Goal: Task Accomplishment & Management: Complete application form

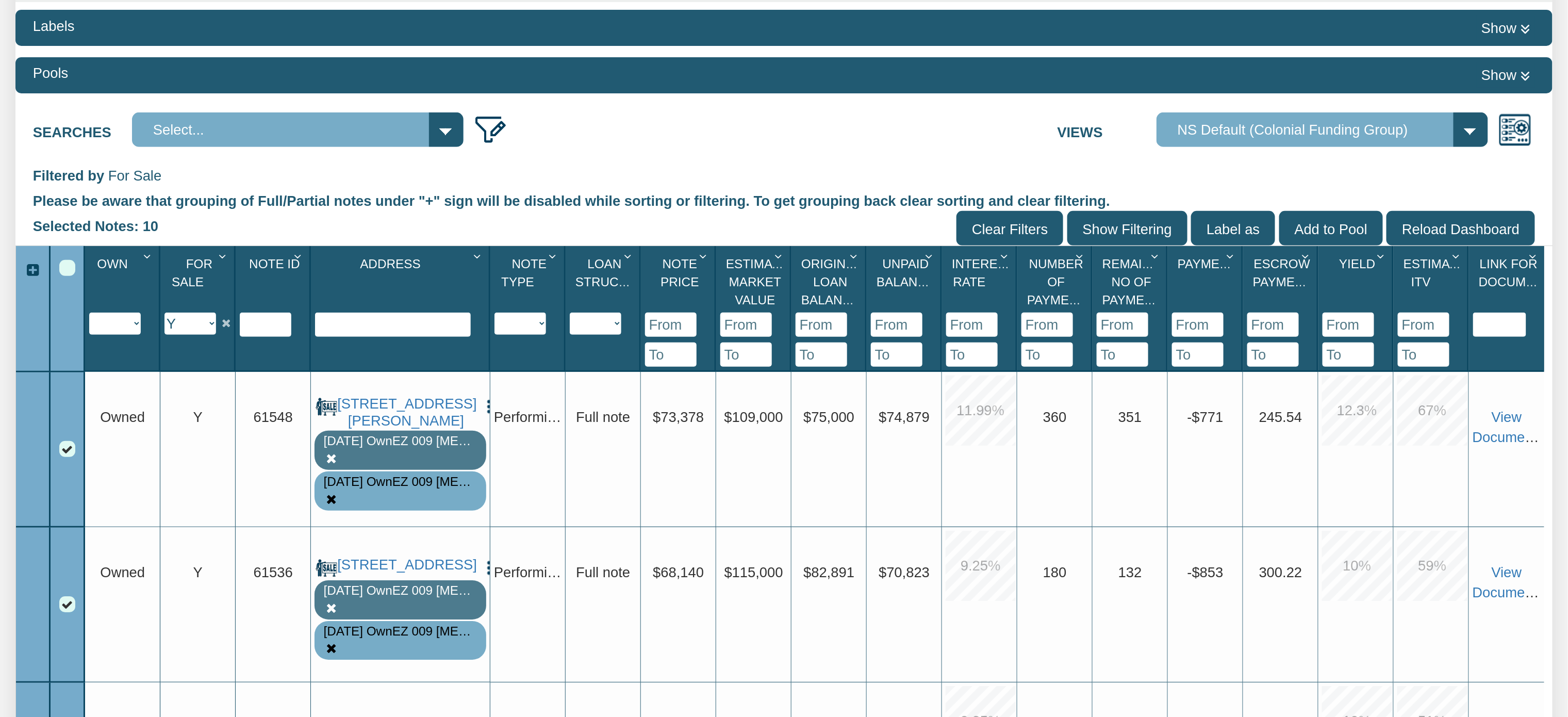
scroll to position [129, 0]
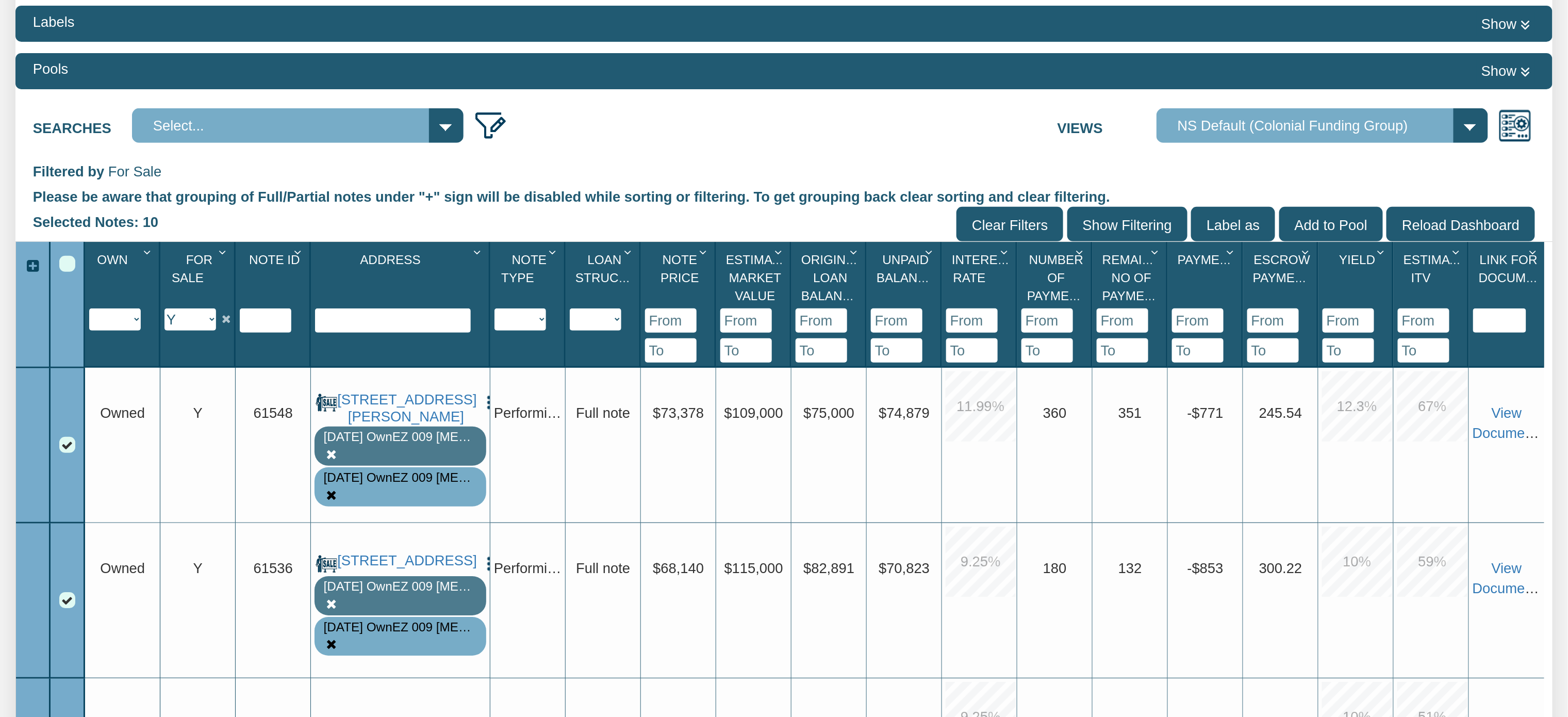
scroll to position [207, 0]
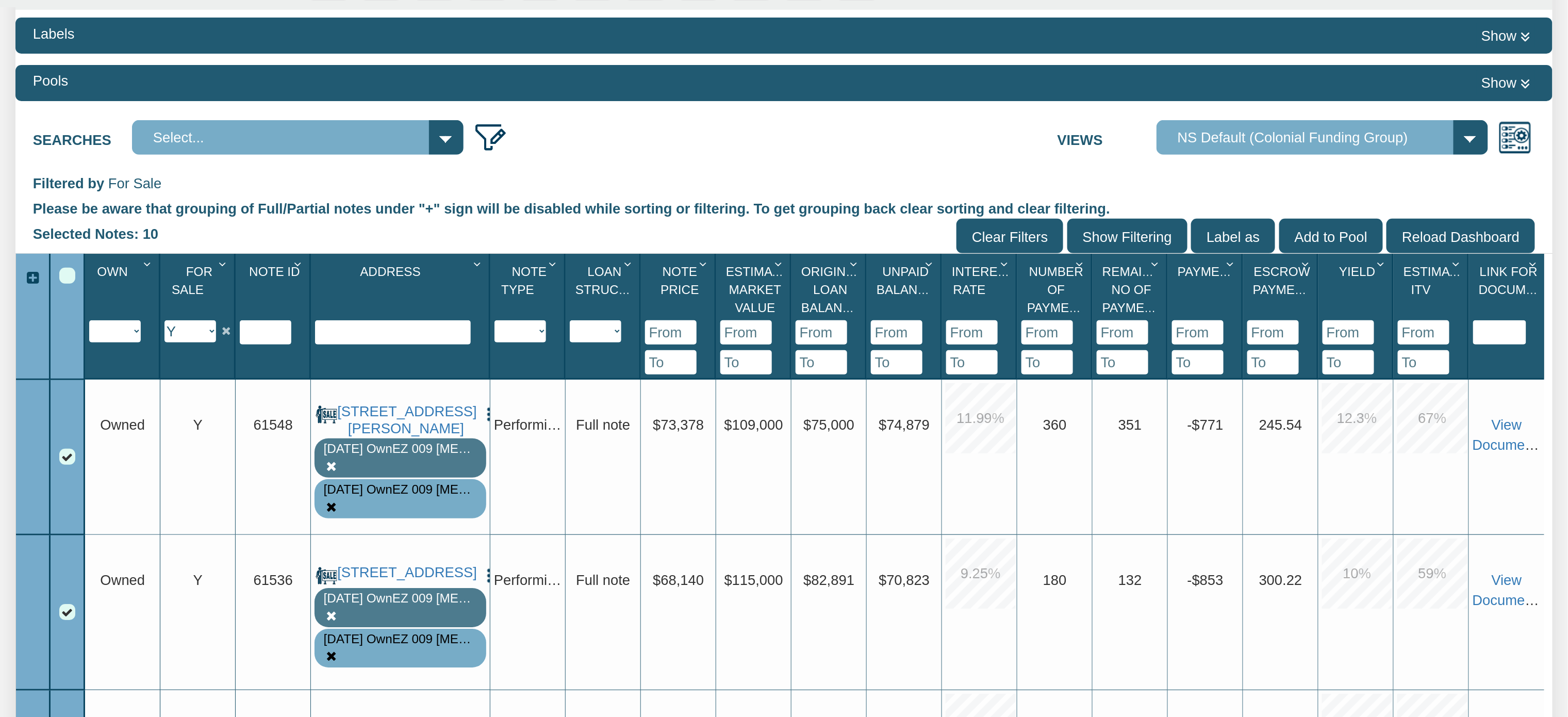
click at [66, 276] on div "Select All" at bounding box center [67, 275] width 16 height 16
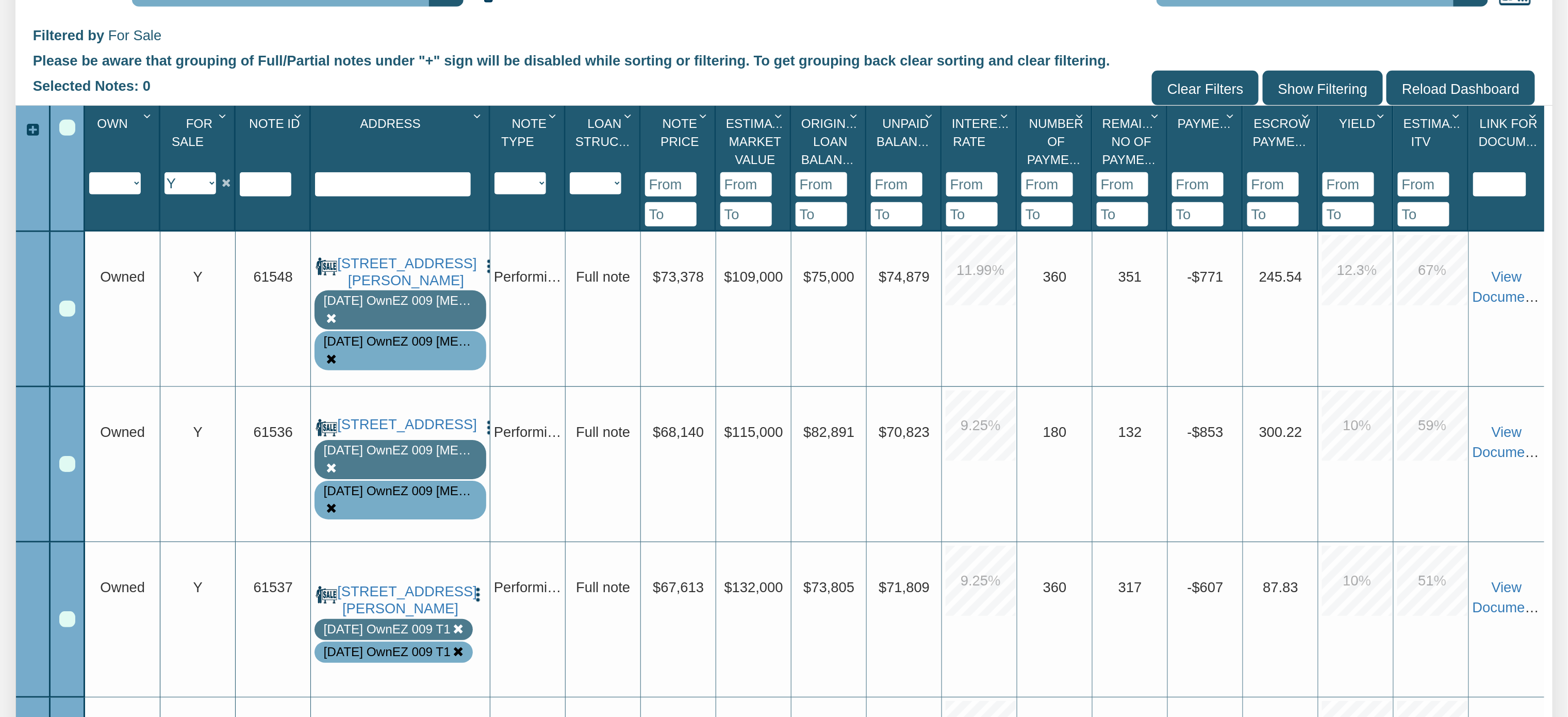
scroll to position [323, 0]
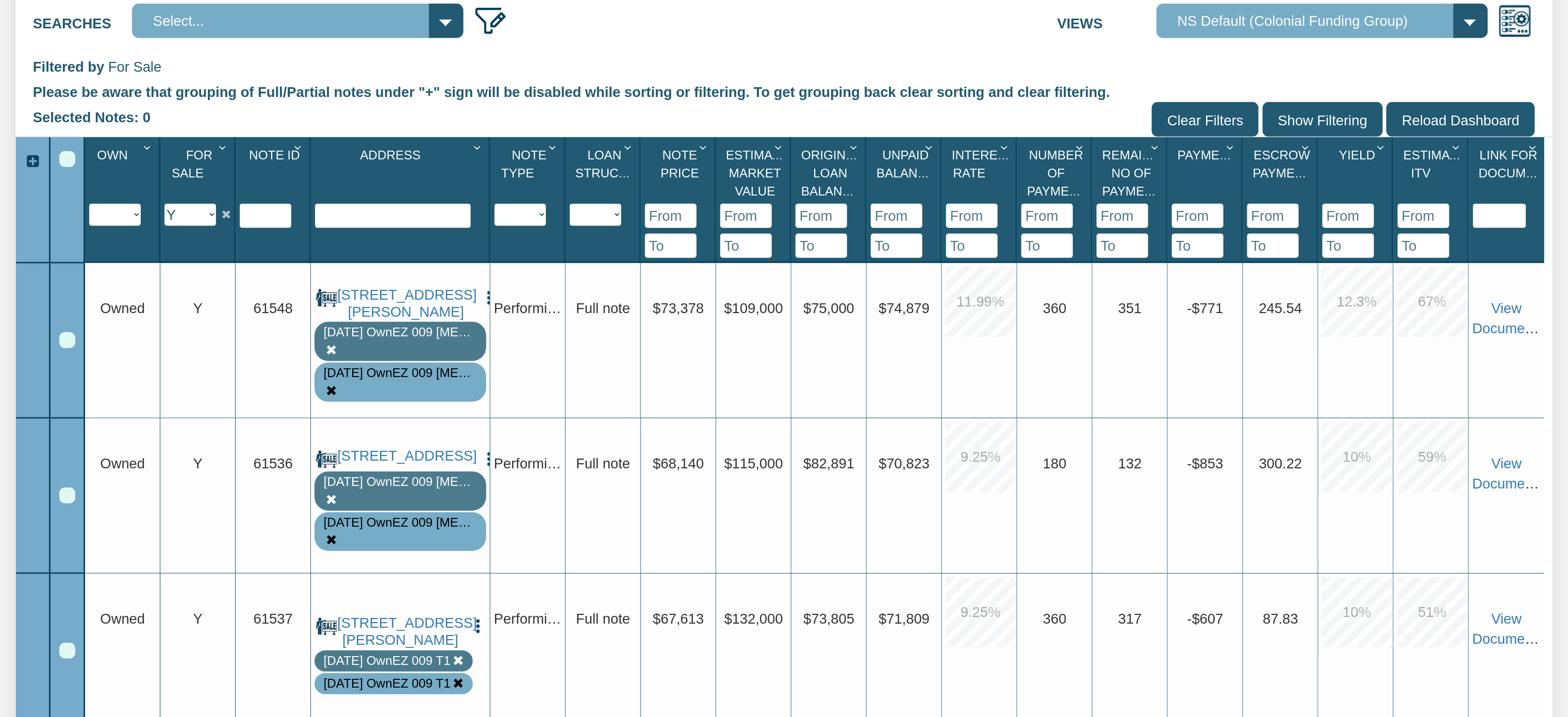
click at [207, 216] on select "Y N IP" at bounding box center [190, 215] width 52 height 22
click at [165, 205] on select "Y N IP" at bounding box center [190, 215] width 52 height 22
click at [70, 166] on div "Select All" at bounding box center [67, 159] width 16 height 16
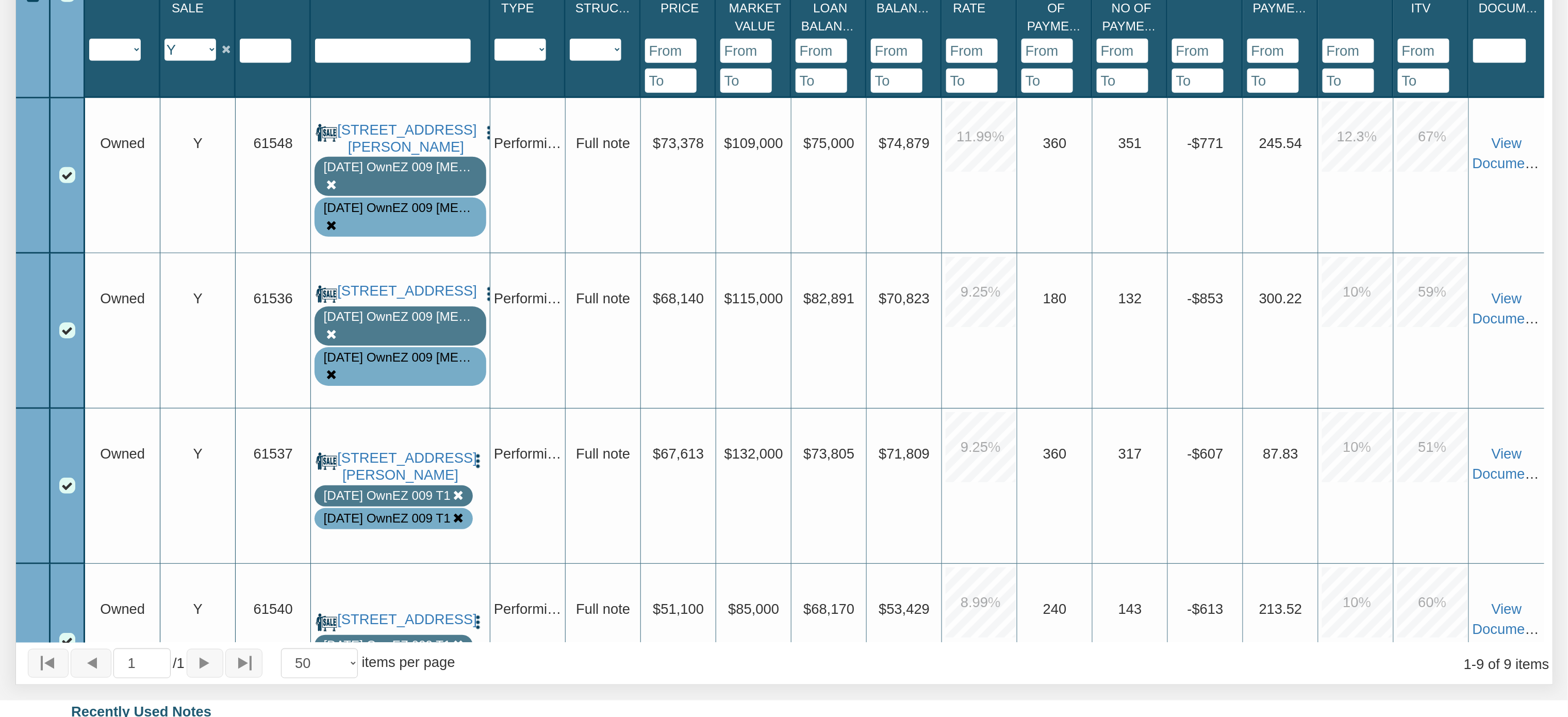
scroll to position [0, 0]
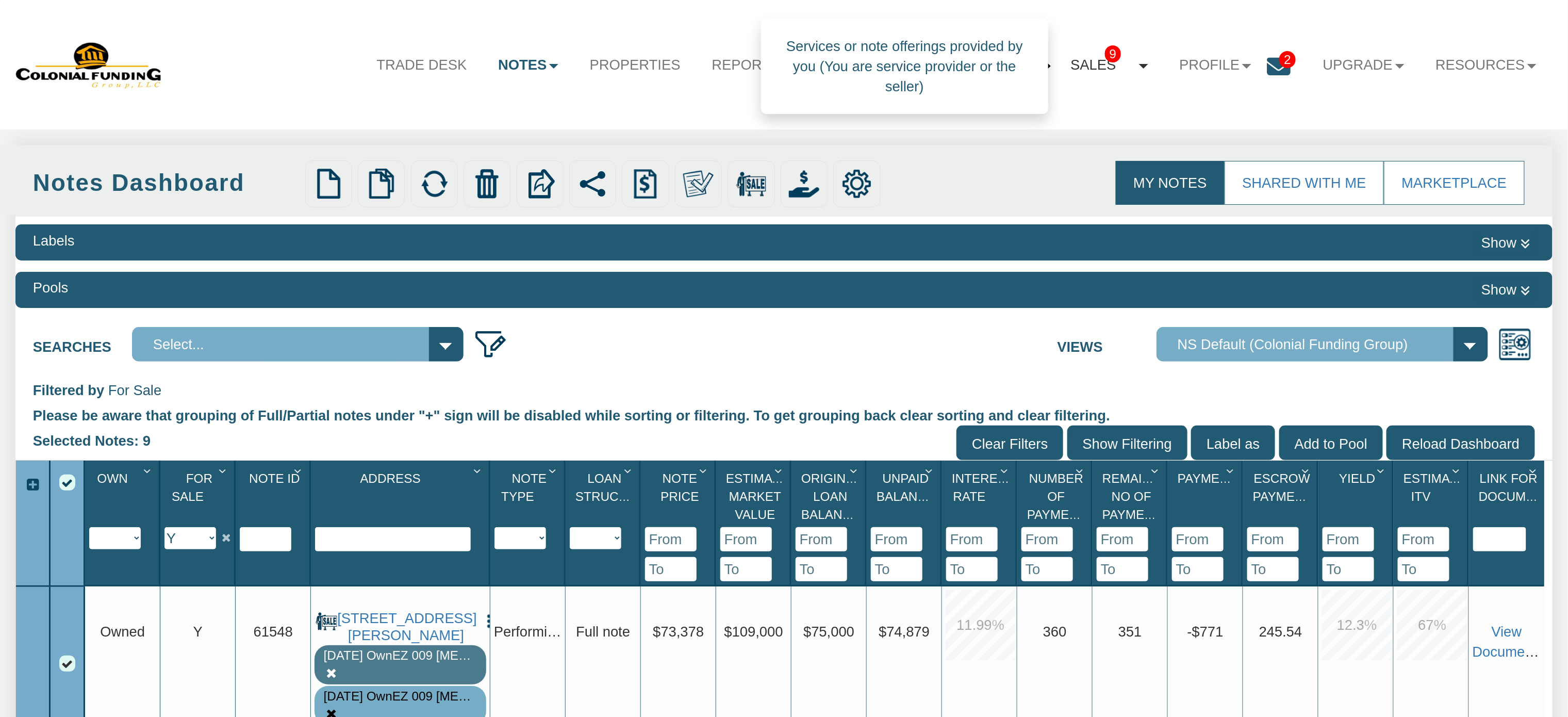
click at [1077, 61] on link "Sales 9" at bounding box center [1109, 65] width 109 height 42
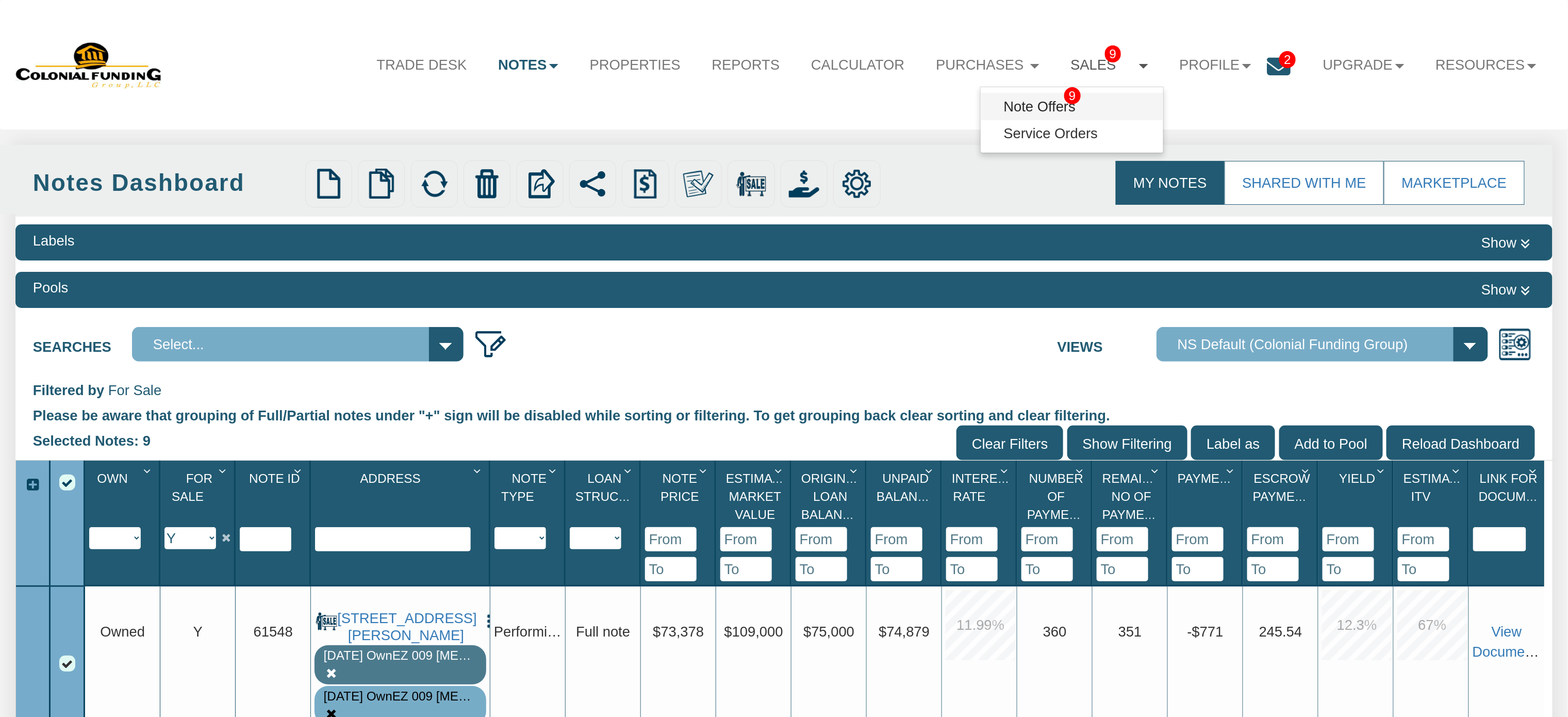
click at [1048, 107] on link "Note Offers 9" at bounding box center [1072, 106] width 183 height 27
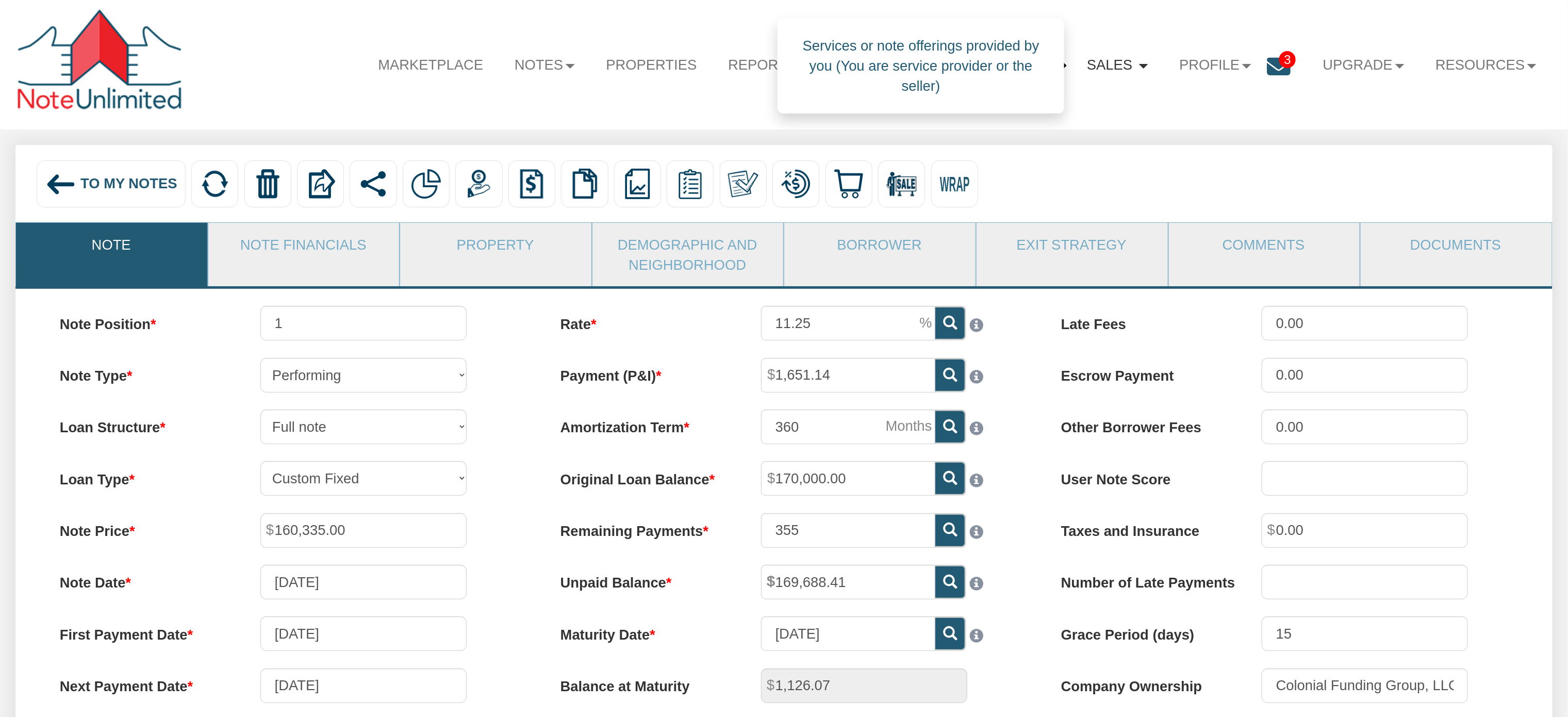
click at [1139, 68] on b at bounding box center [1143, 66] width 9 height 5
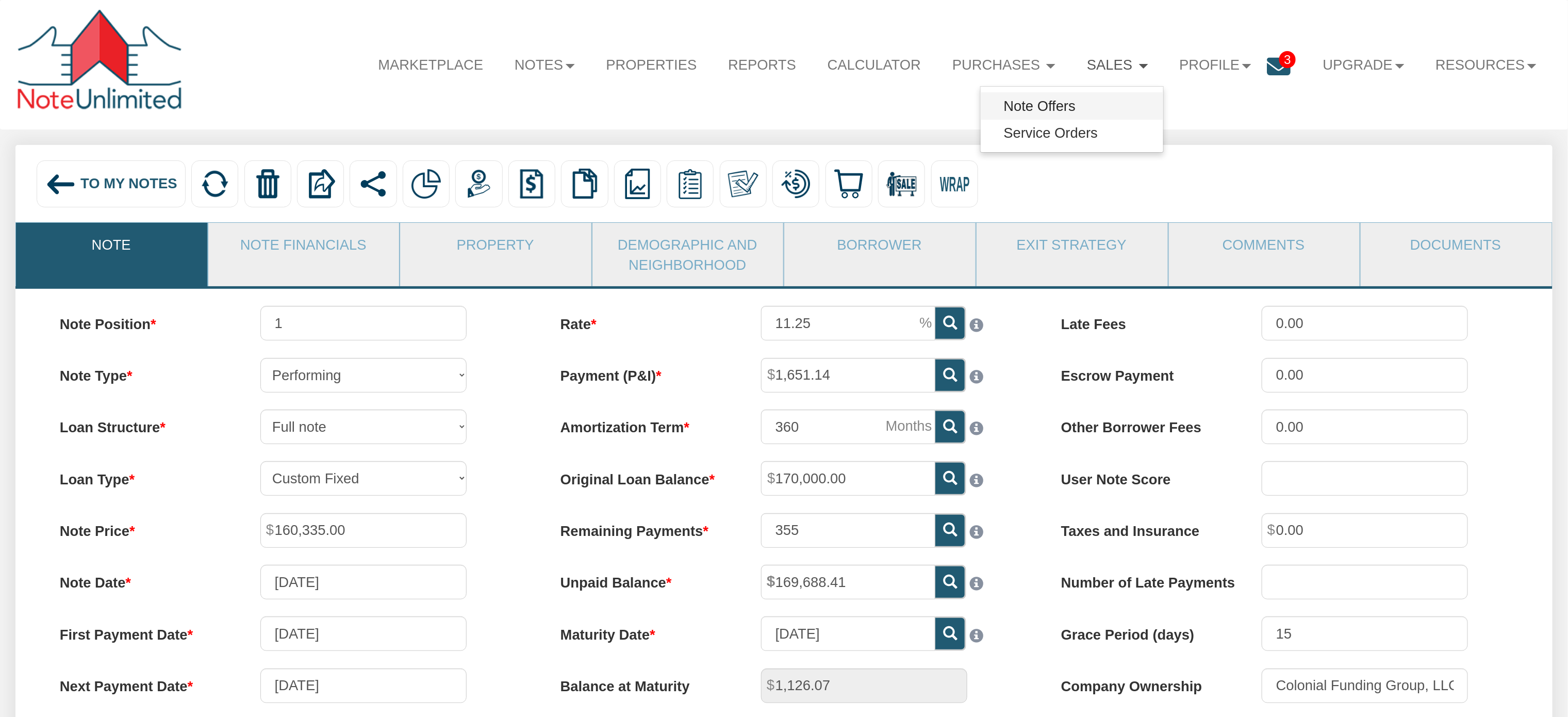
click at [1046, 110] on link "Note Offers" at bounding box center [1072, 106] width 183 height 27
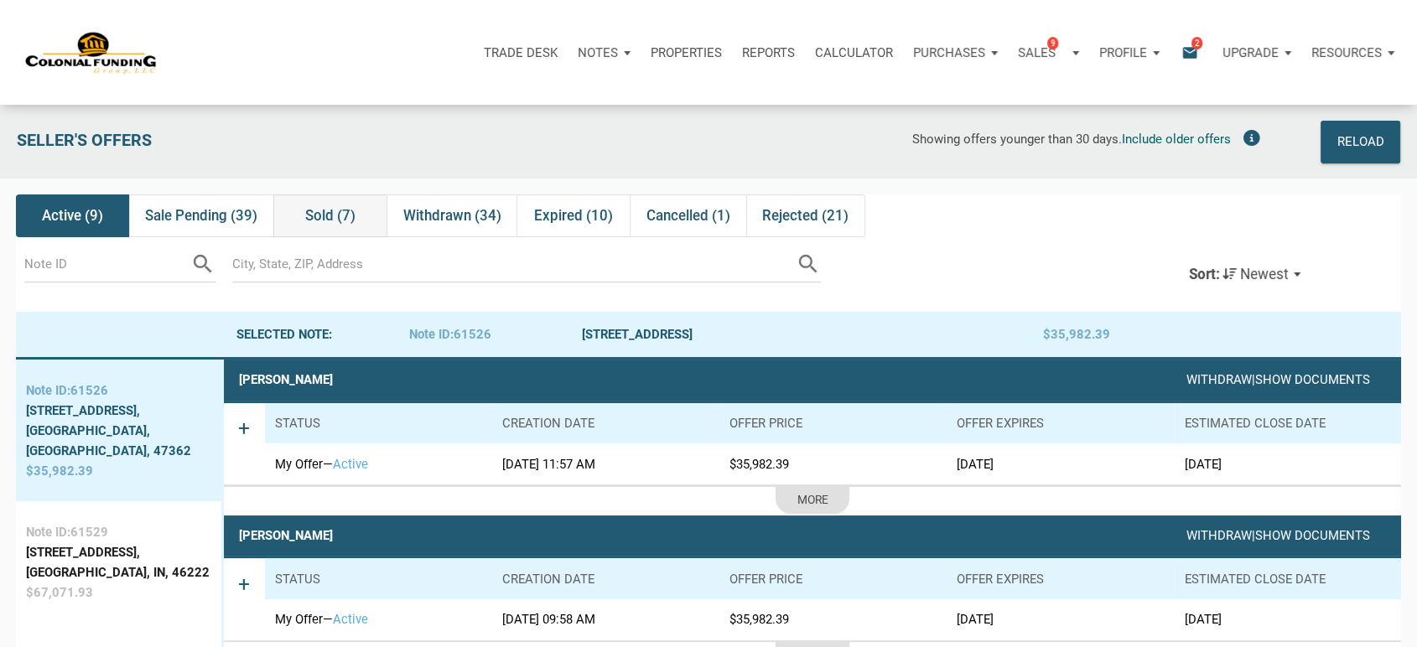
click at [334, 215] on span "Sold (7)" at bounding box center [330, 215] width 50 height 20
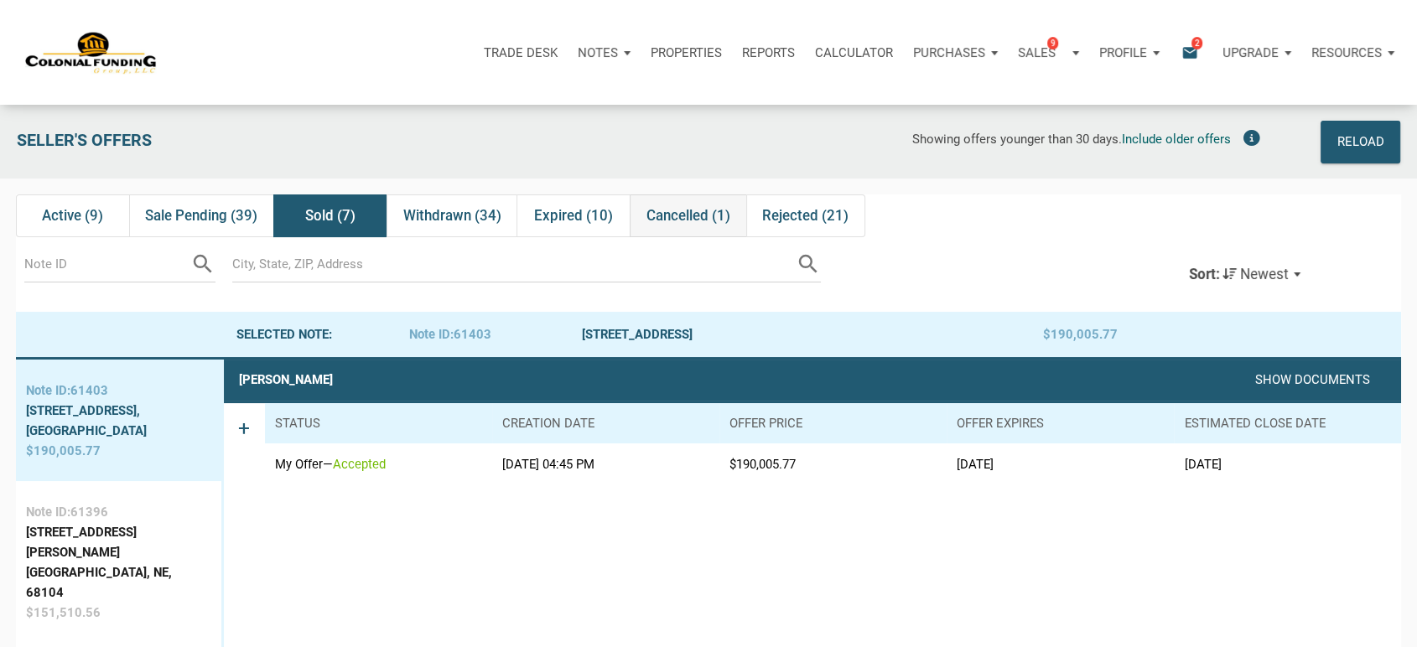
click at [683, 219] on span "Cancelled (1)" at bounding box center [689, 215] width 84 height 20
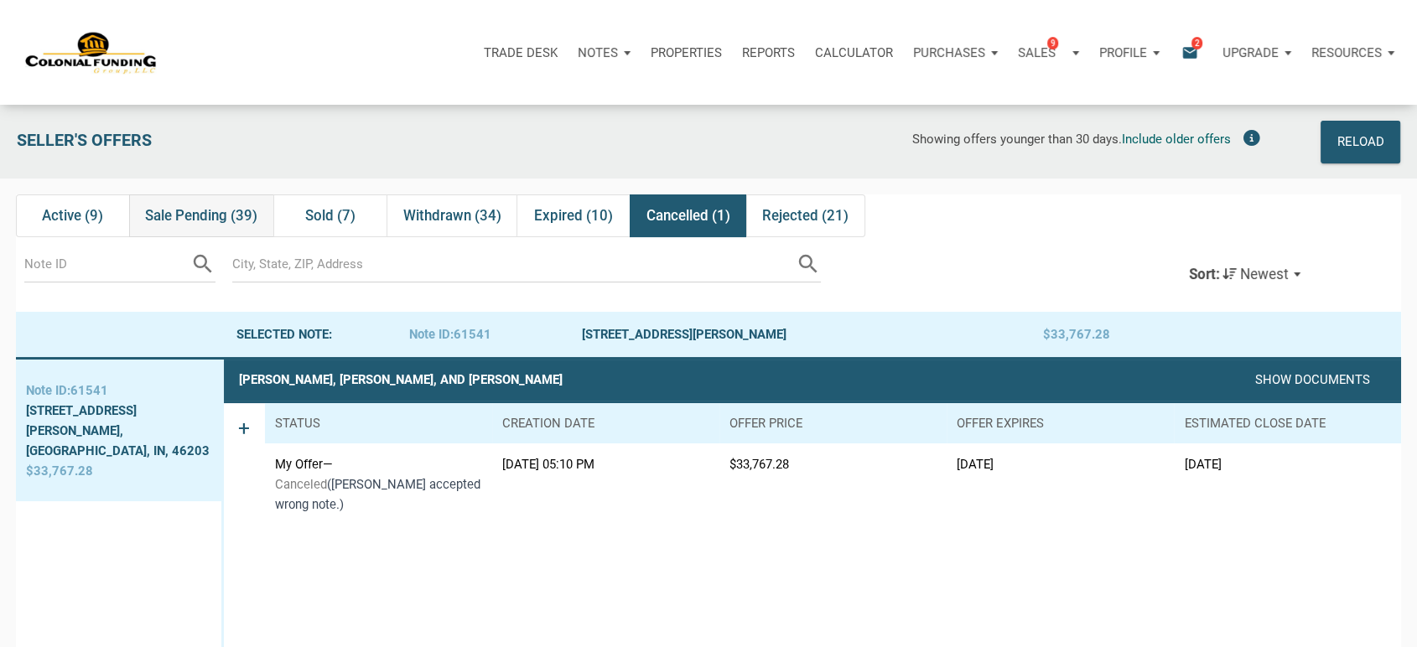
click at [195, 214] on span "Sale Pending (39)" at bounding box center [201, 215] width 112 height 20
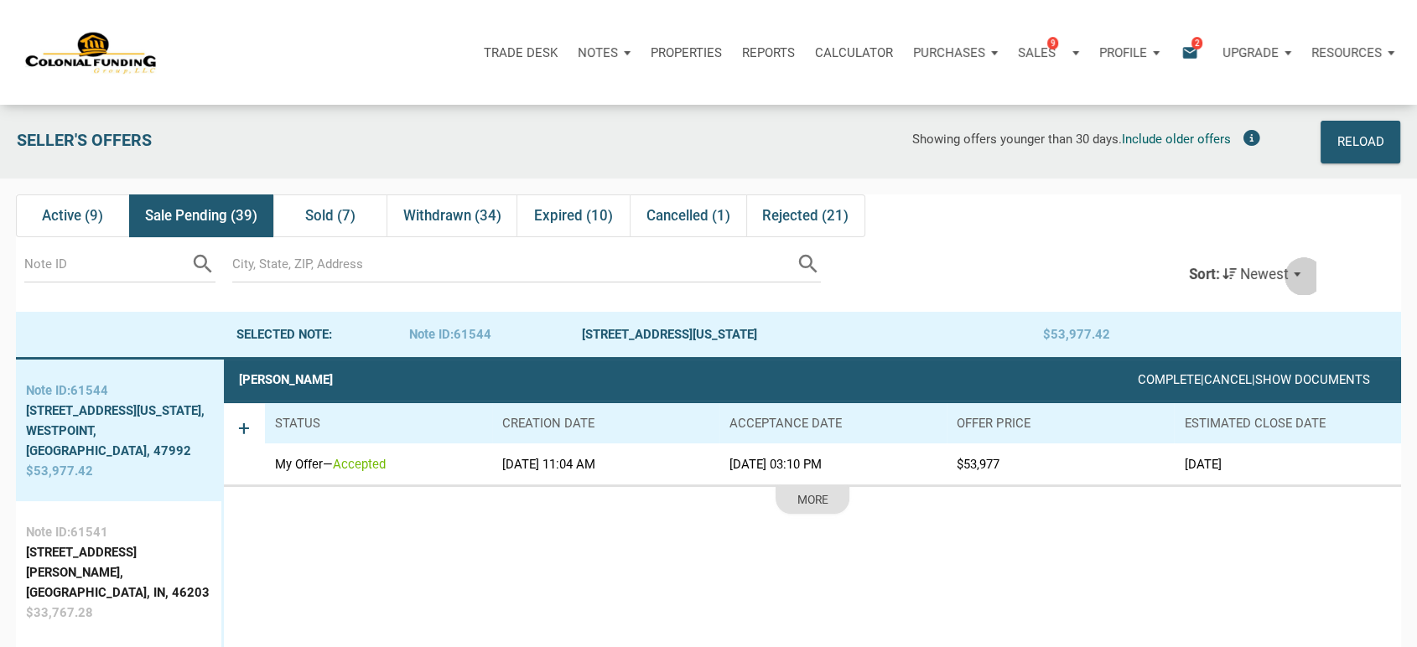
click at [1304, 277] on div "Sort: Newest" at bounding box center [1244, 274] width 143 height 41
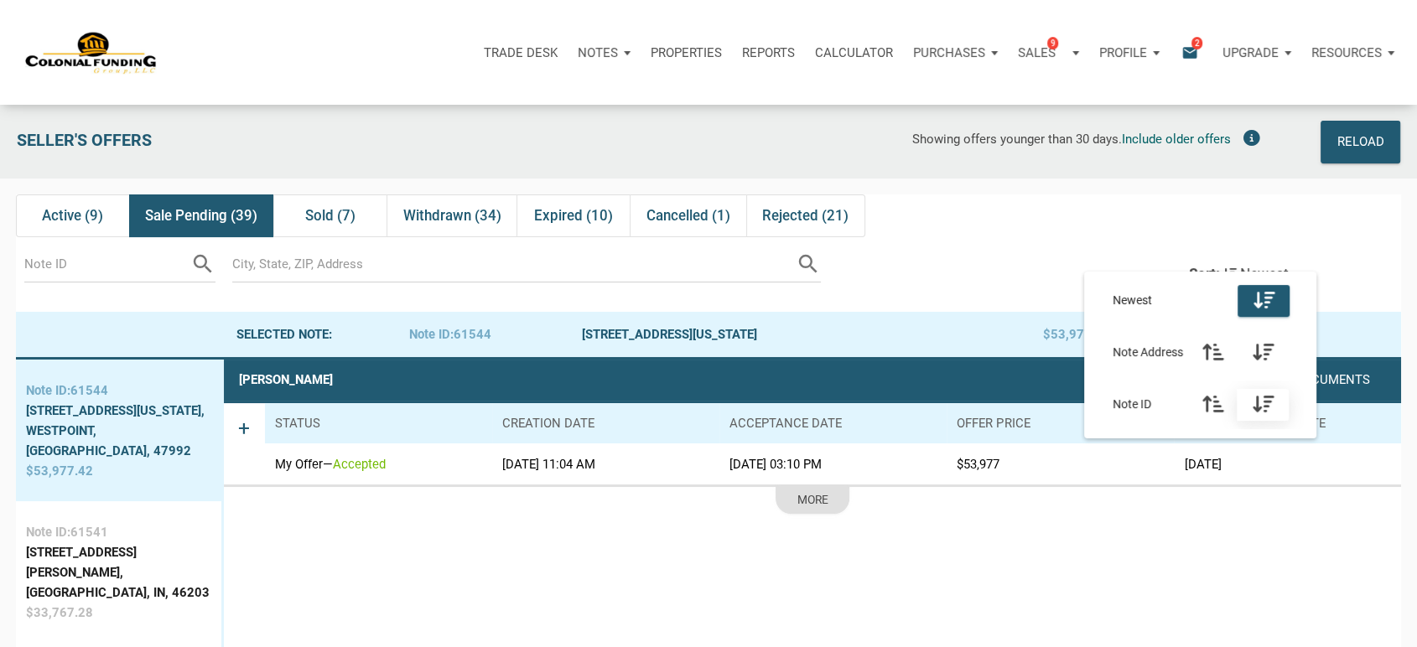
click at [1265, 404] on icon "button" at bounding box center [1262, 404] width 21 height 19
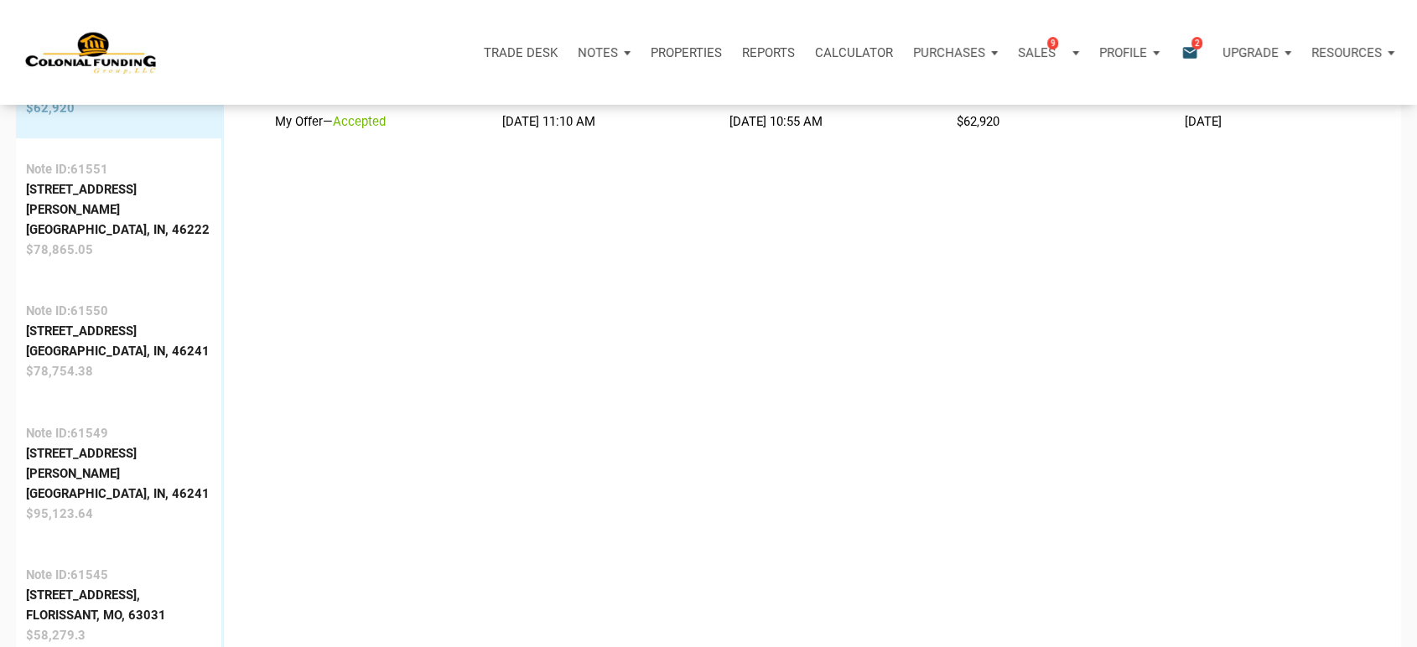
scroll to position [349, 0]
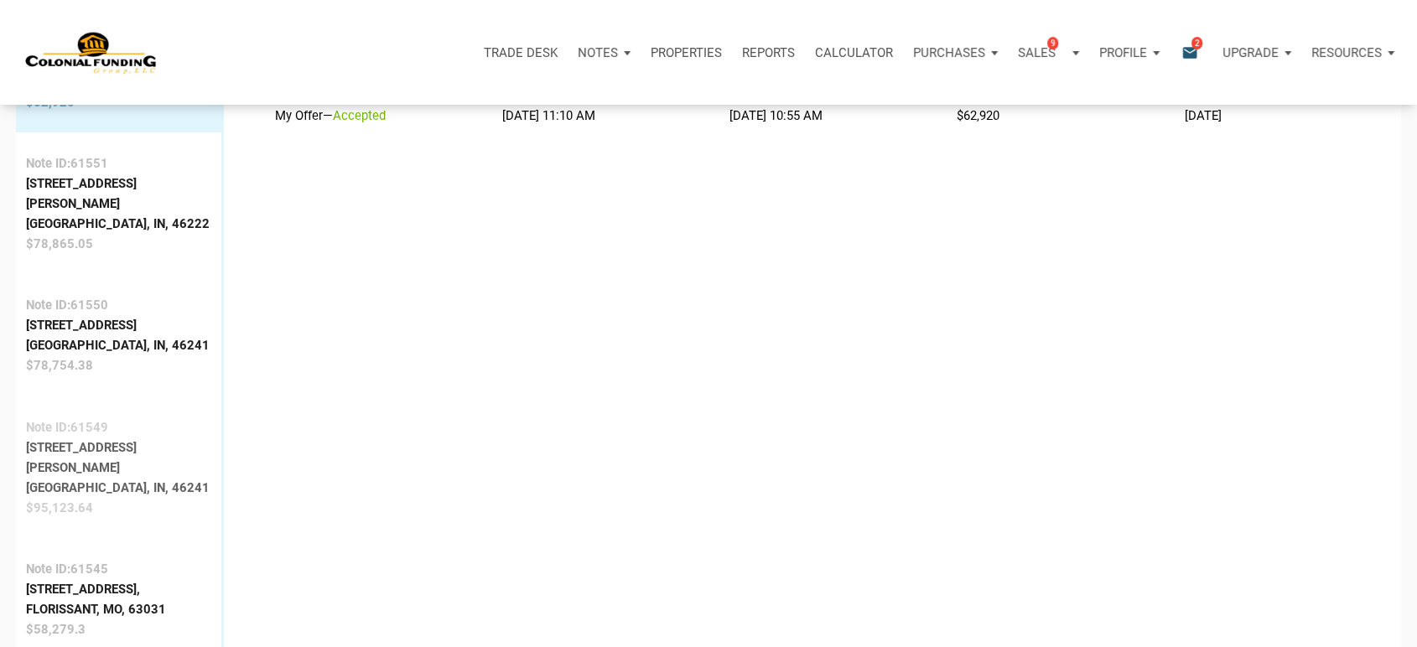
click at [74, 478] on div "Indianapolis, IN, 46241" at bounding box center [118, 488] width 184 height 20
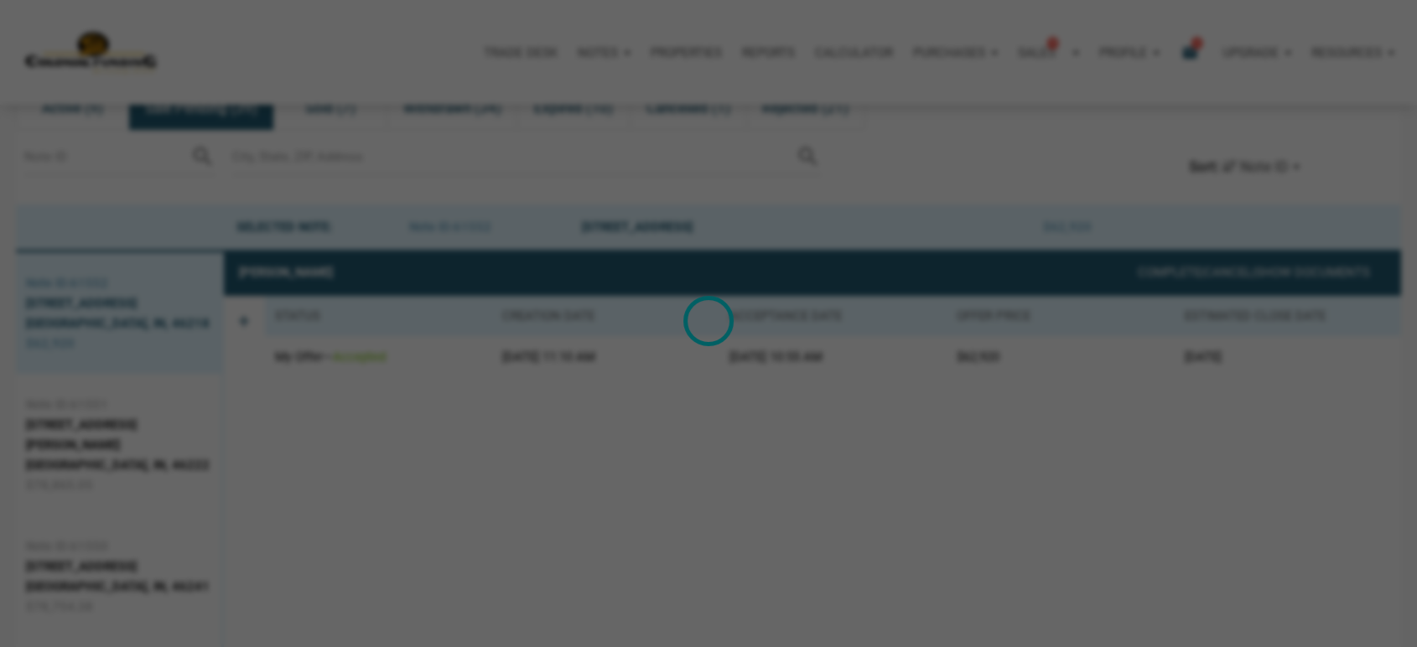
scroll to position [105, 0]
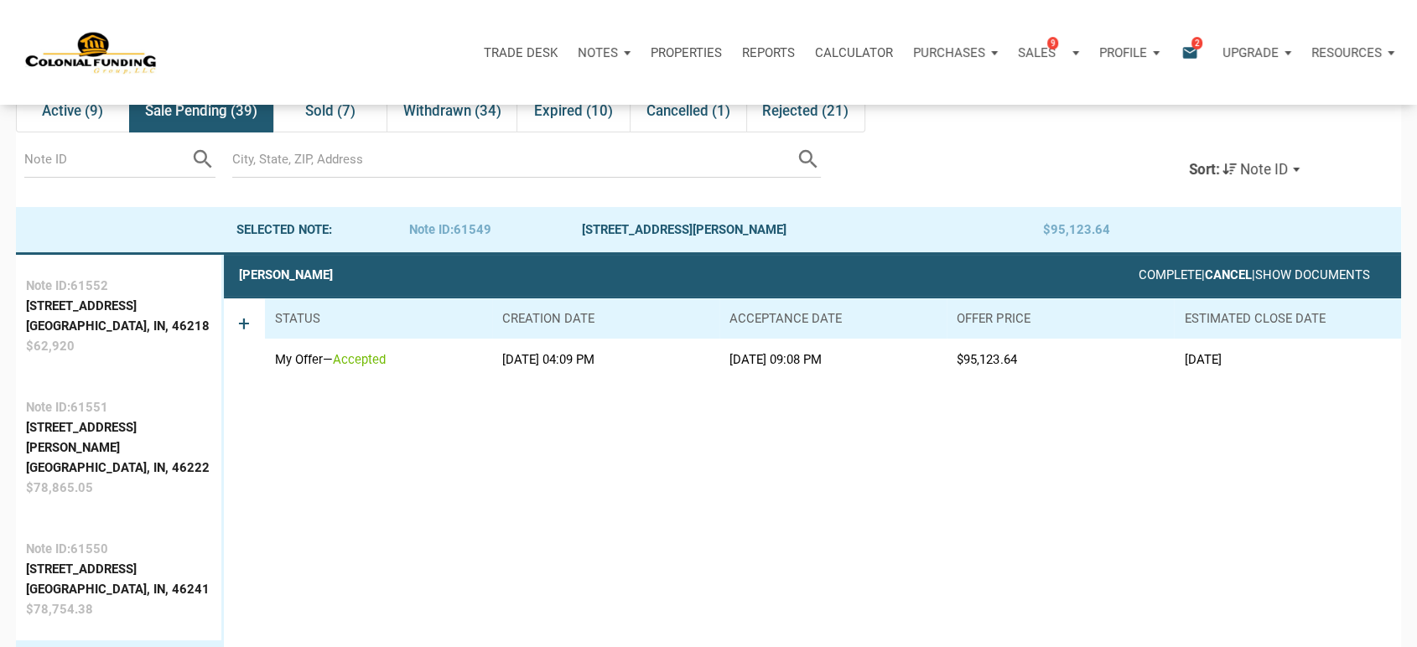
click at [1205, 278] on link "Cancel" at bounding box center [1228, 274] width 47 height 15
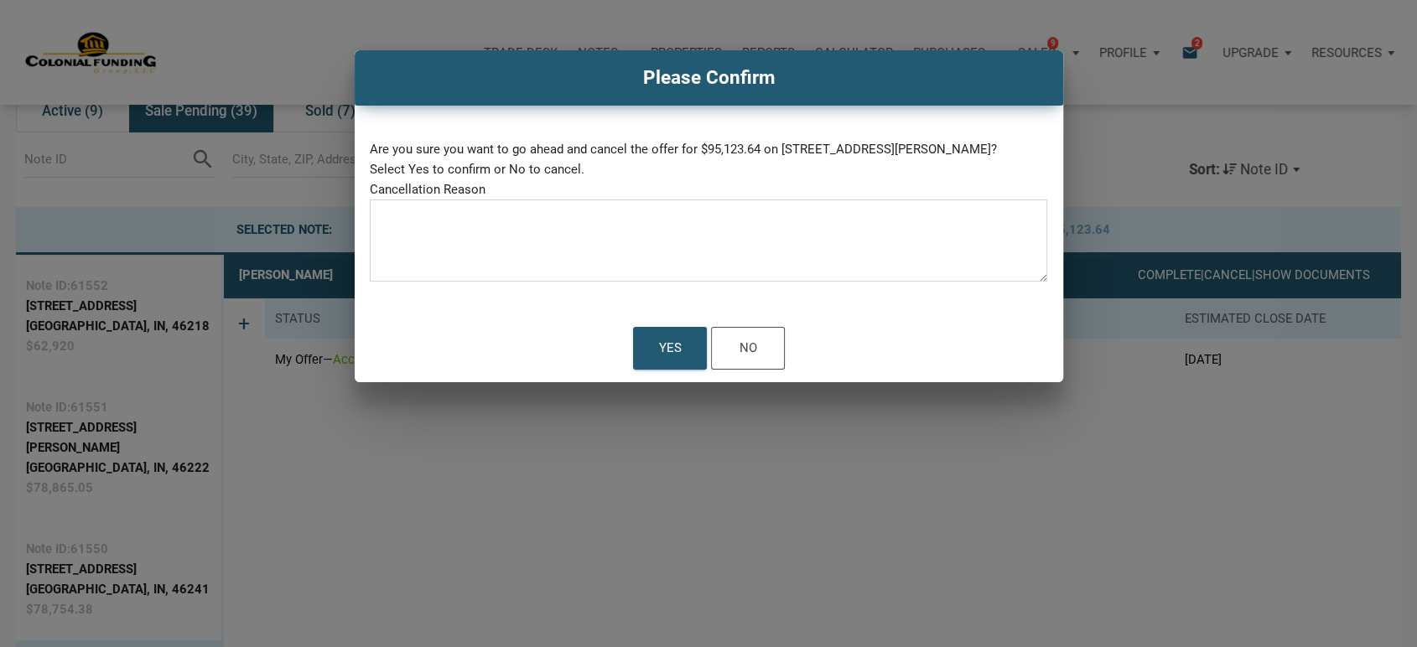
click at [561, 210] on textarea at bounding box center [709, 245] width 678 height 71
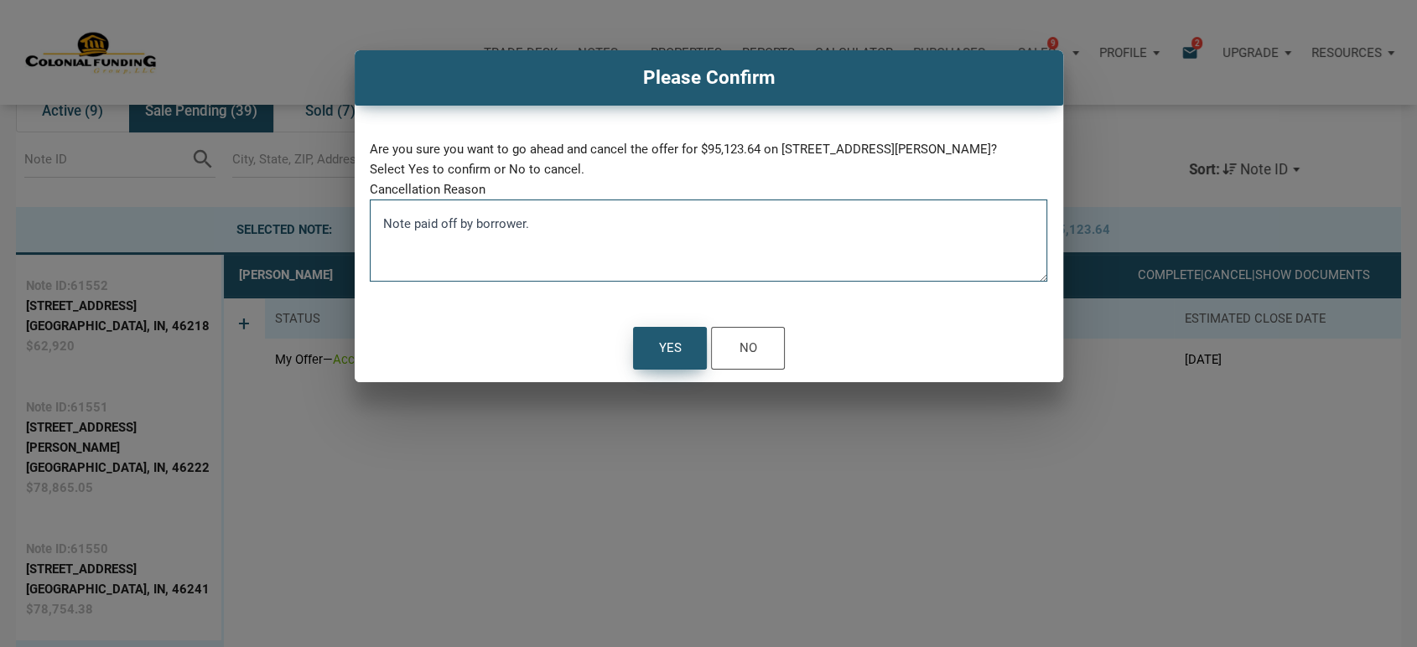
type textarea "Note paid off by borrower."
click at [663, 345] on div "Yes" at bounding box center [669, 348] width 23 height 25
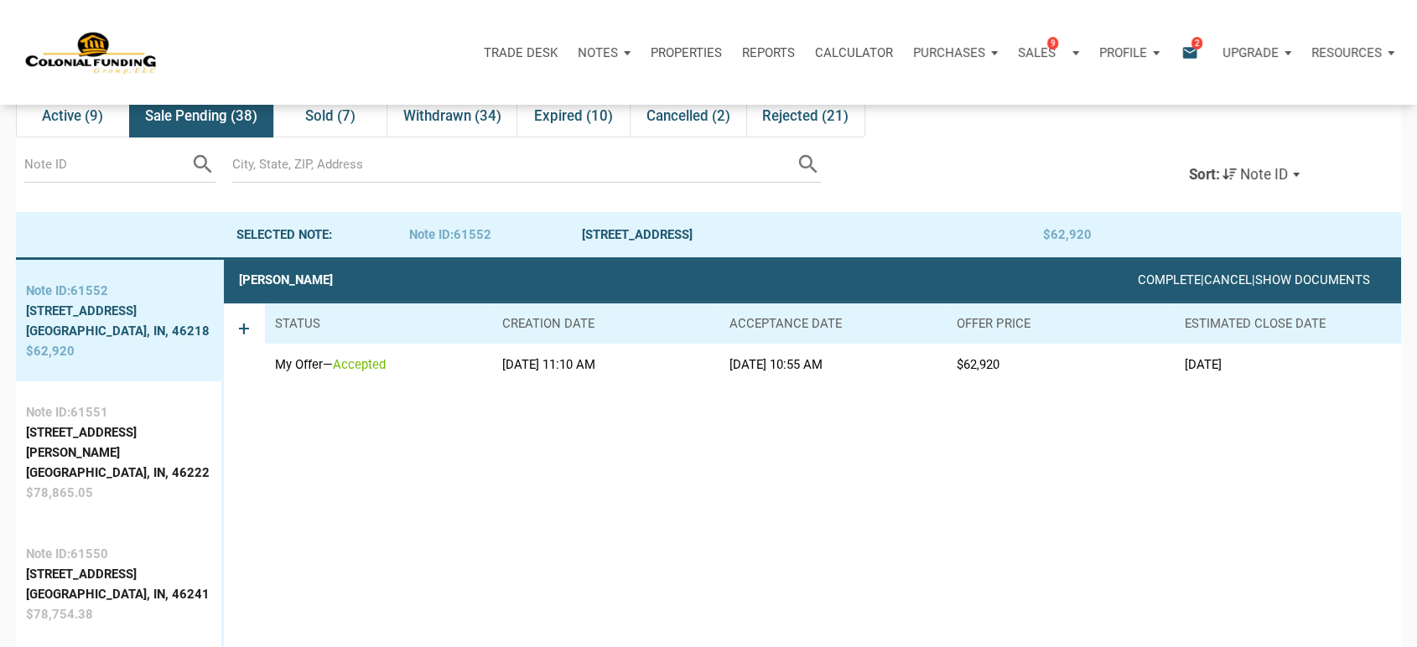
scroll to position [0, 0]
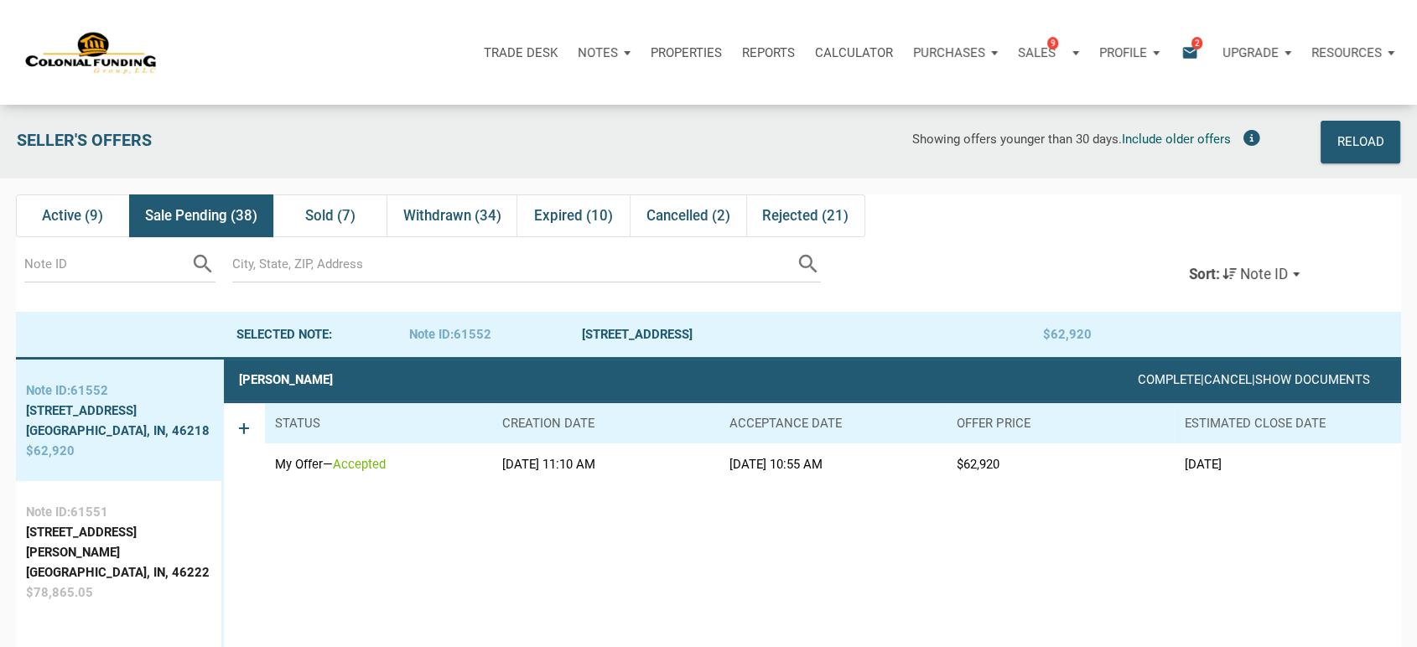
click at [597, 56] on p "Notes" at bounding box center [598, 52] width 40 height 15
click at [496, 97] on link "Dashboard" at bounding box center [556, 97] width 159 height 34
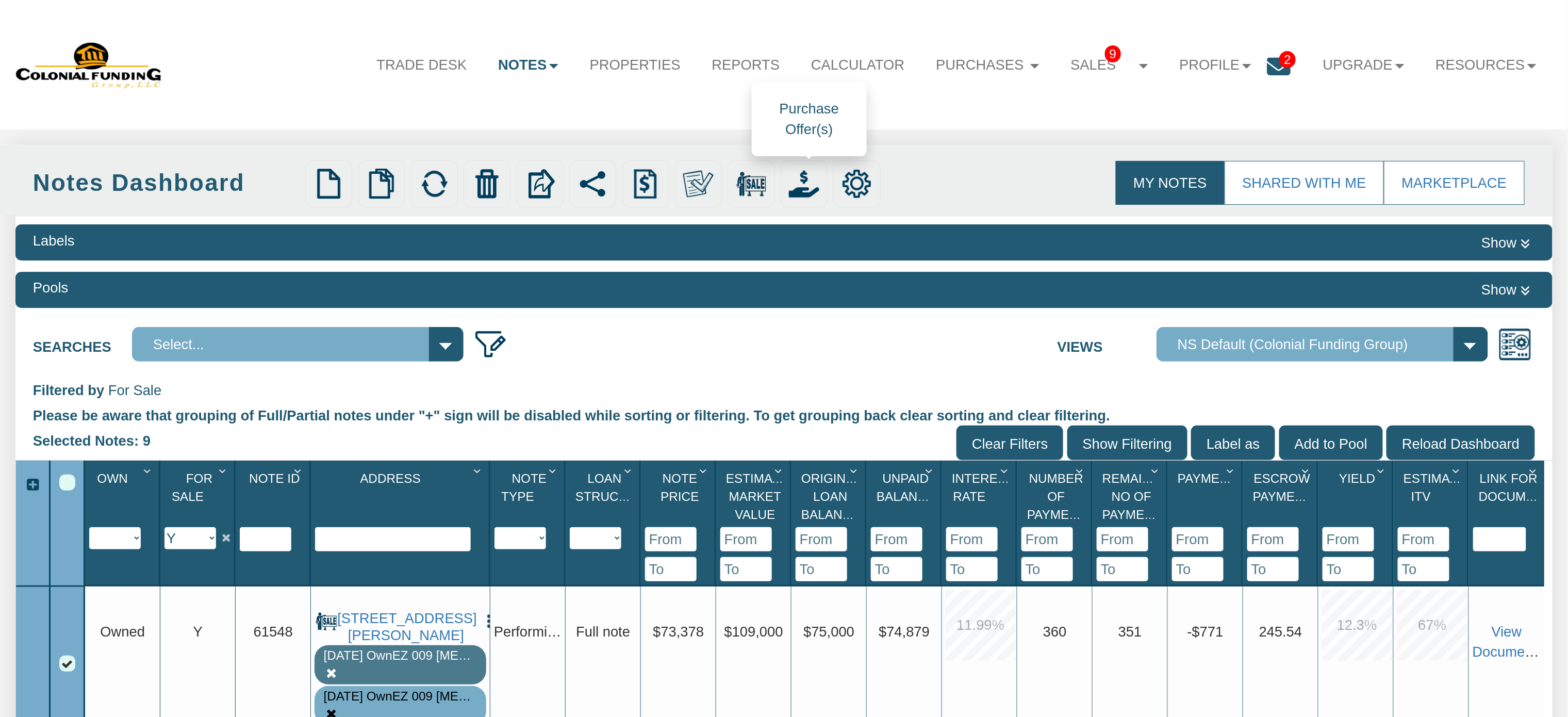
click at [801, 181] on img at bounding box center [804, 183] width 30 height 30
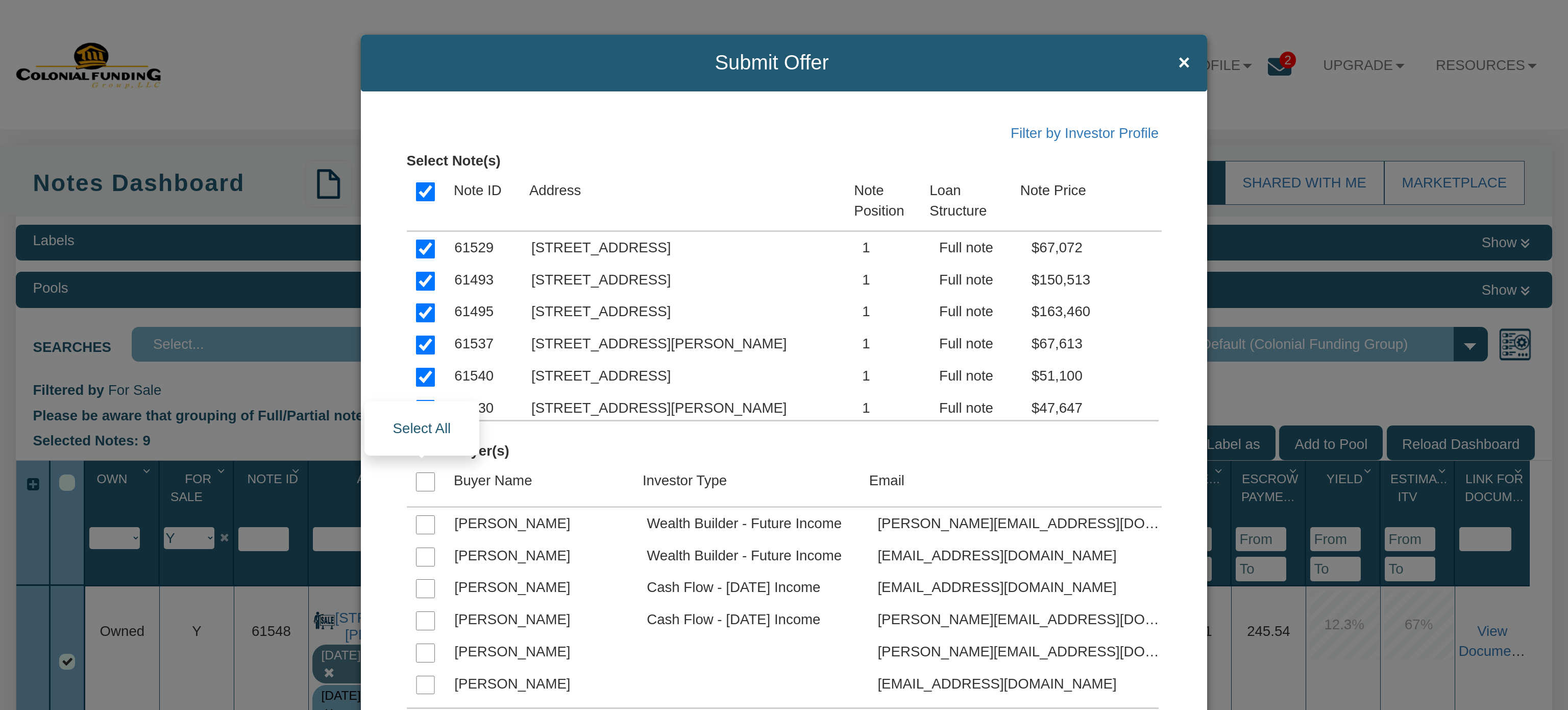
click at [421, 482] on input "checkbox" at bounding box center [425, 482] width 19 height 19
checkbox input "true"
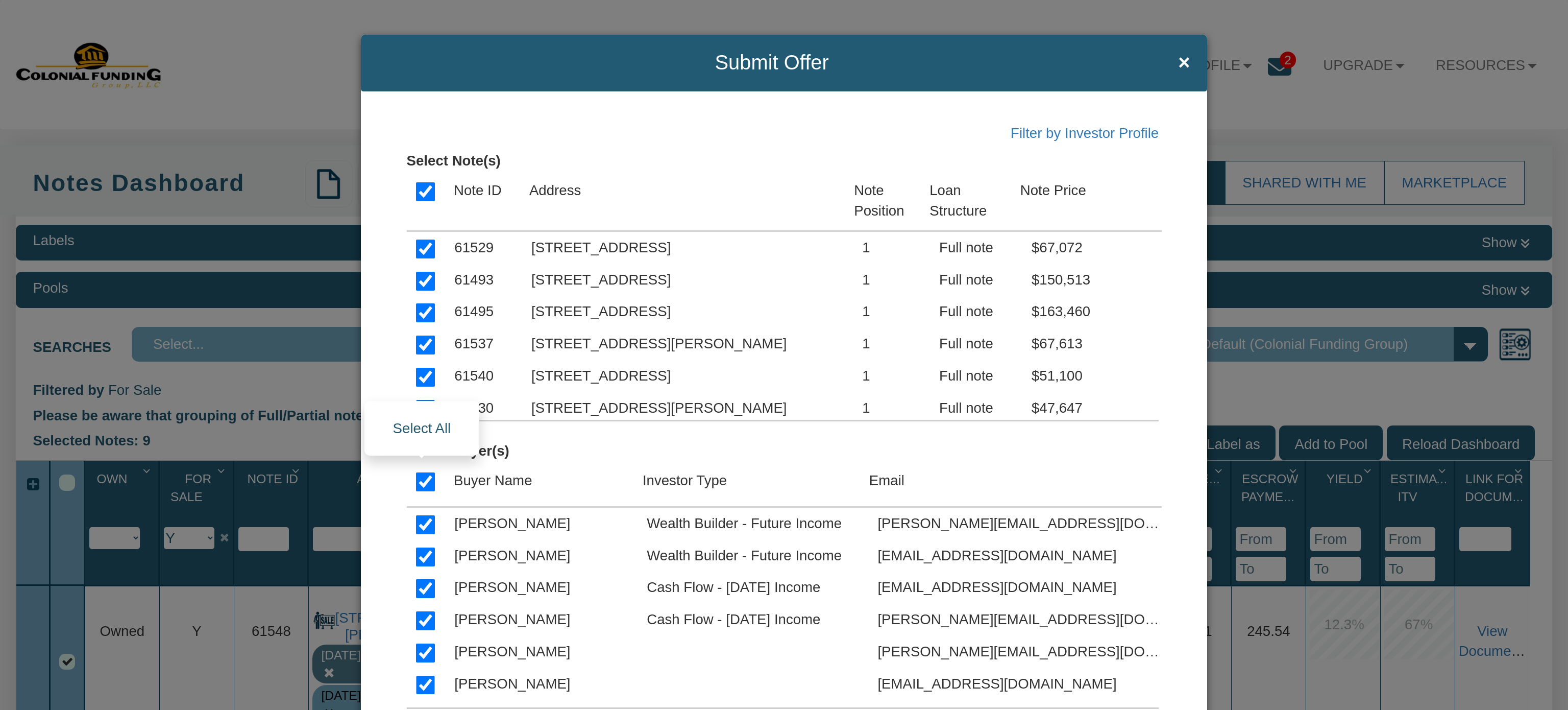
checkbox input "true"
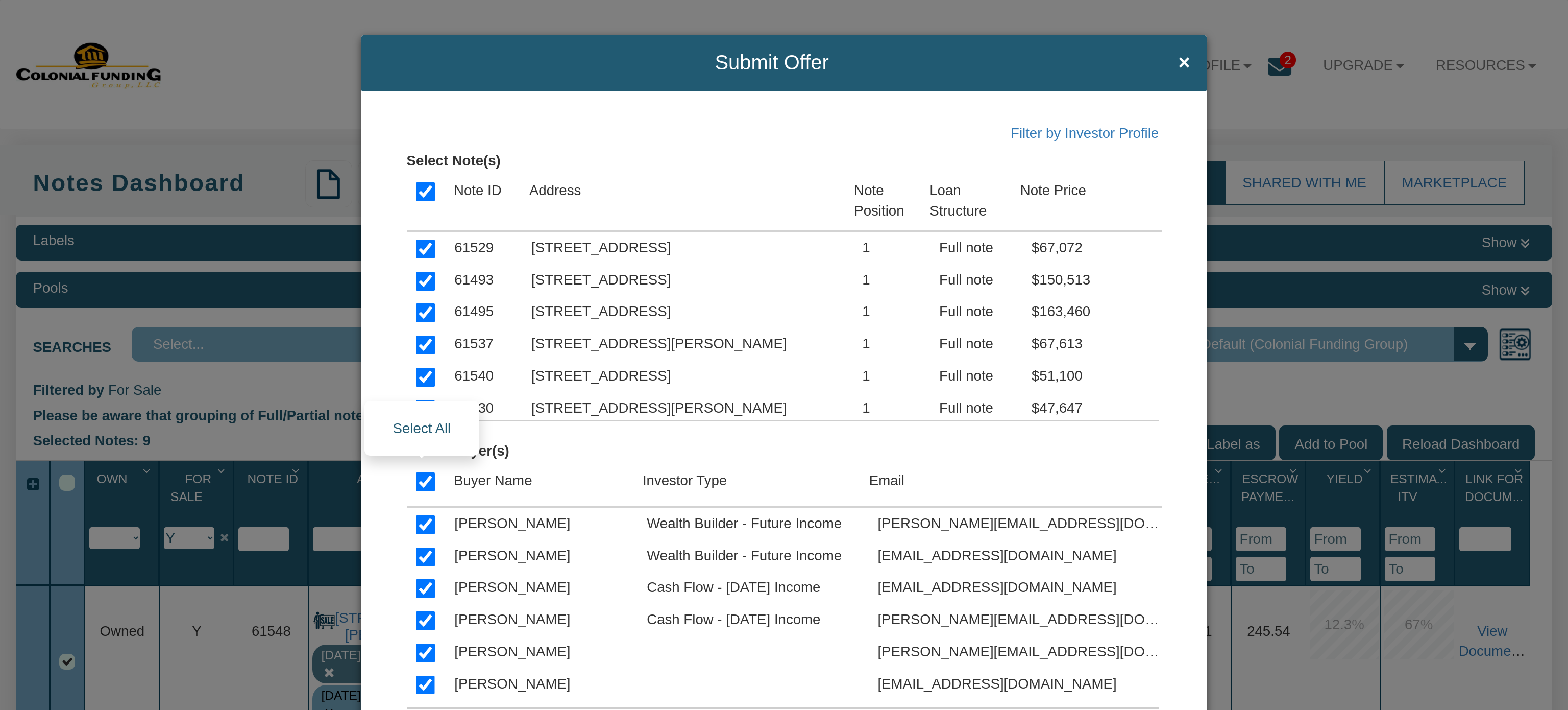
checkbox input "true"
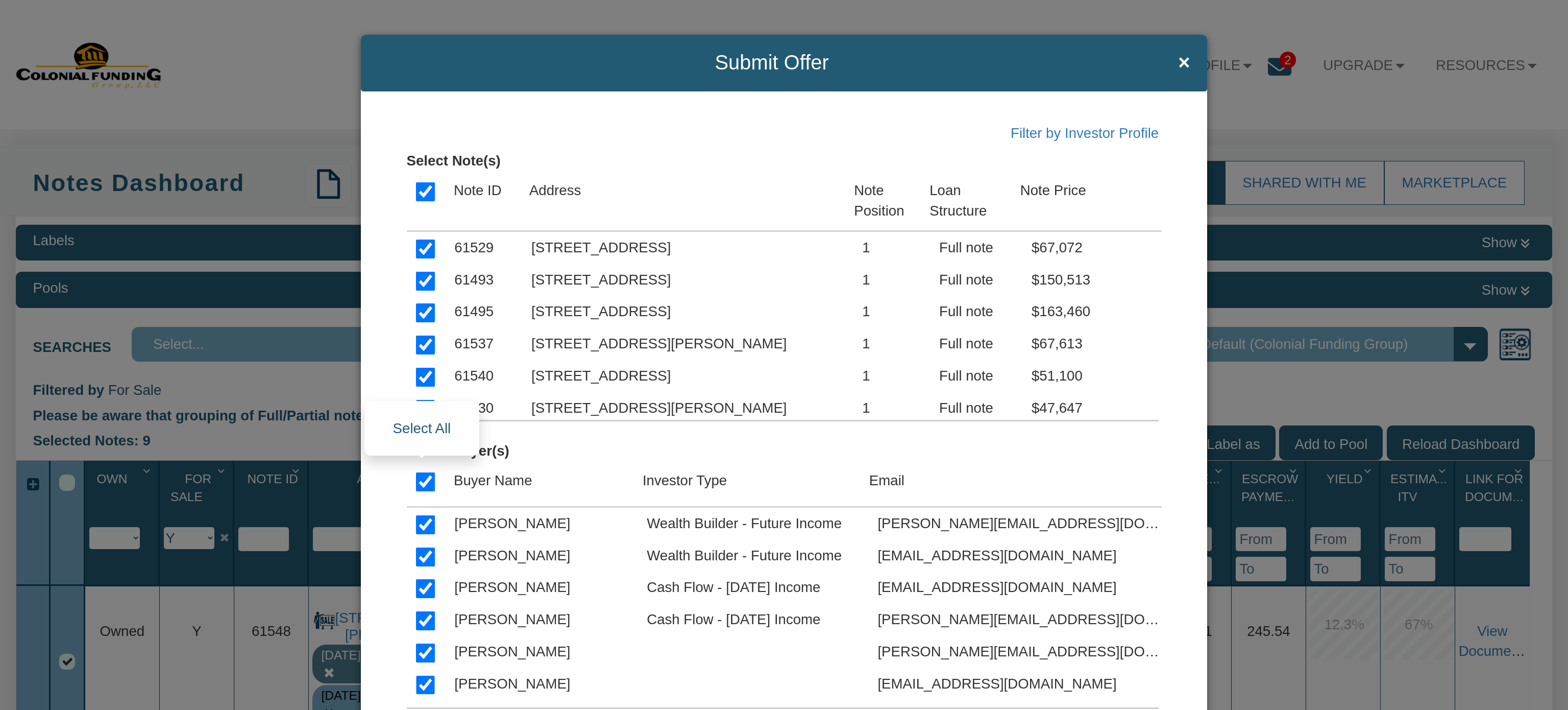
checkbox input "true"
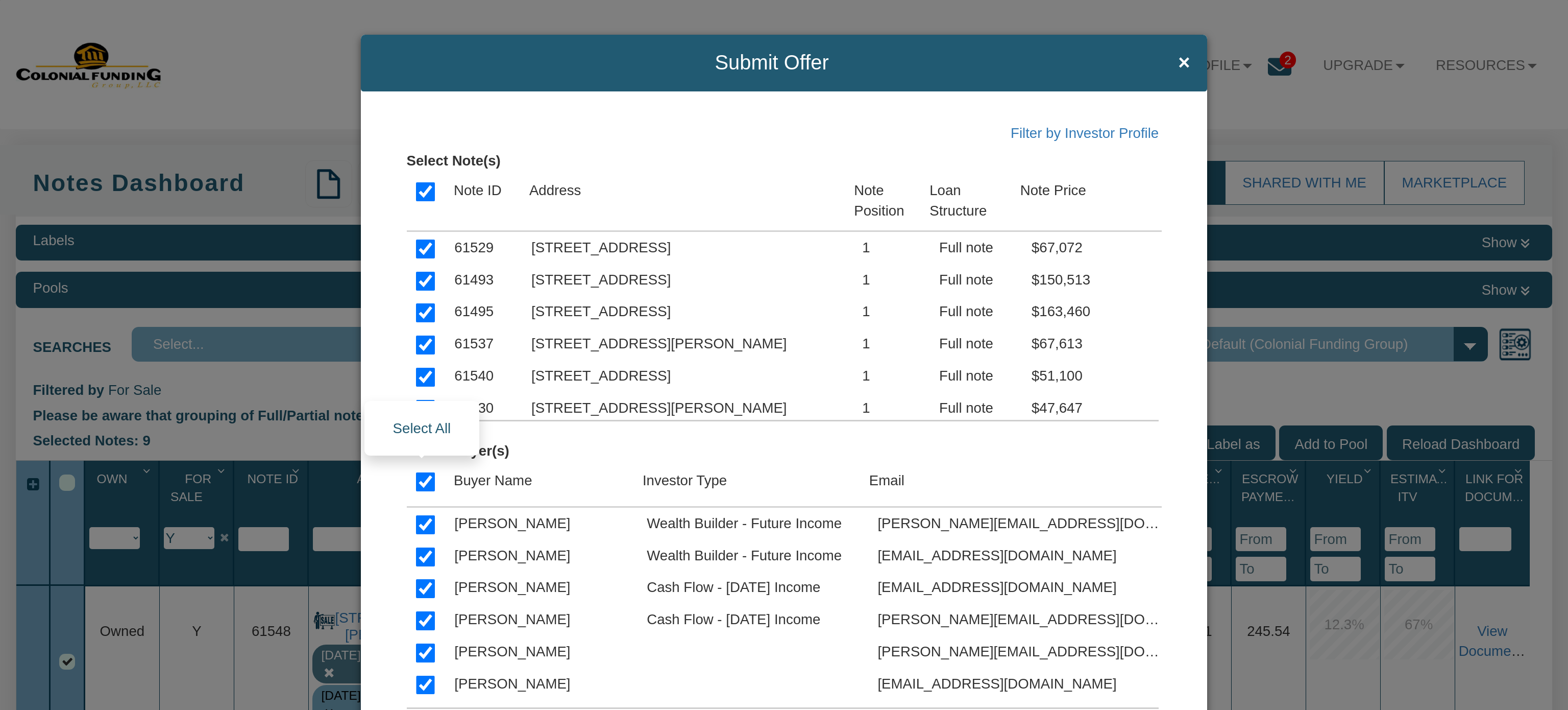
checkbox input "true"
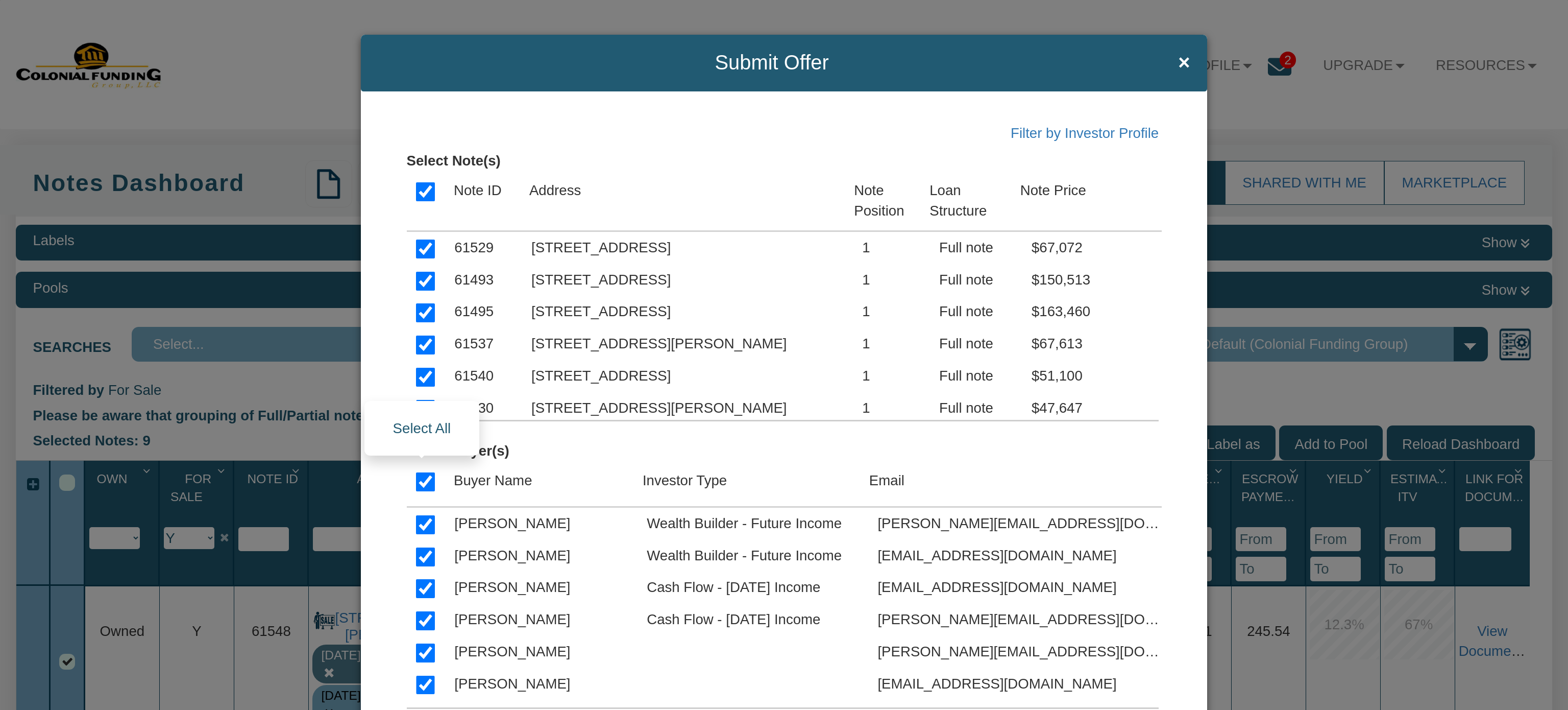
checkbox input "true"
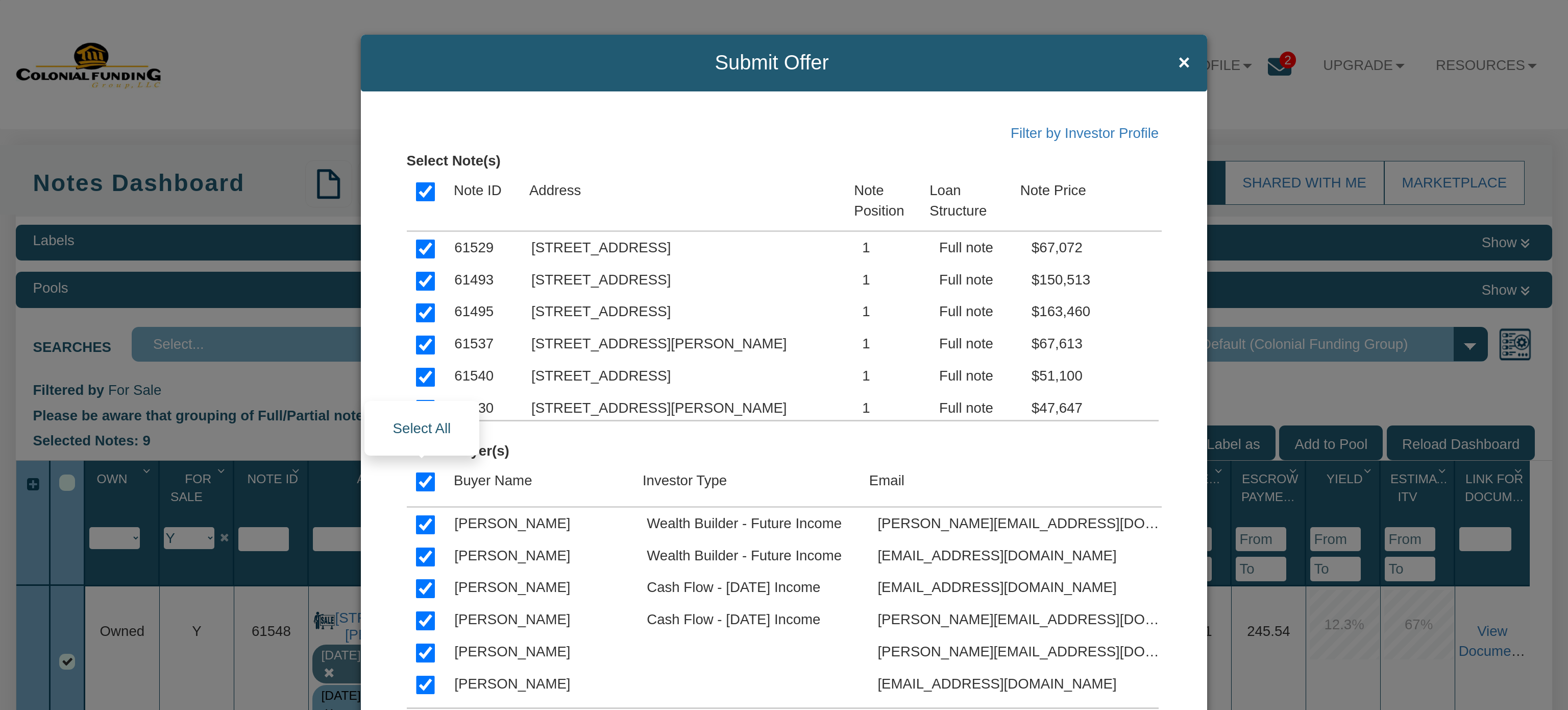
checkbox input "true"
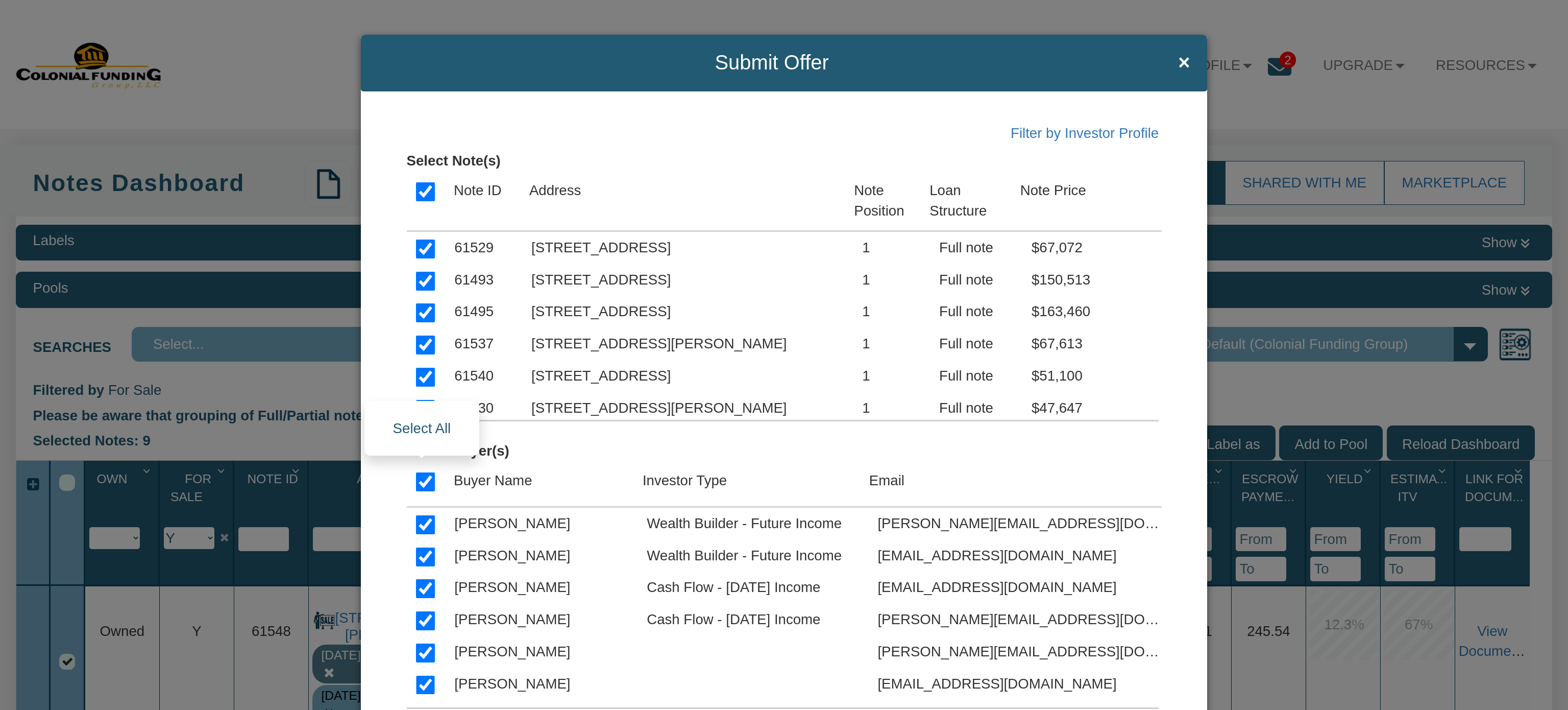
checkbox input "true"
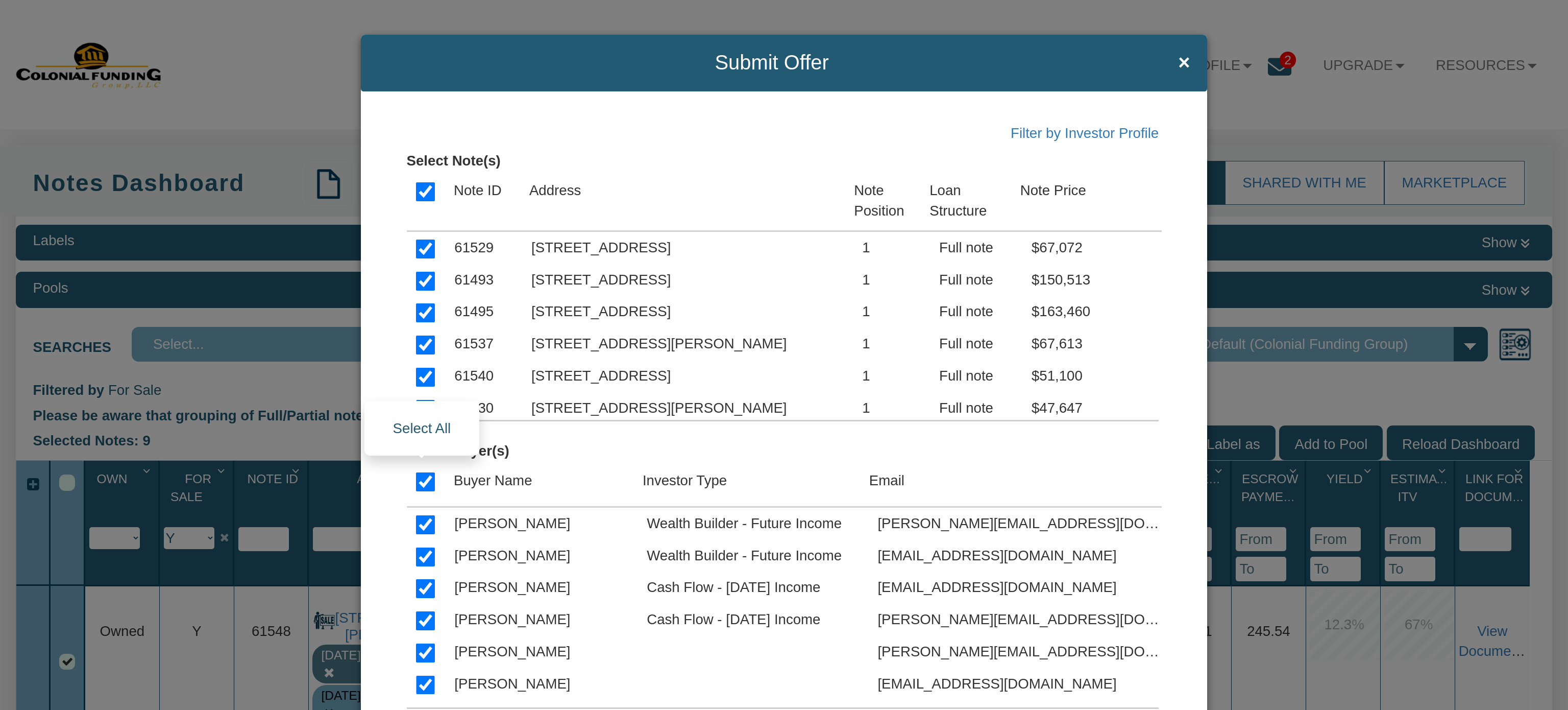
checkbox input "true"
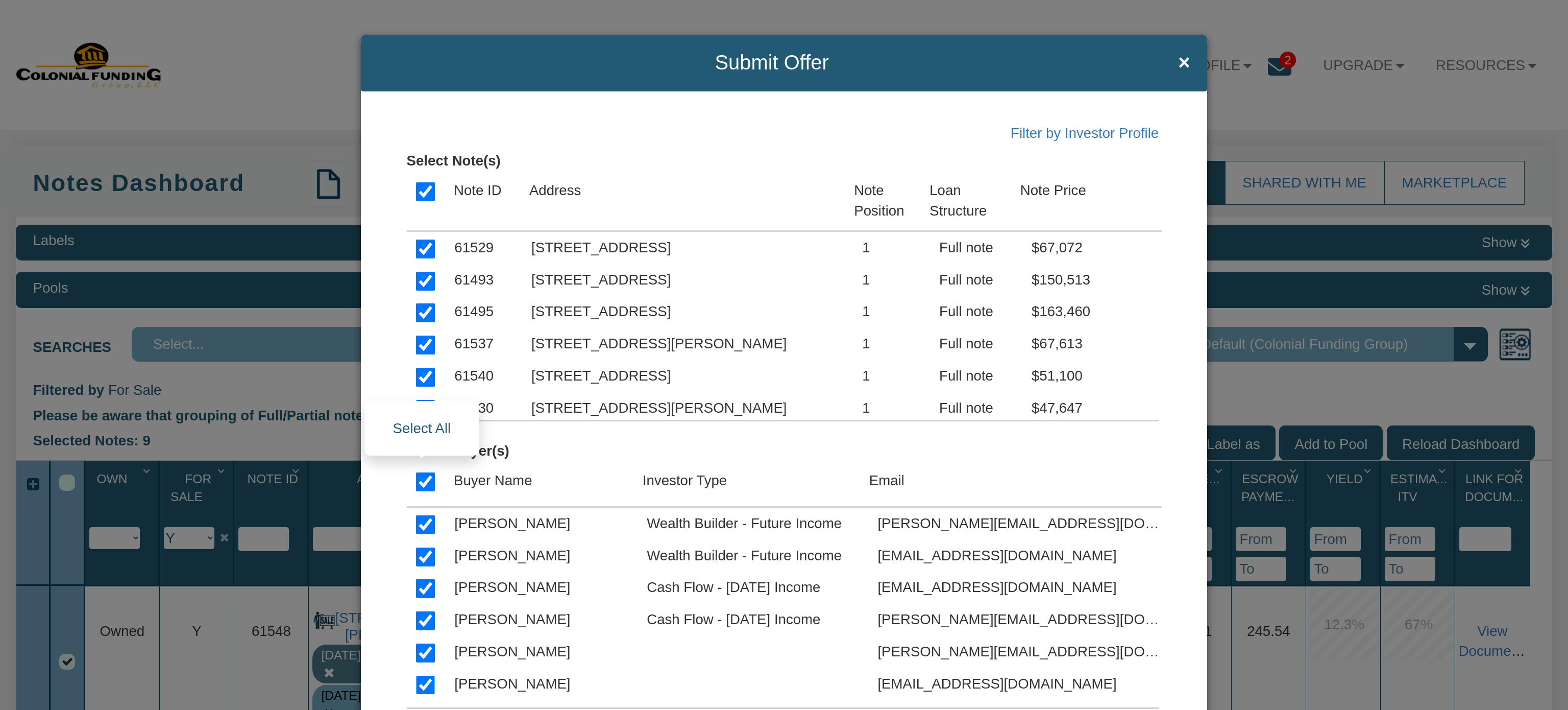
checkbox input "true"
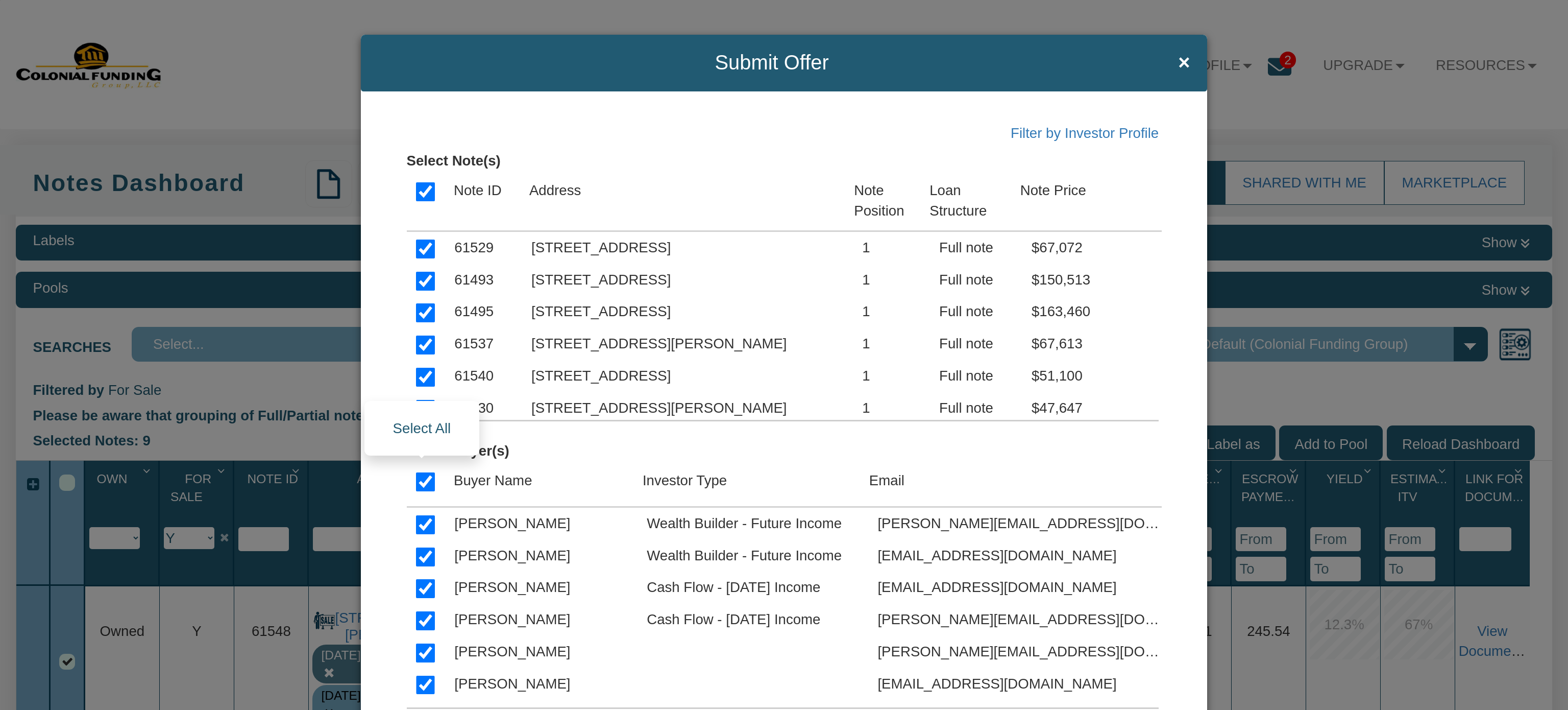
checkbox input "true"
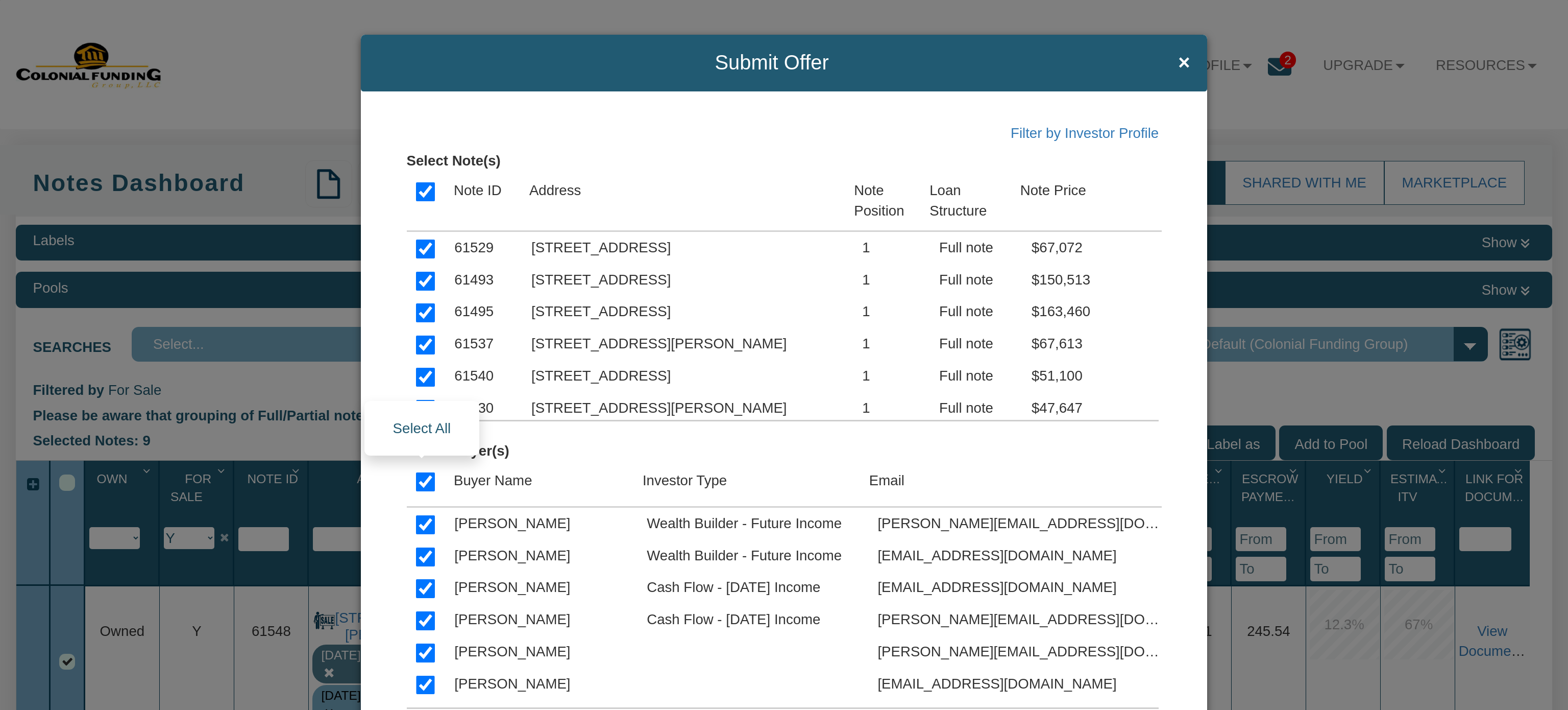
checkbox input "true"
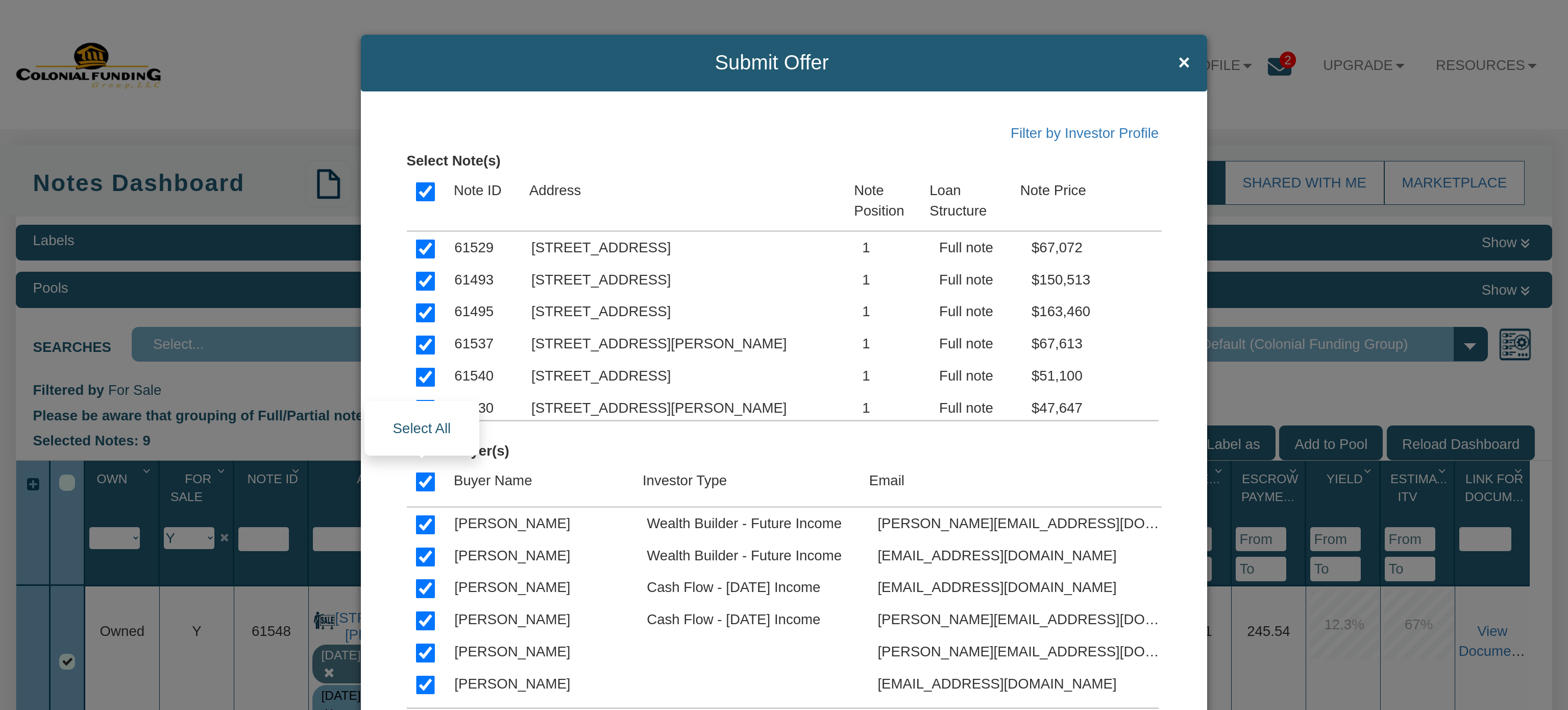
checkbox input "true"
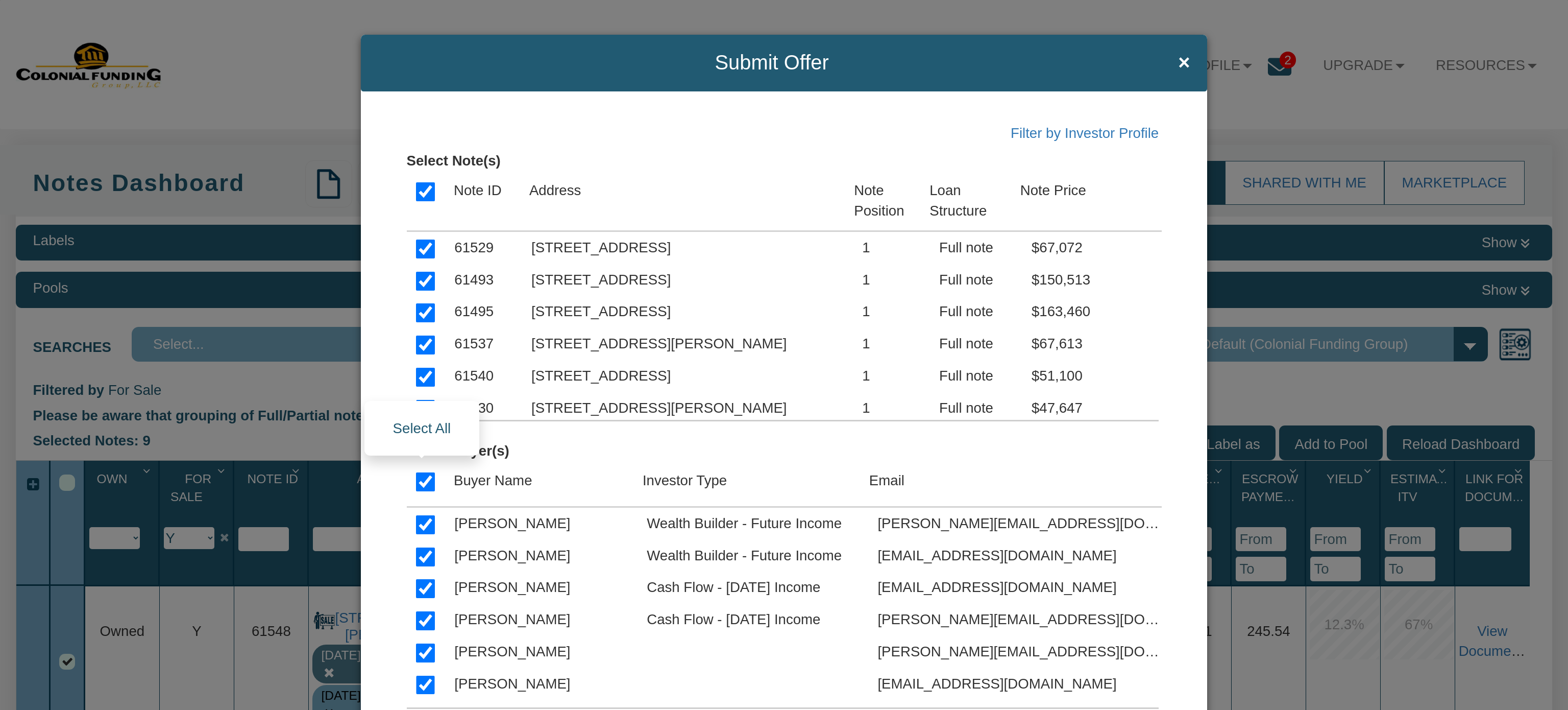
checkbox input "true"
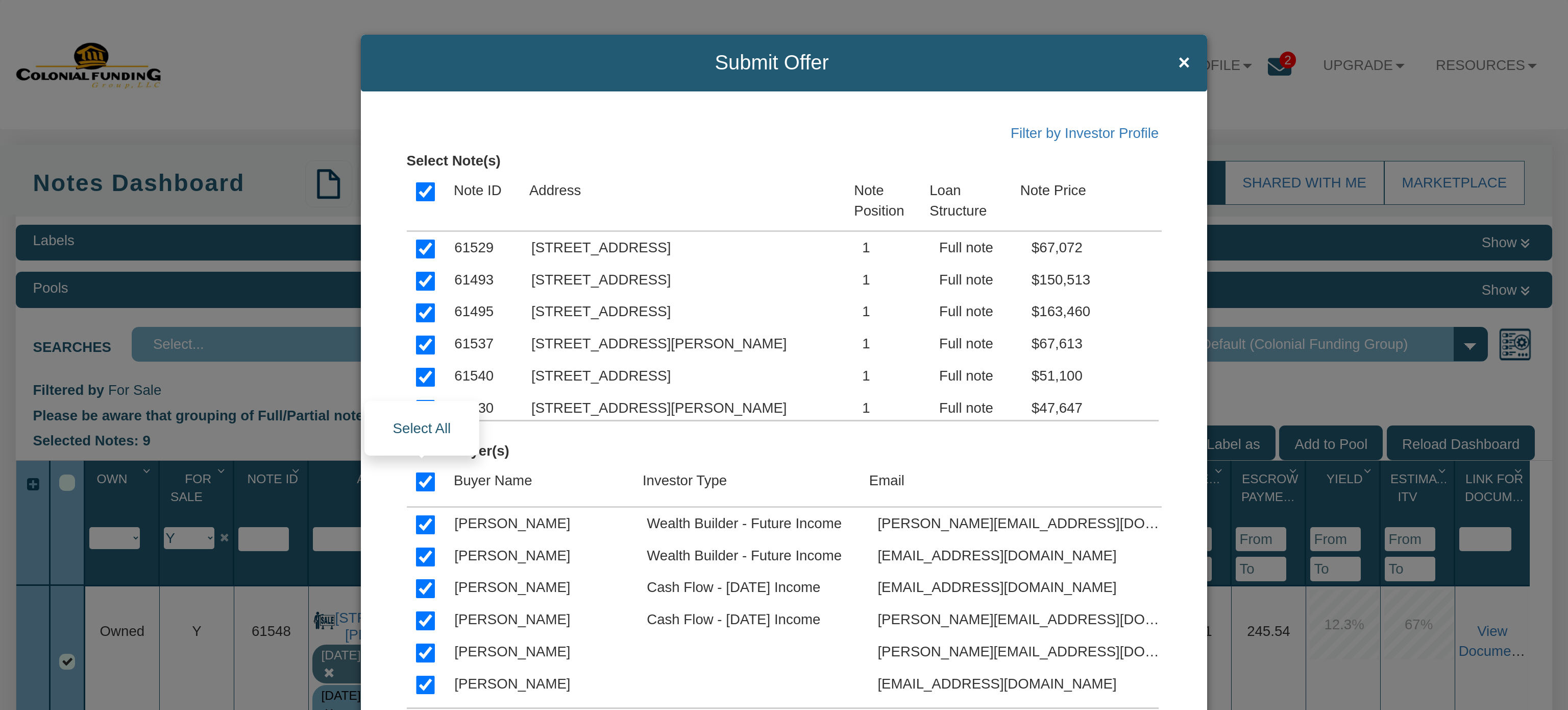
checkbox input "true"
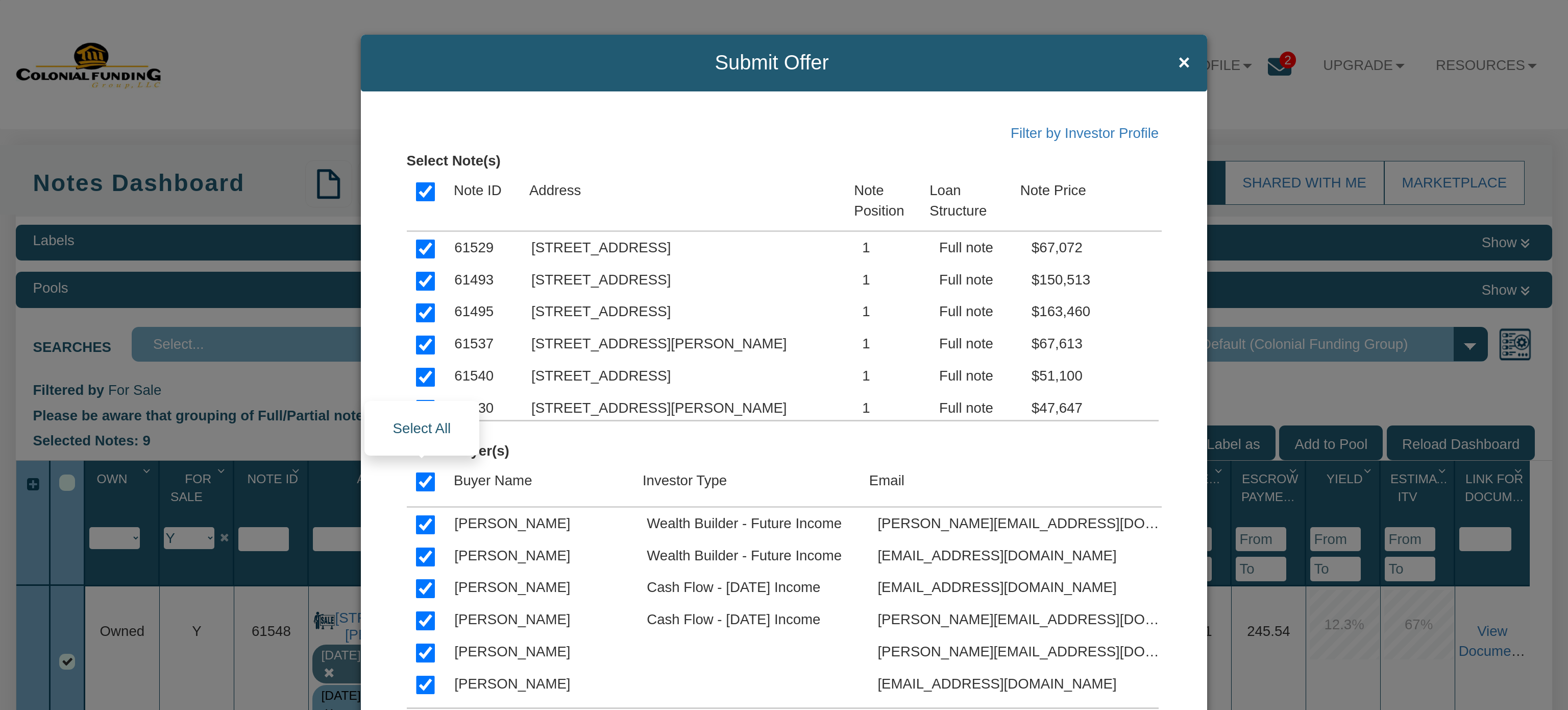
checkbox input "true"
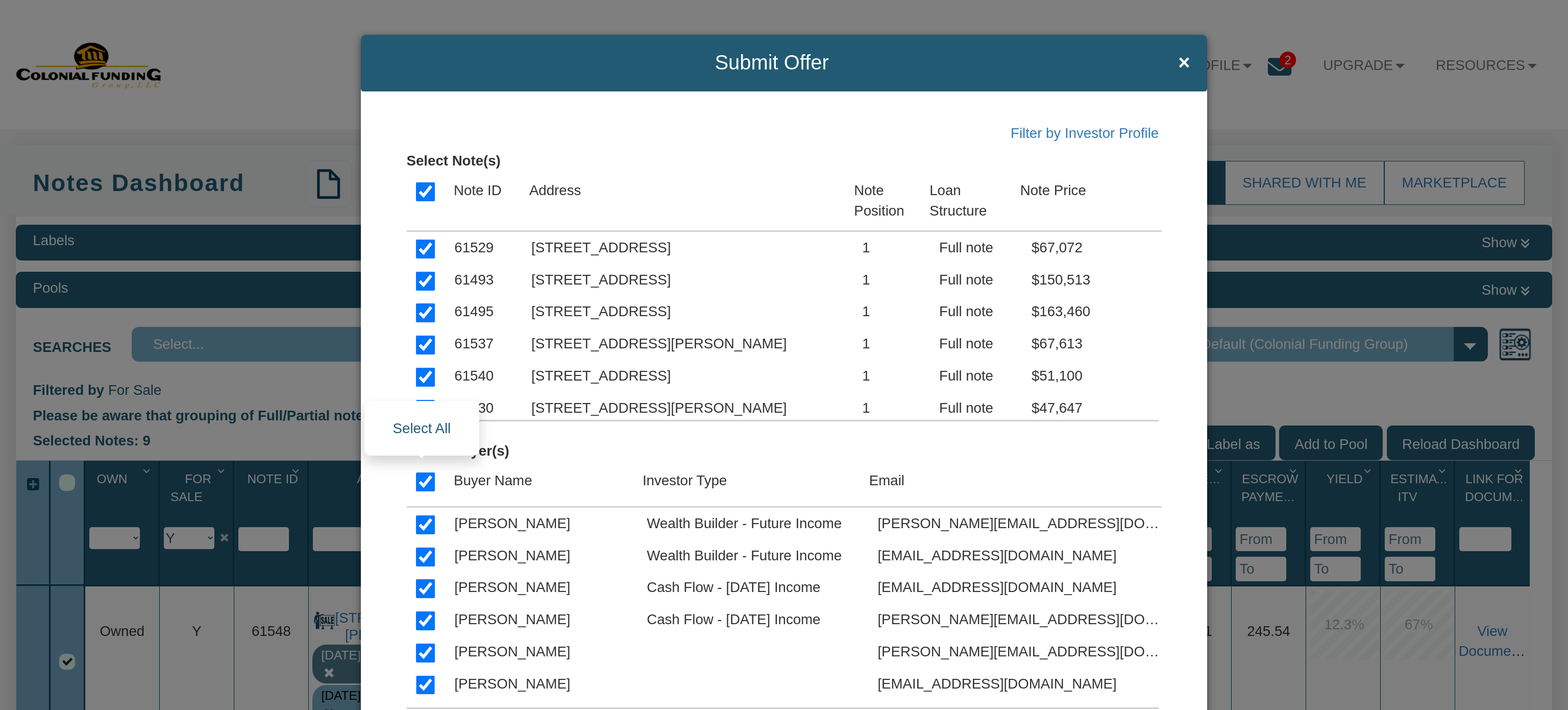
checkbox input "true"
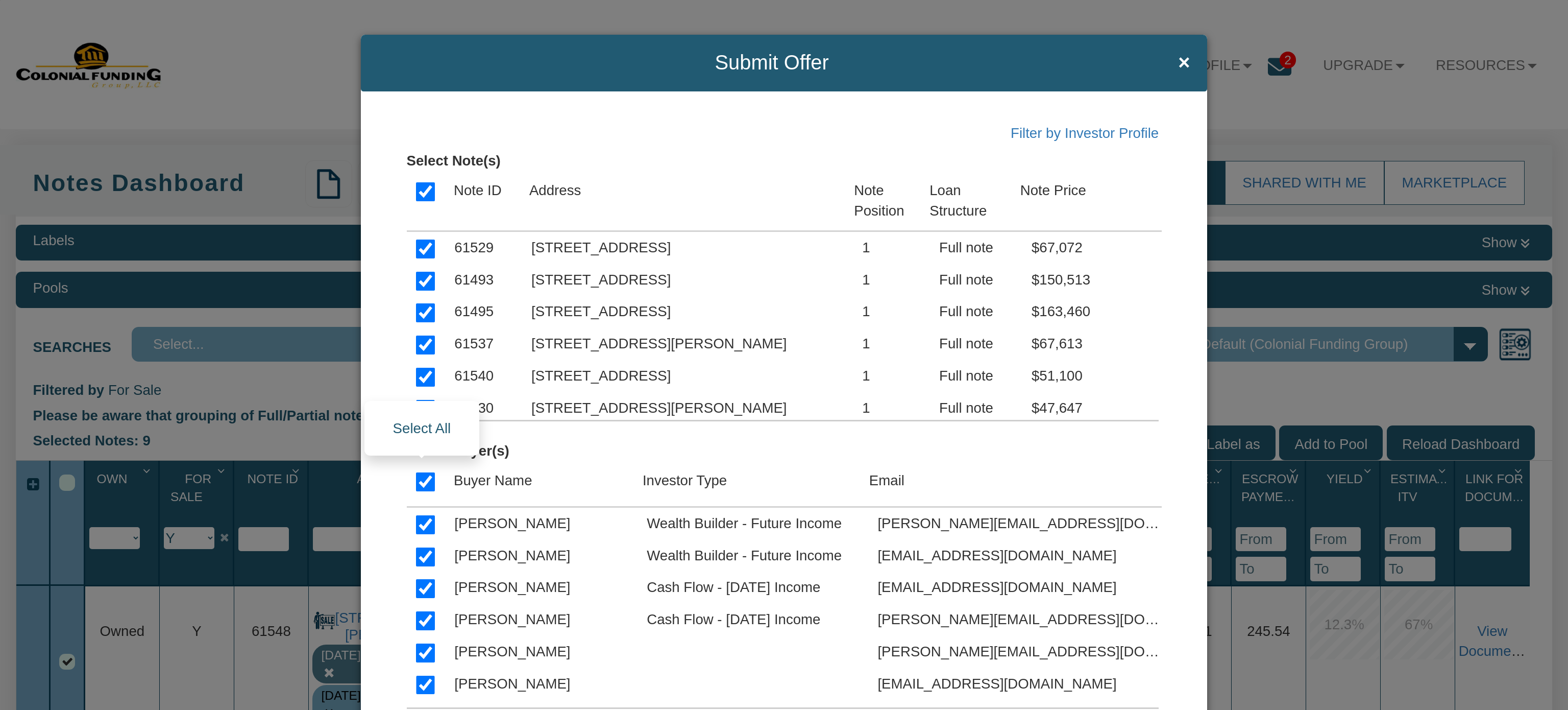
checkbox input "true"
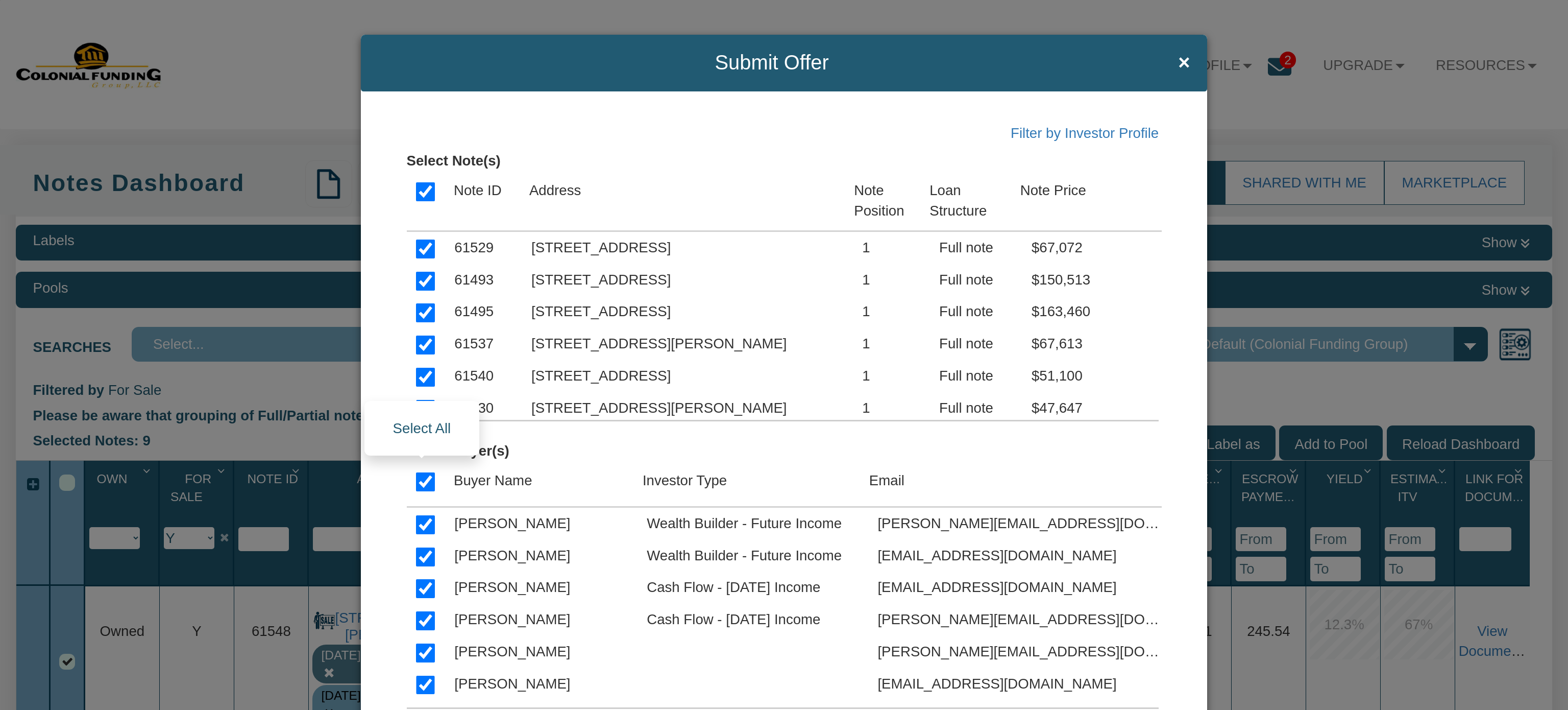
checkbox input "true"
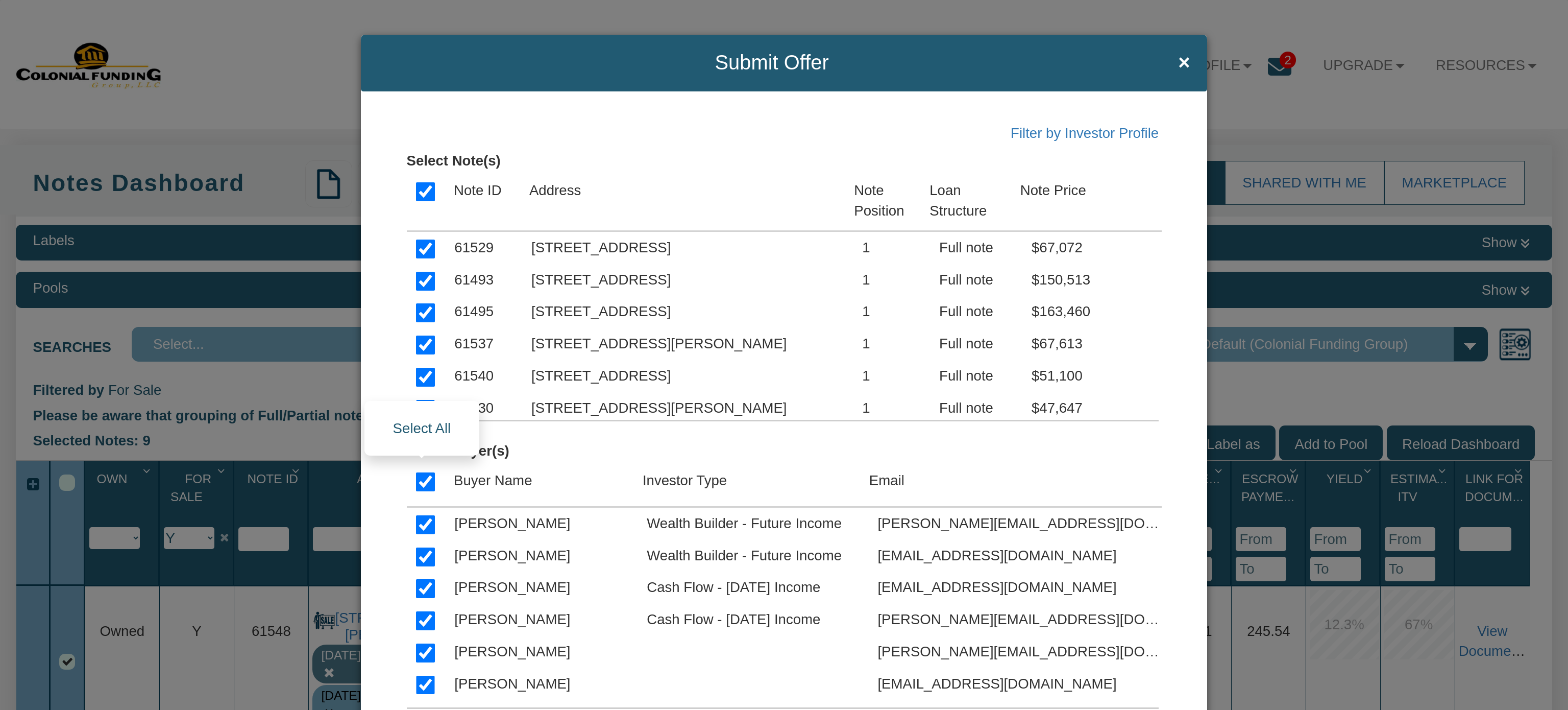
checkbox input "true"
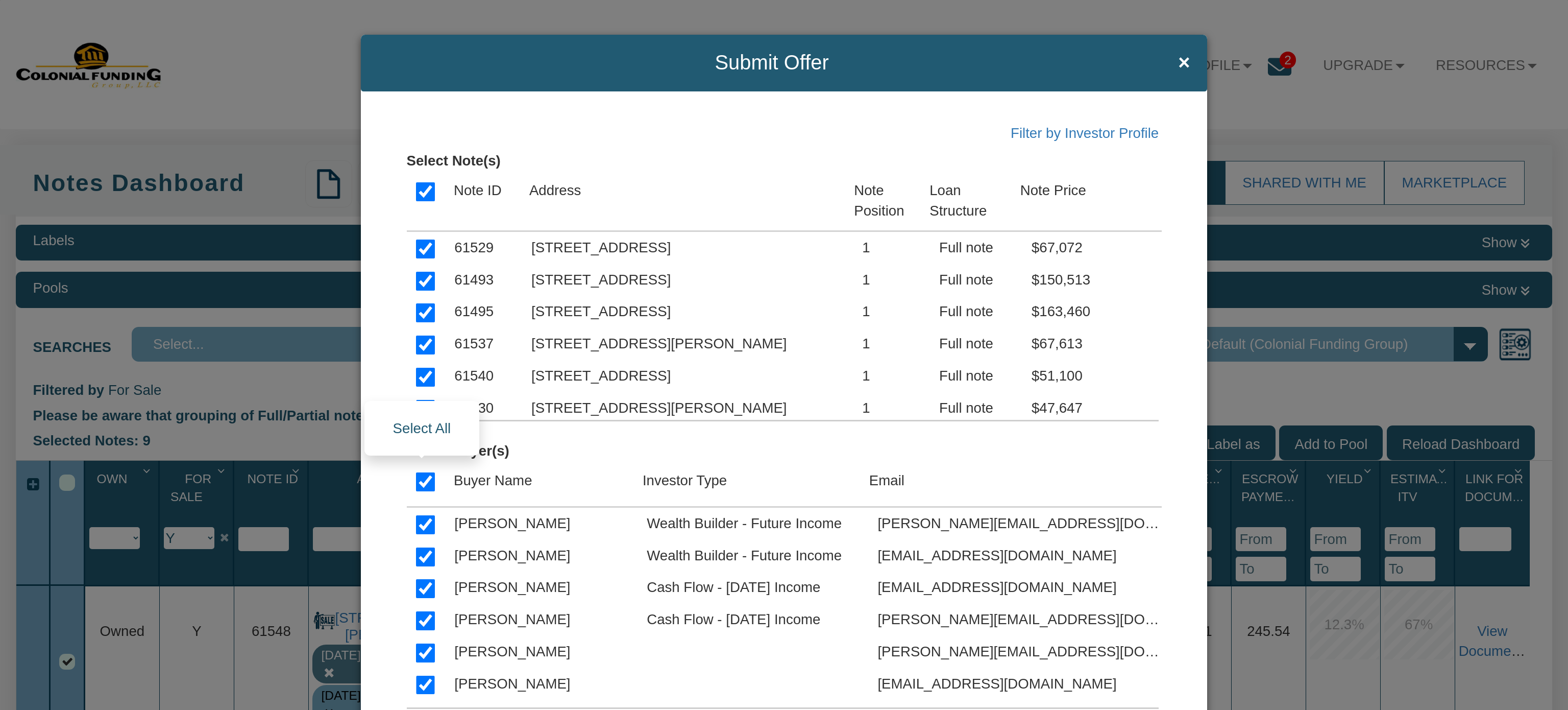
checkbox input "true"
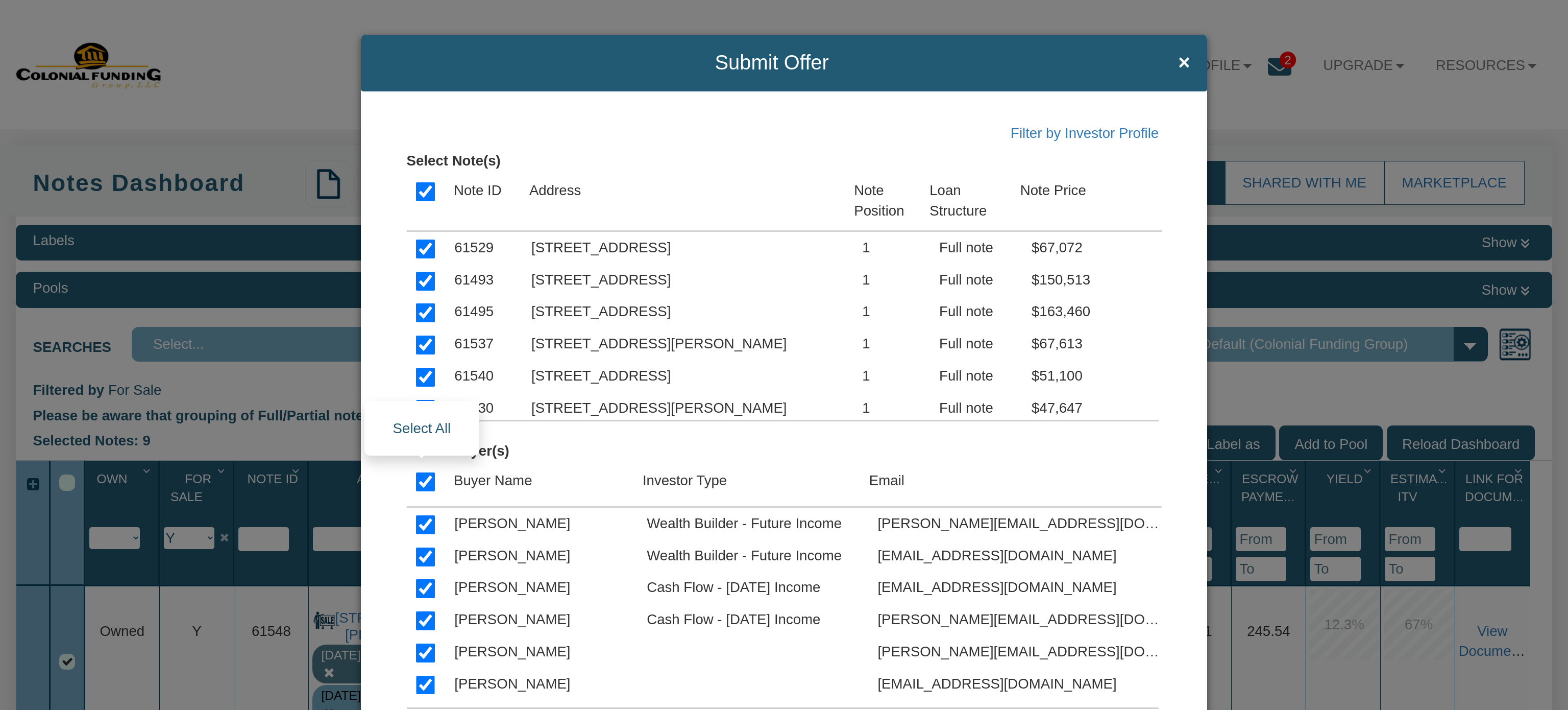
checkbox input "true"
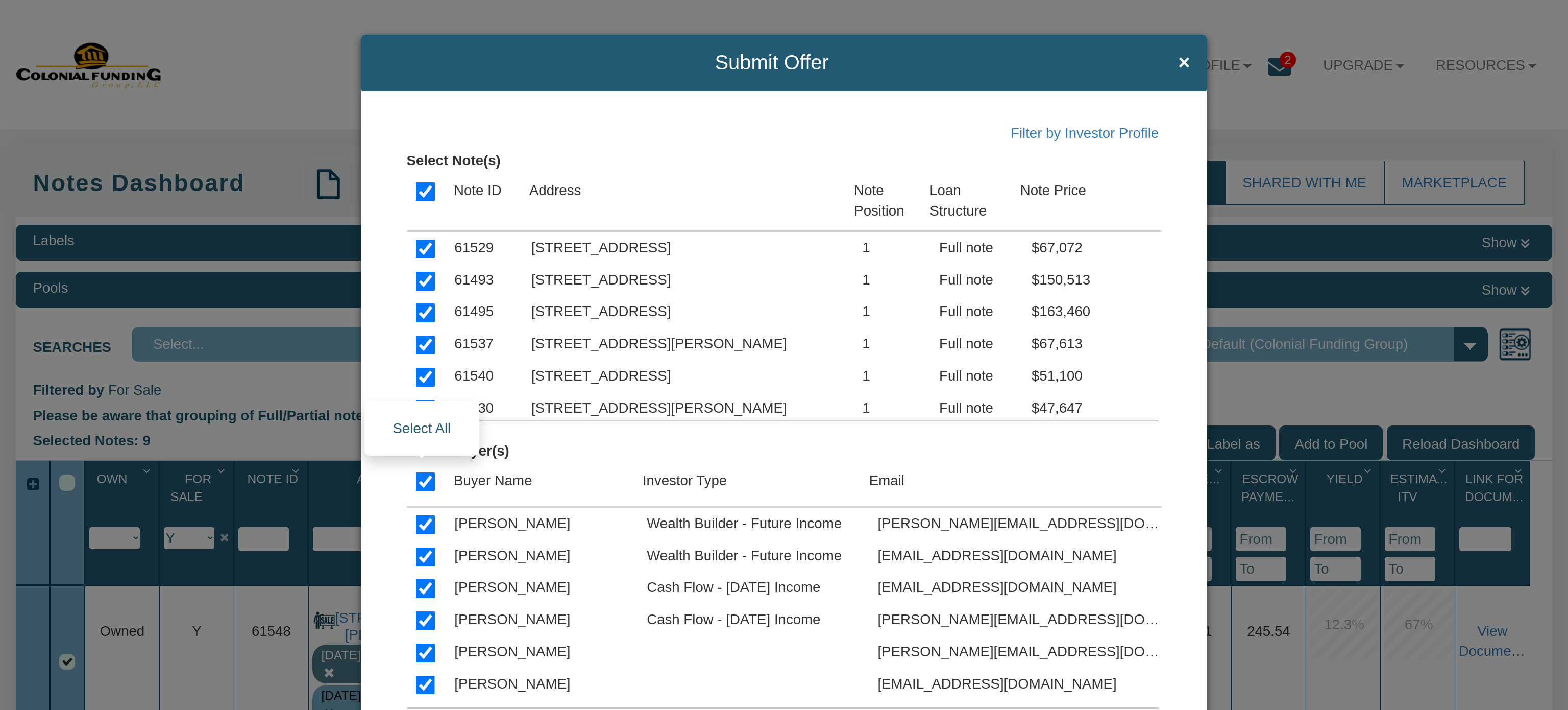
checkbox input "true"
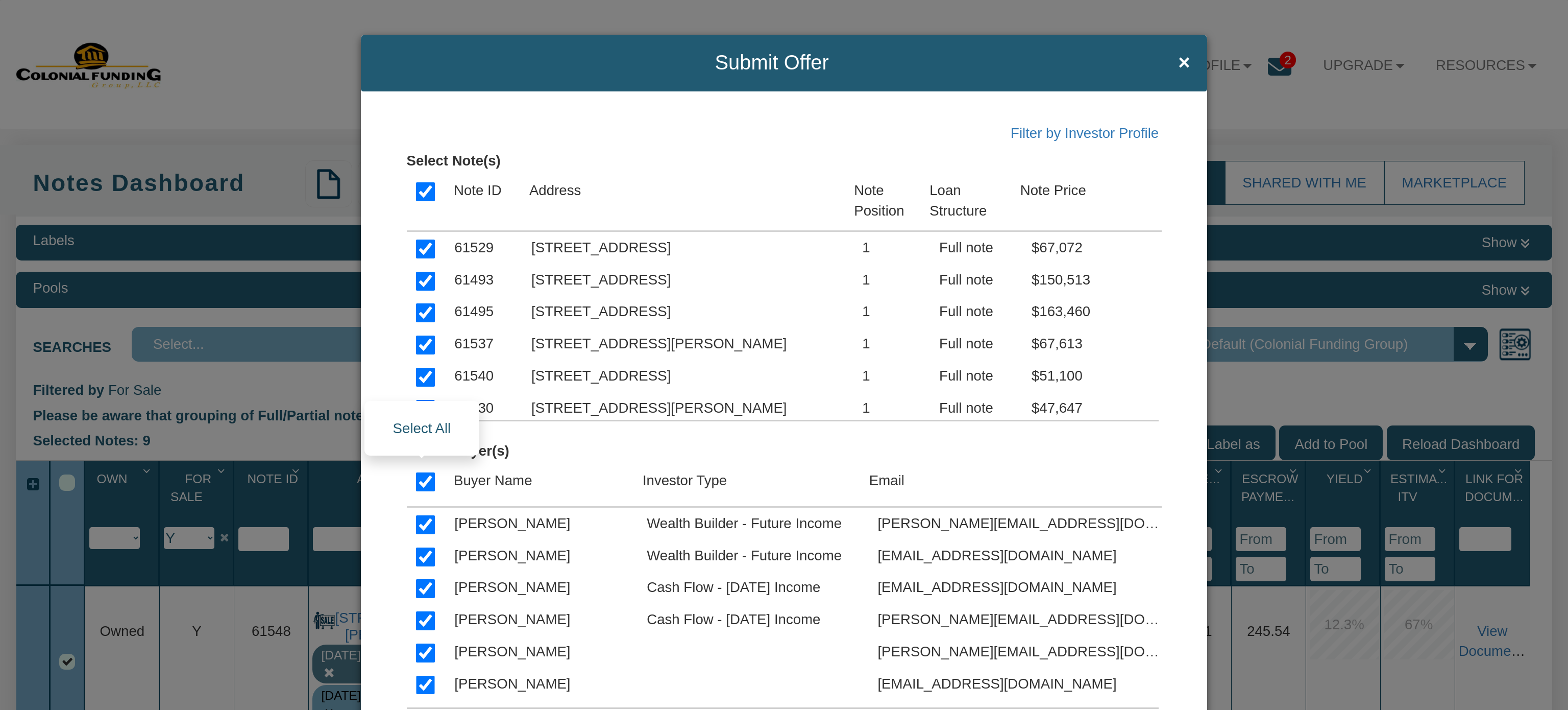
checkbox input "true"
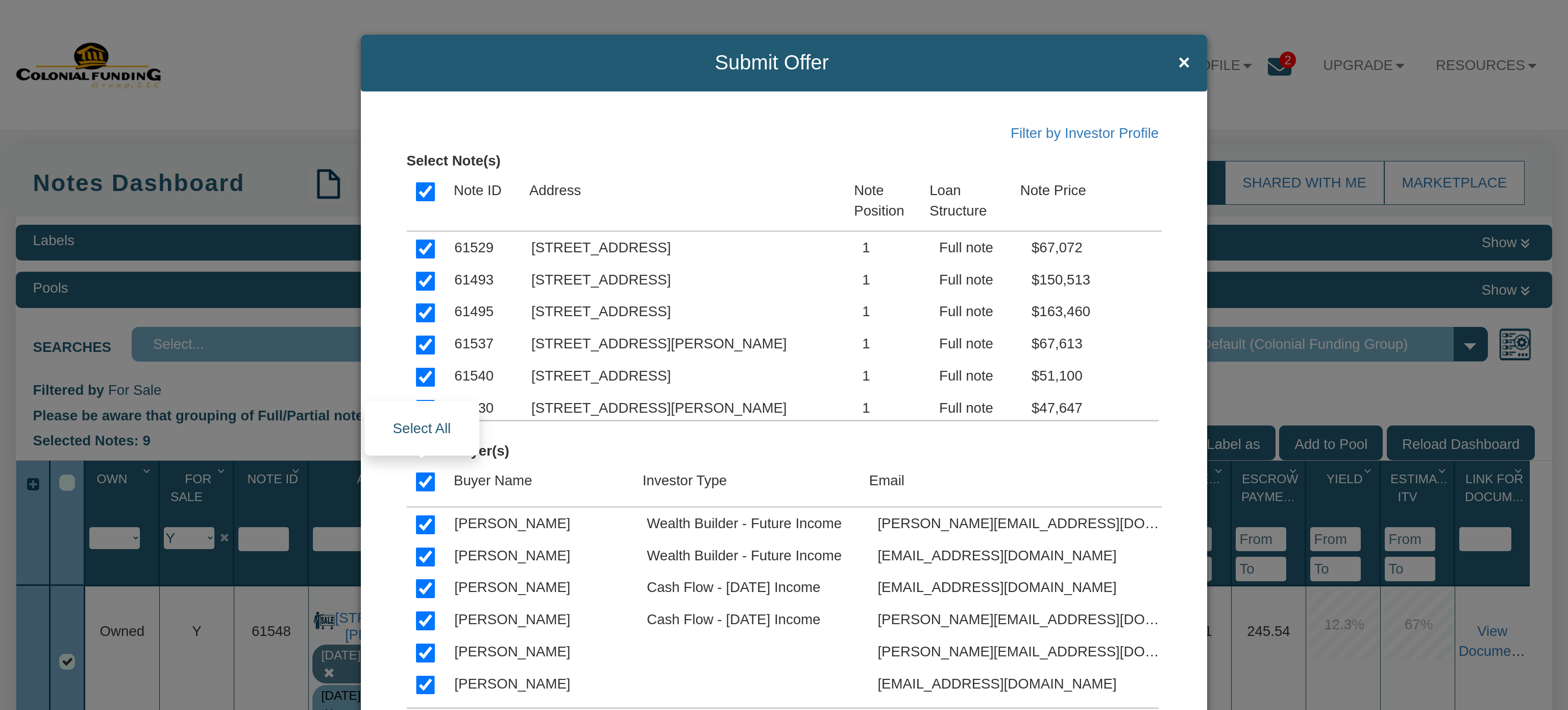
checkbox input "true"
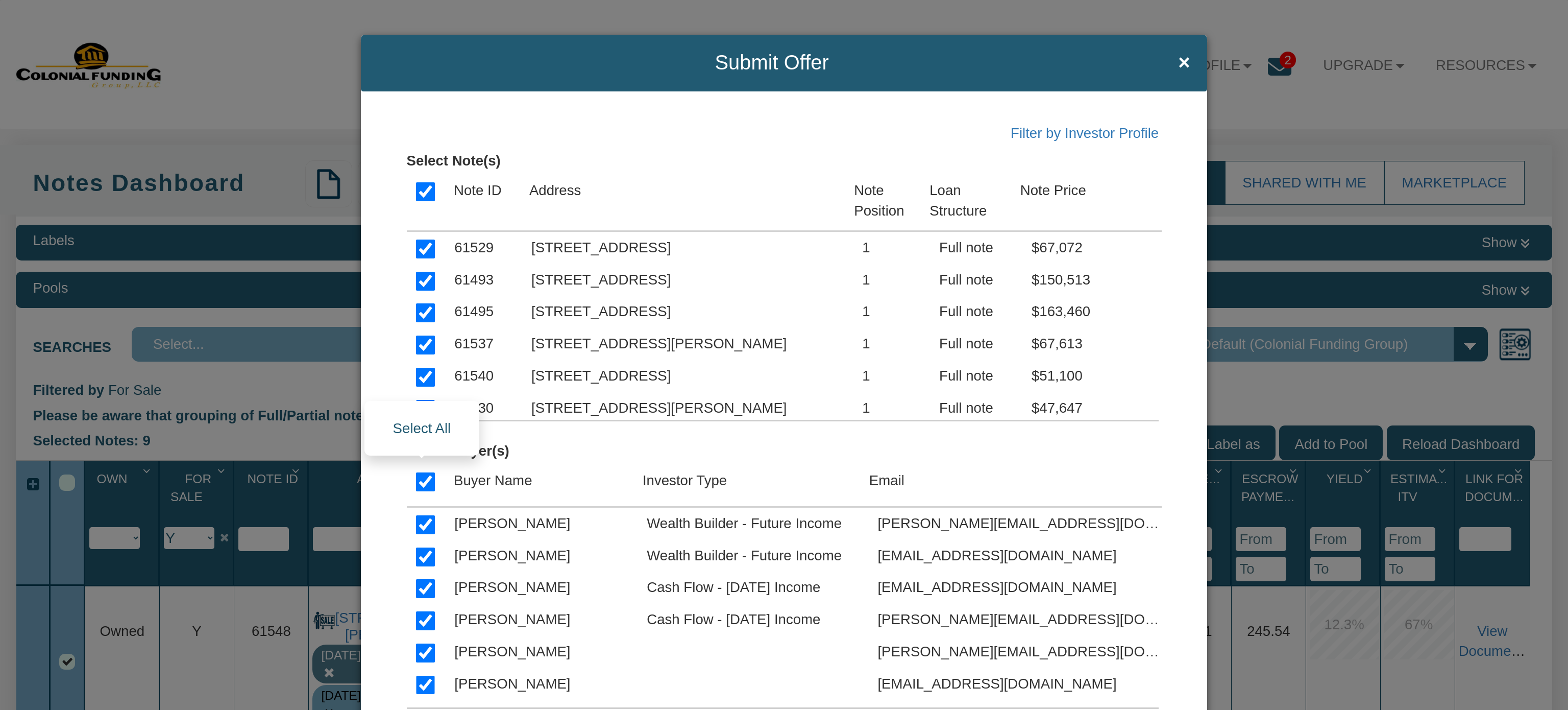
checkbox input "true"
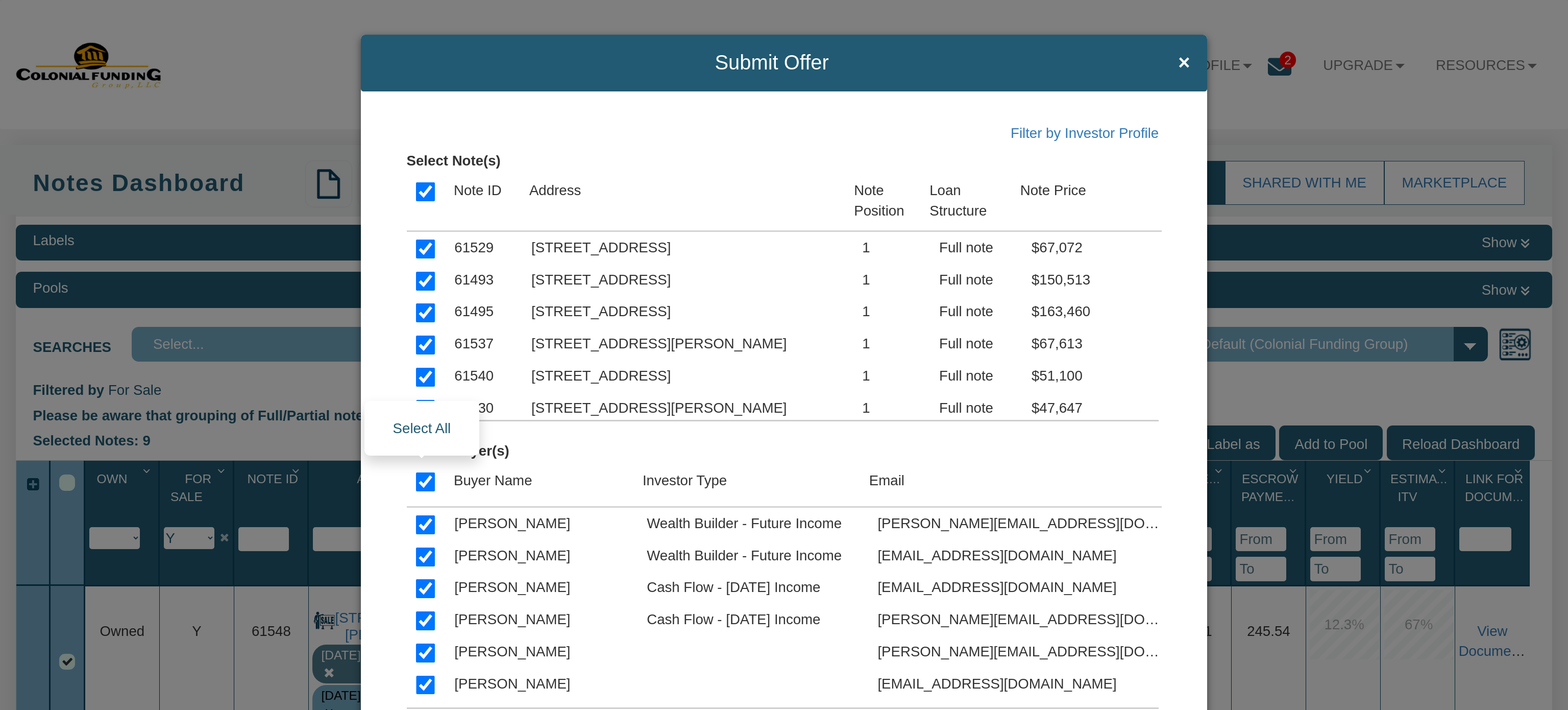
checkbox input "true"
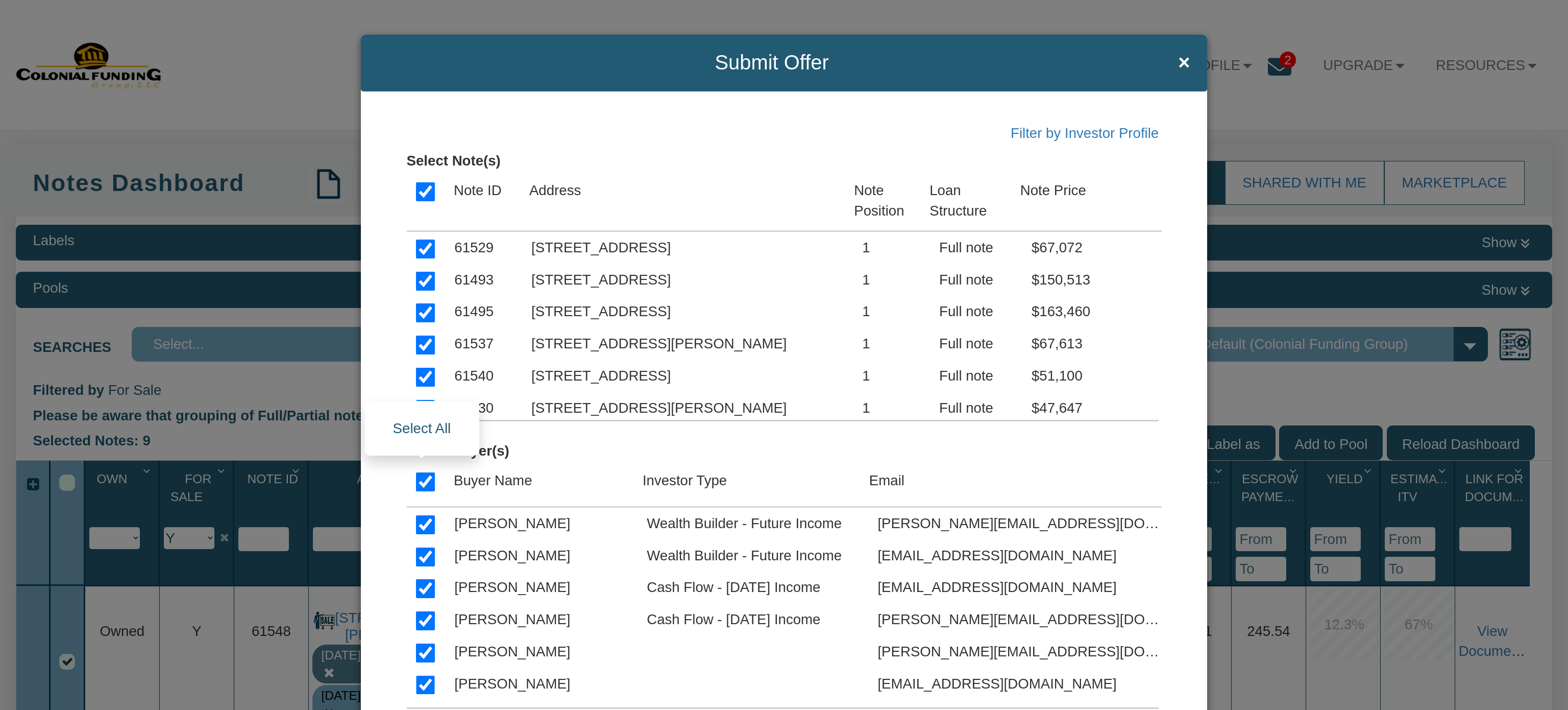
checkbox input "true"
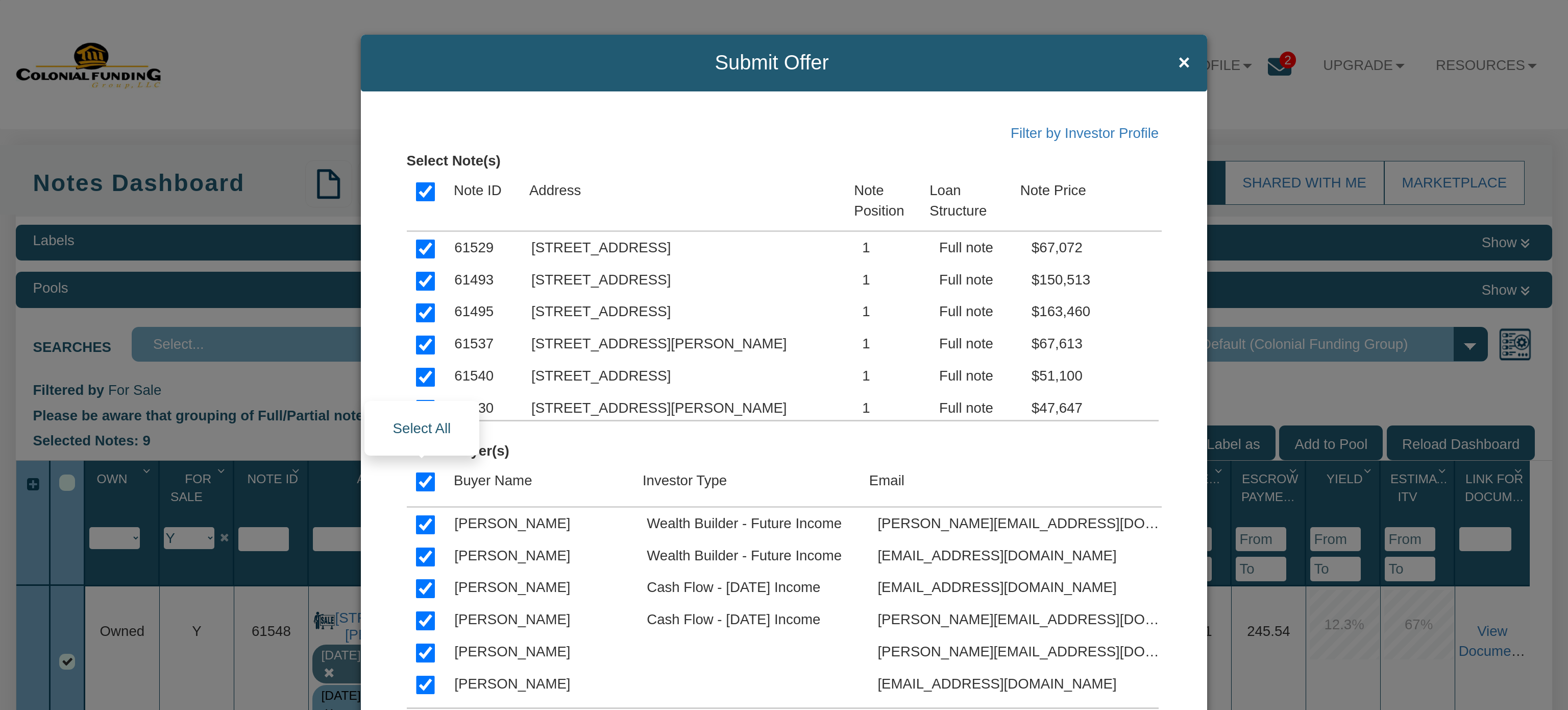
checkbox input "true"
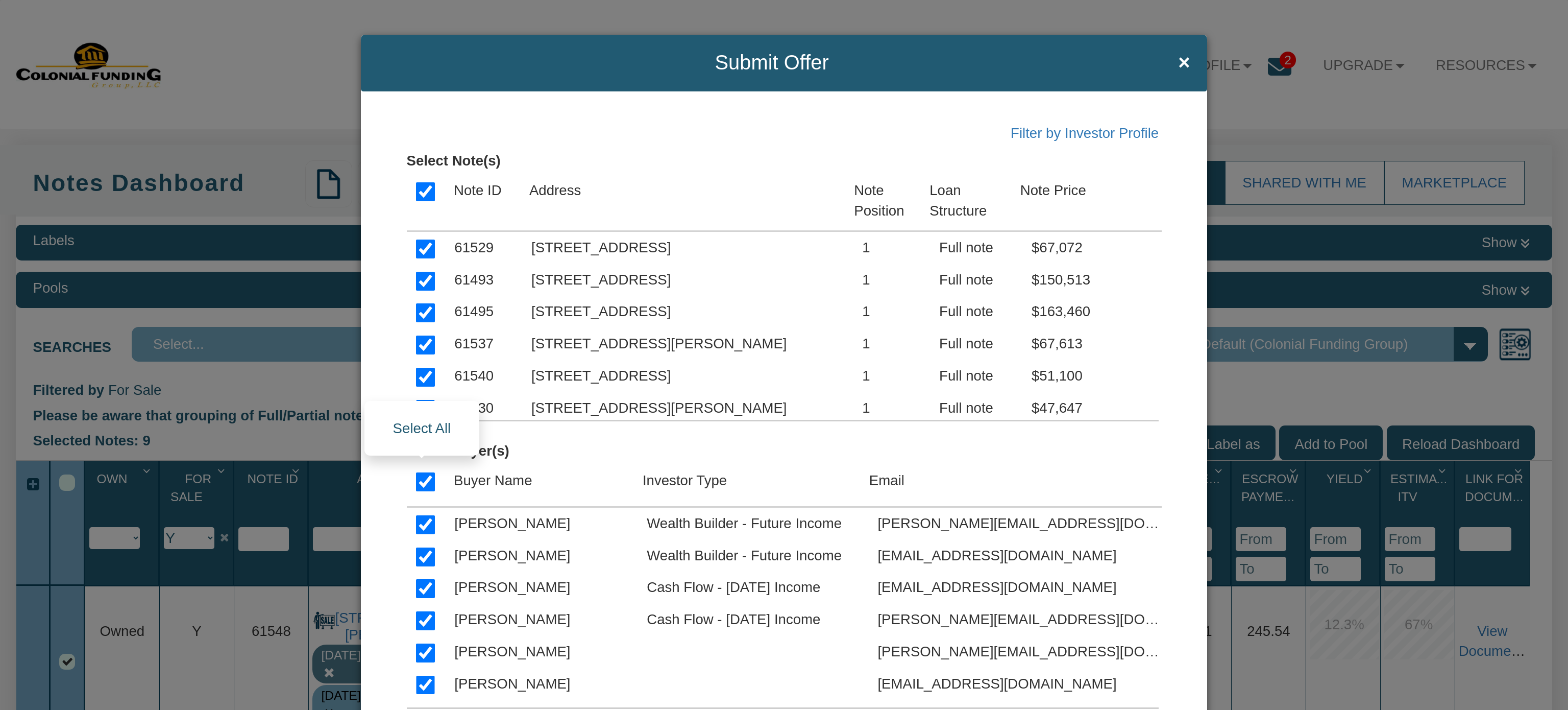
checkbox input "true"
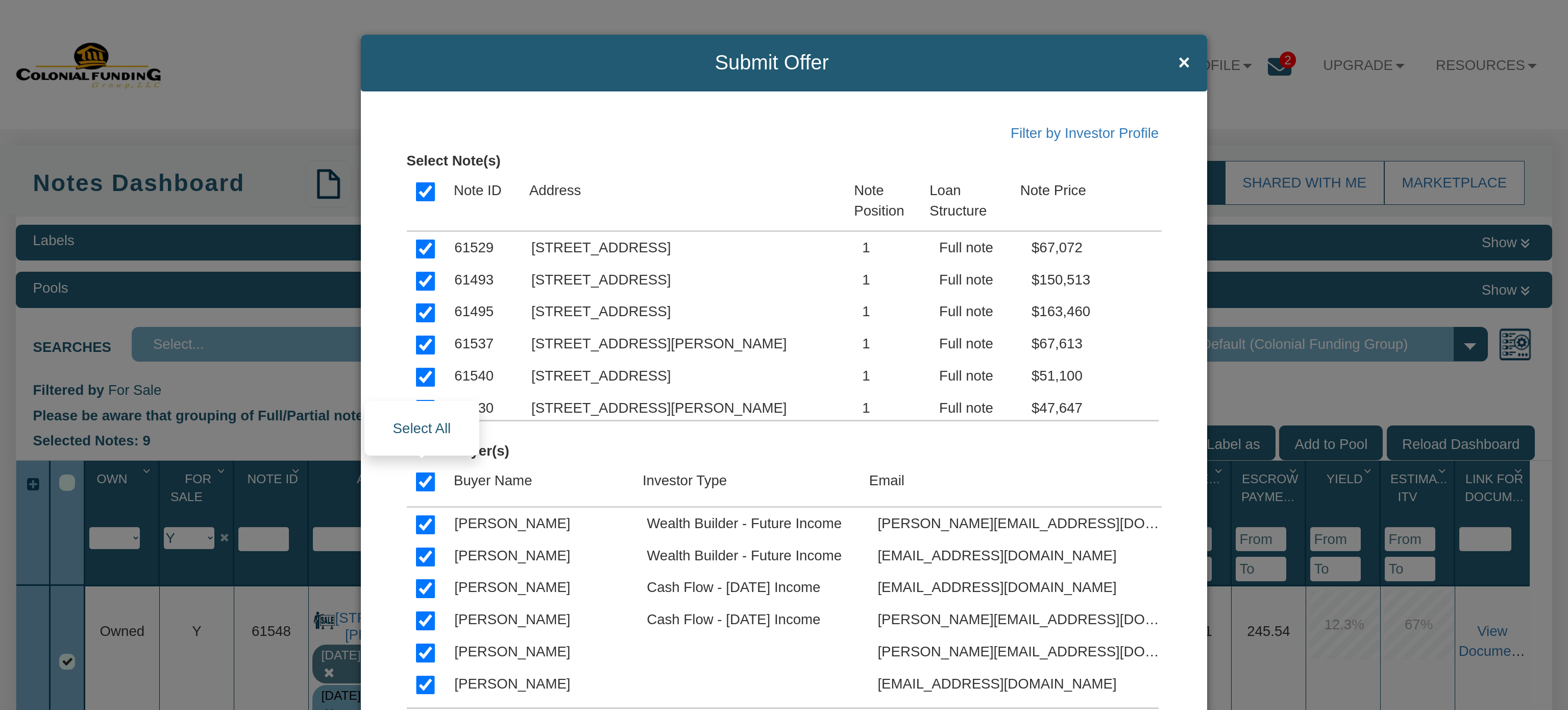
checkbox input "true"
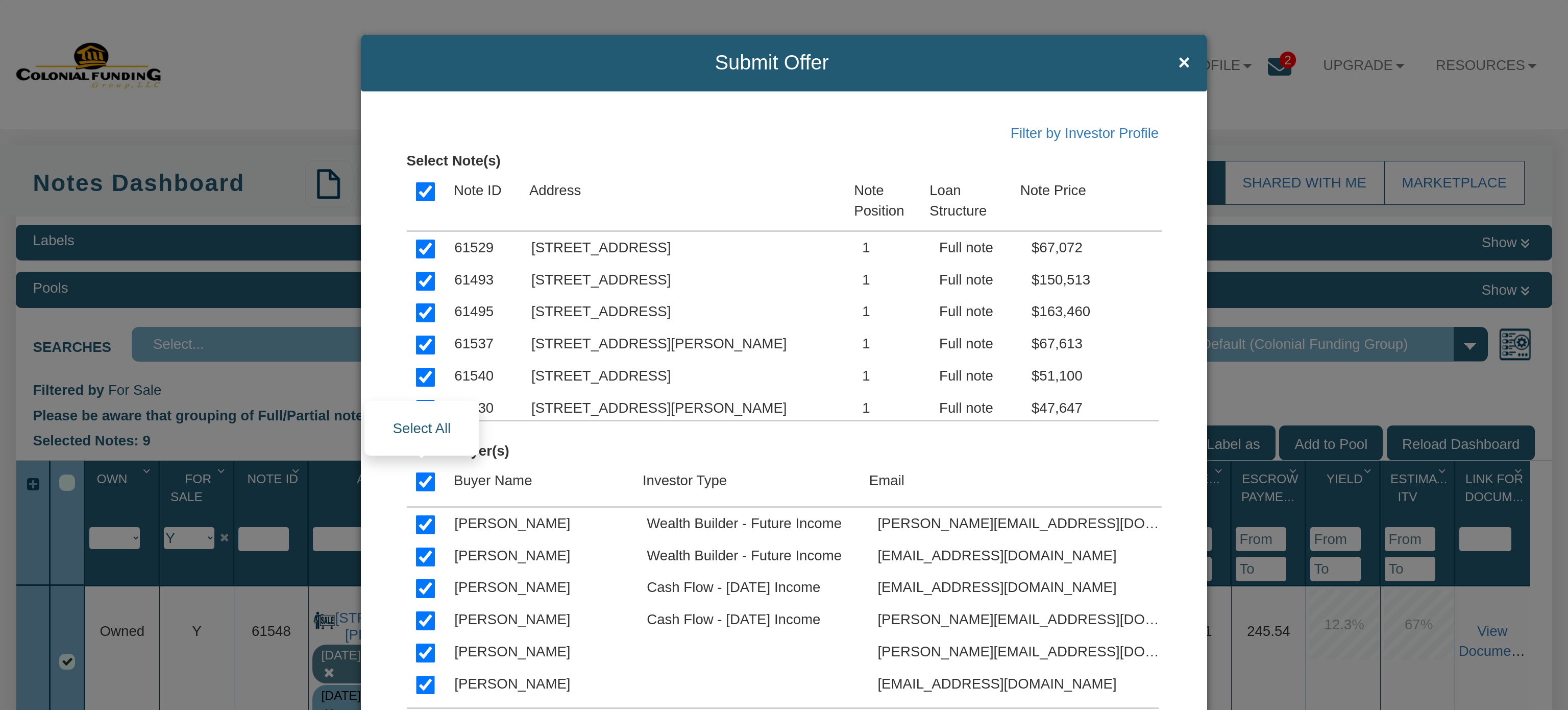
checkbox input "true"
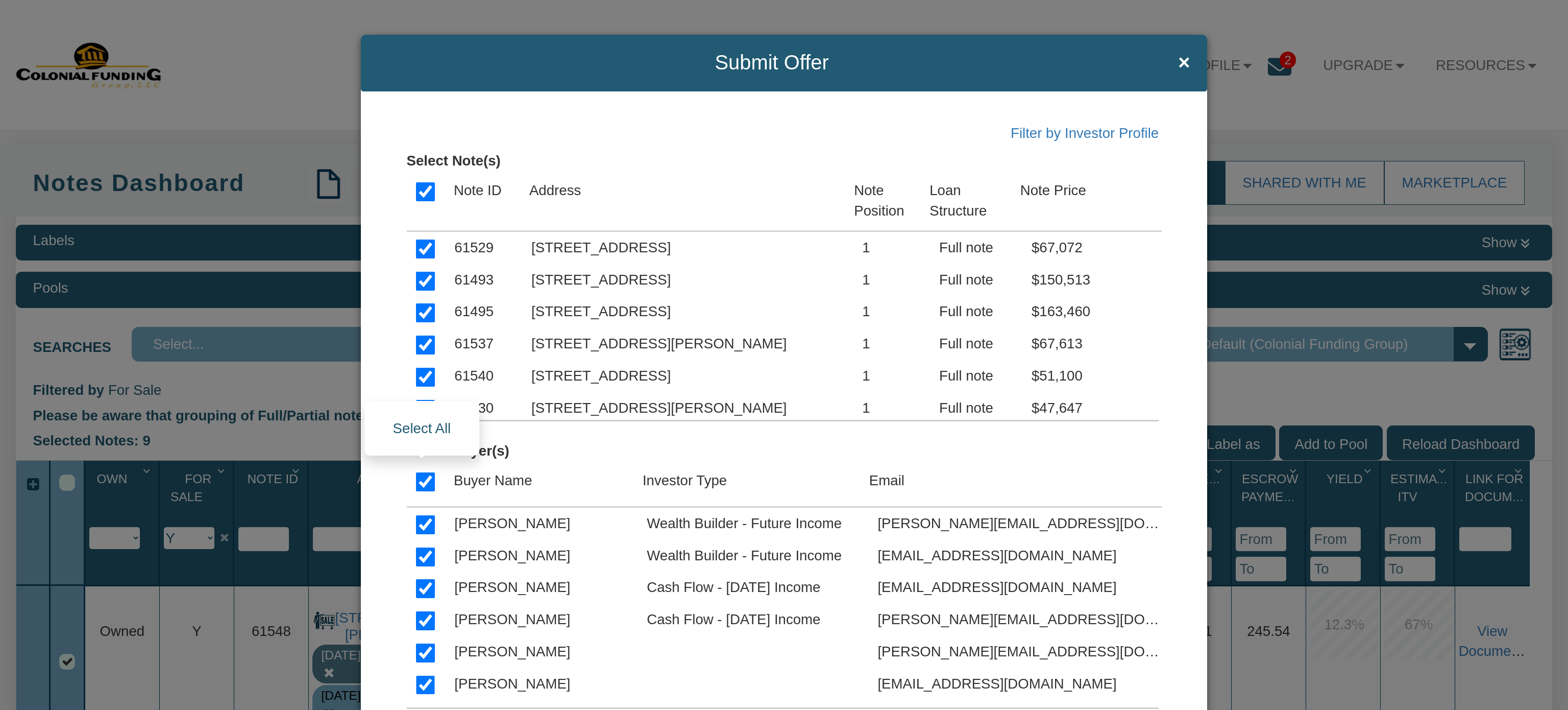
checkbox input "true"
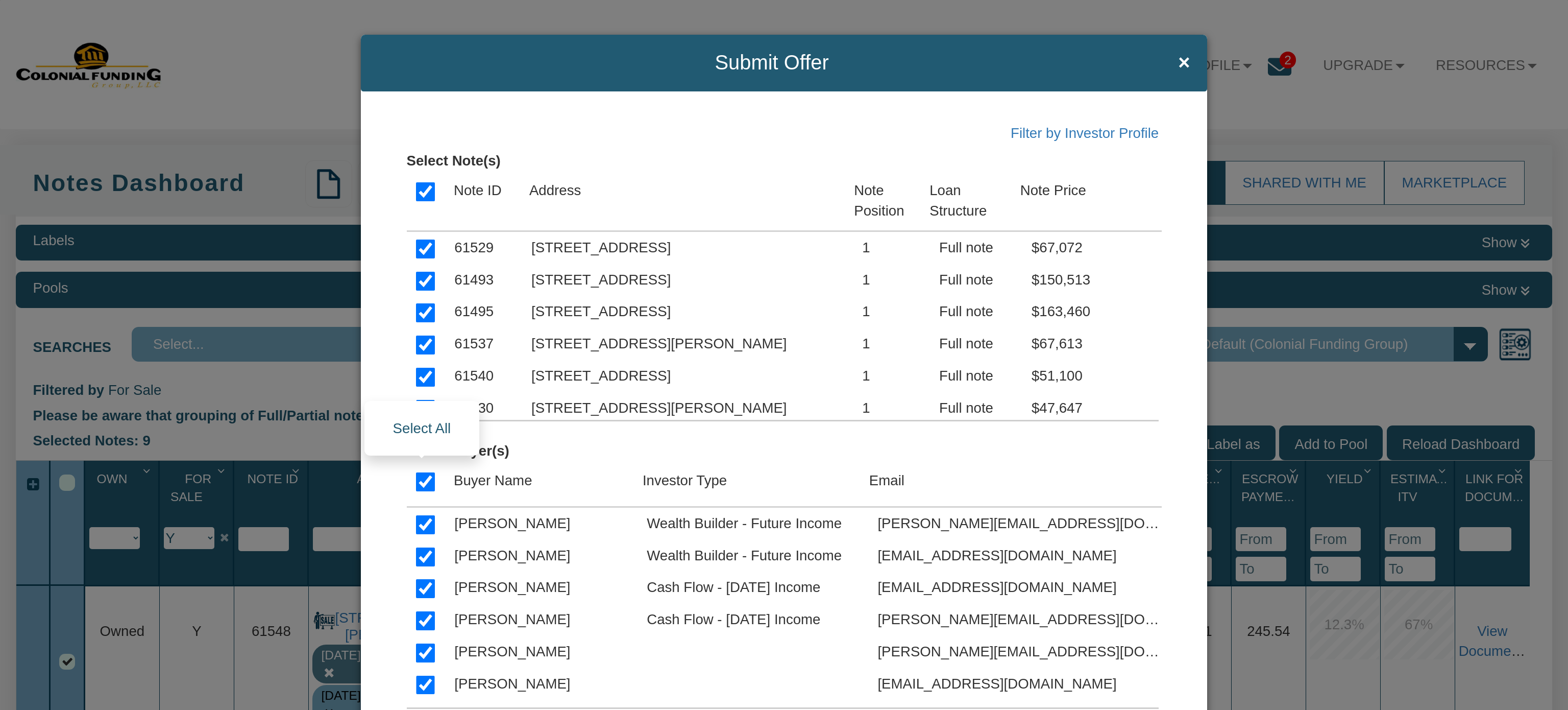
checkbox input "true"
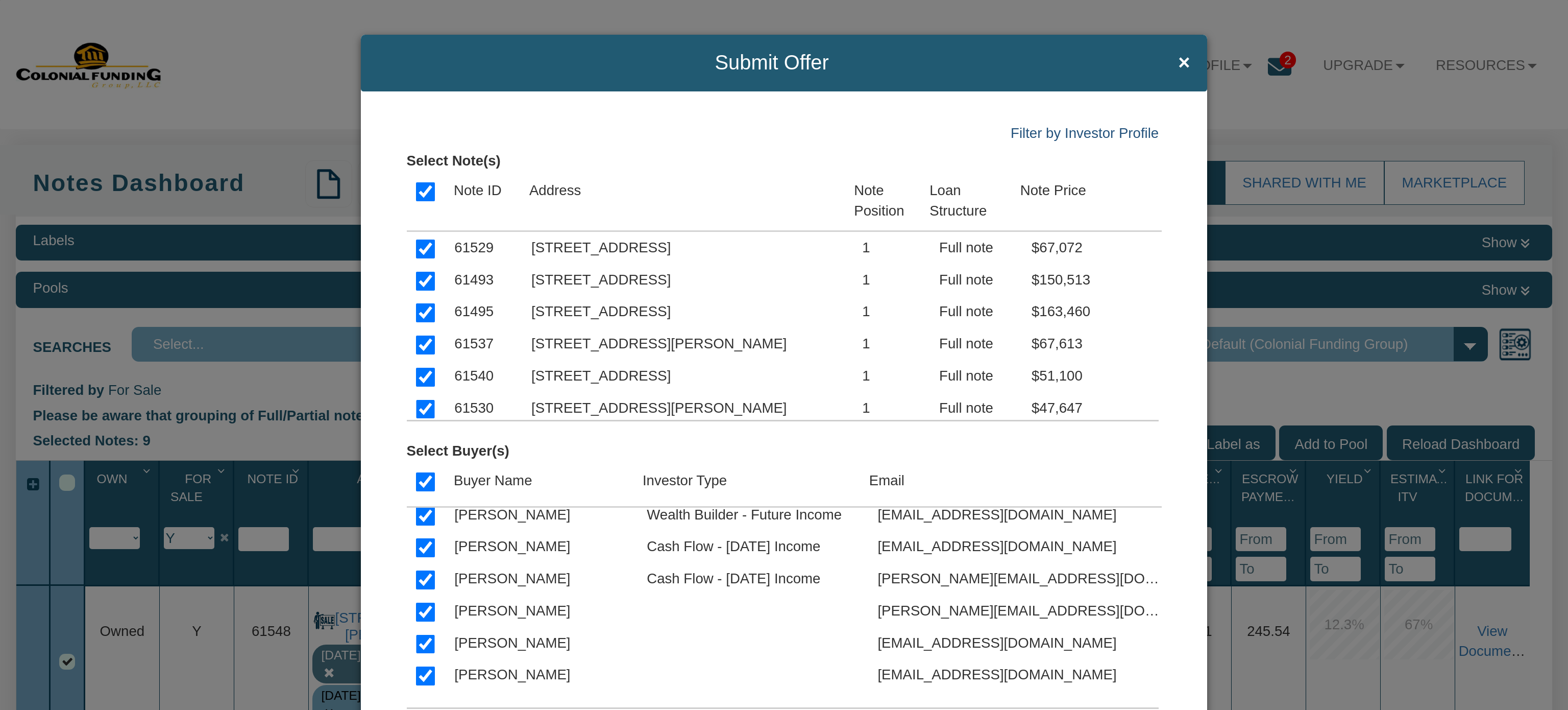
click at [1043, 135] on link "Filter by Investor Profile" at bounding box center [1084, 133] width 148 height 16
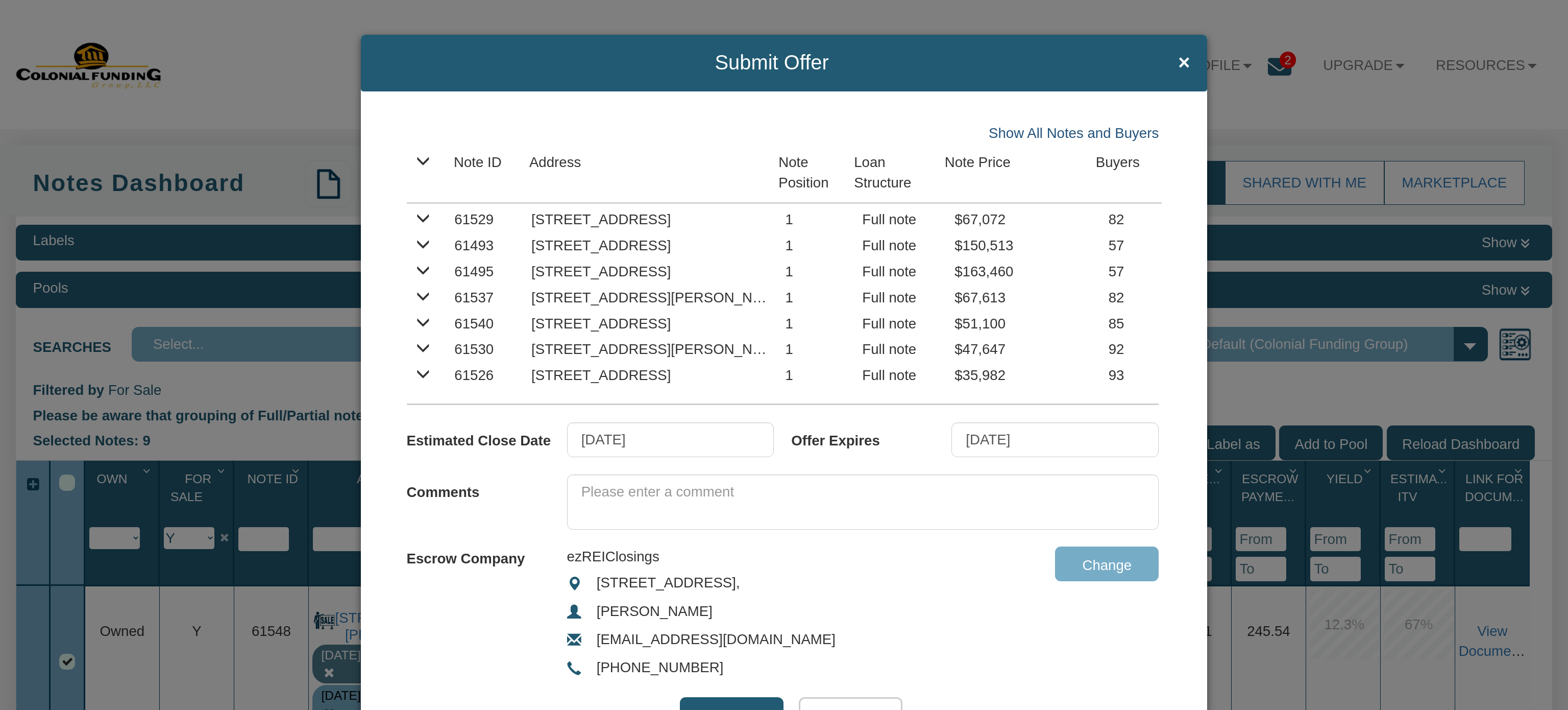
click at [1043, 135] on link "Show All Notes and Buyers" at bounding box center [1073, 133] width 170 height 16
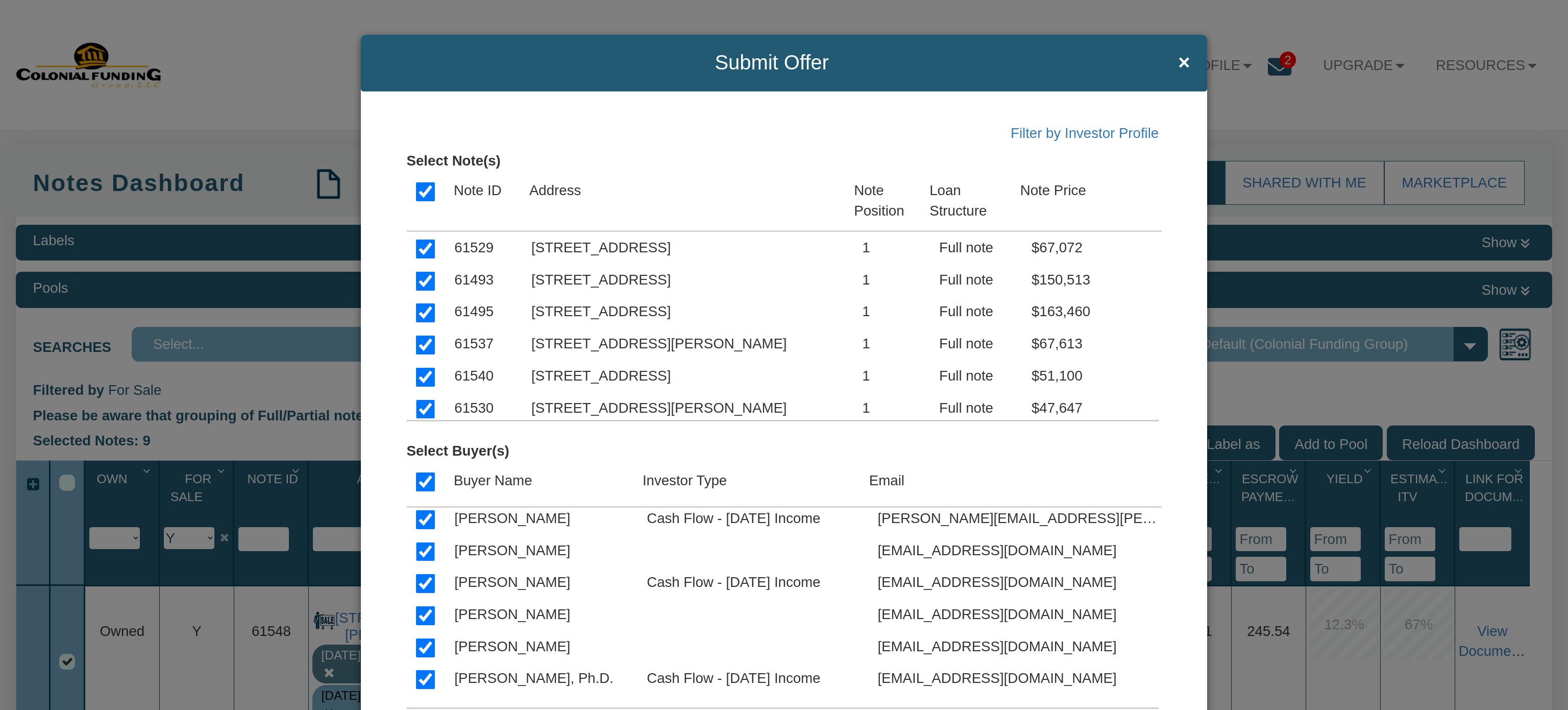
scroll to position [516, 0]
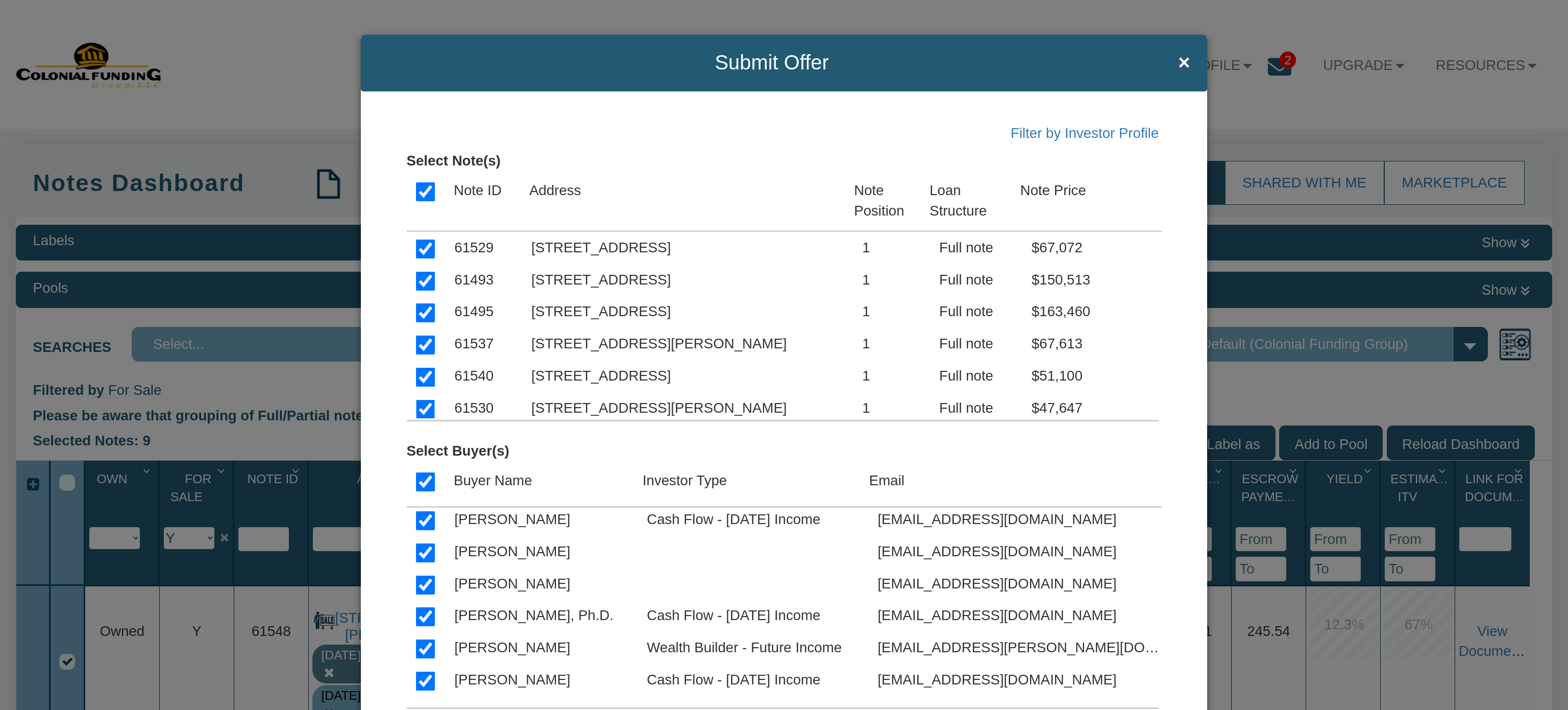
click at [421, 615] on input "checkbox" at bounding box center [425, 616] width 19 height 19
checkbox input "false"
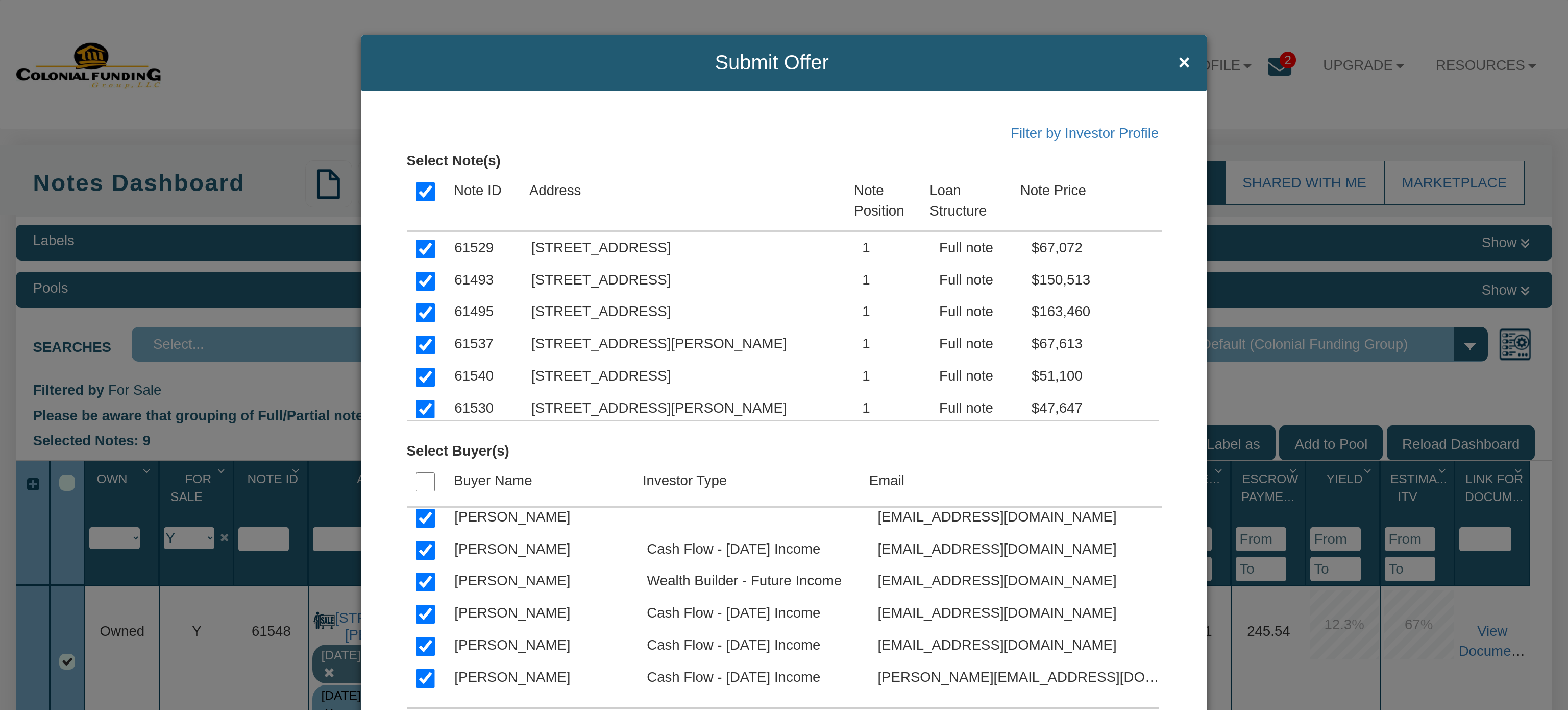
scroll to position [2299, 0]
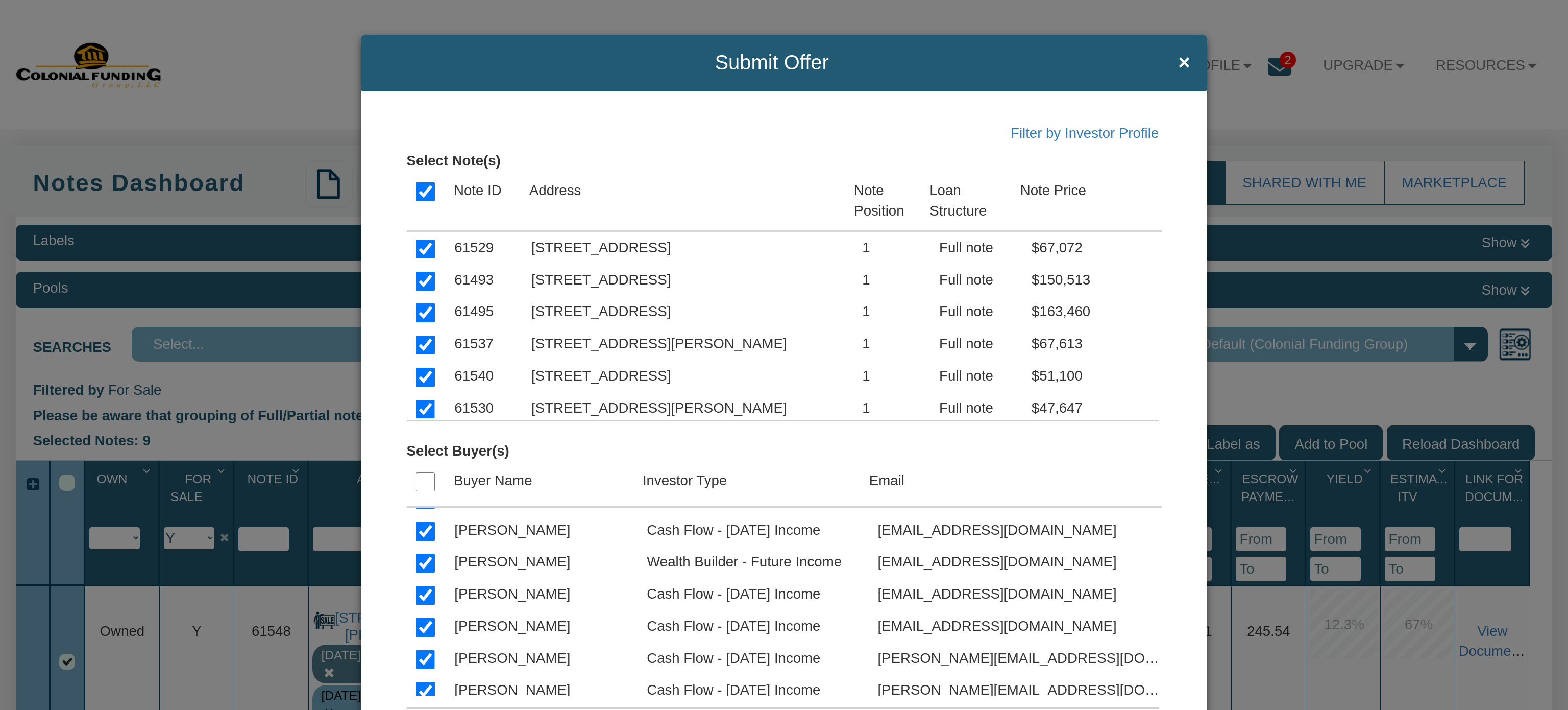
click at [422, 597] on input "checkbox" at bounding box center [425, 595] width 19 height 19
checkbox input "false"
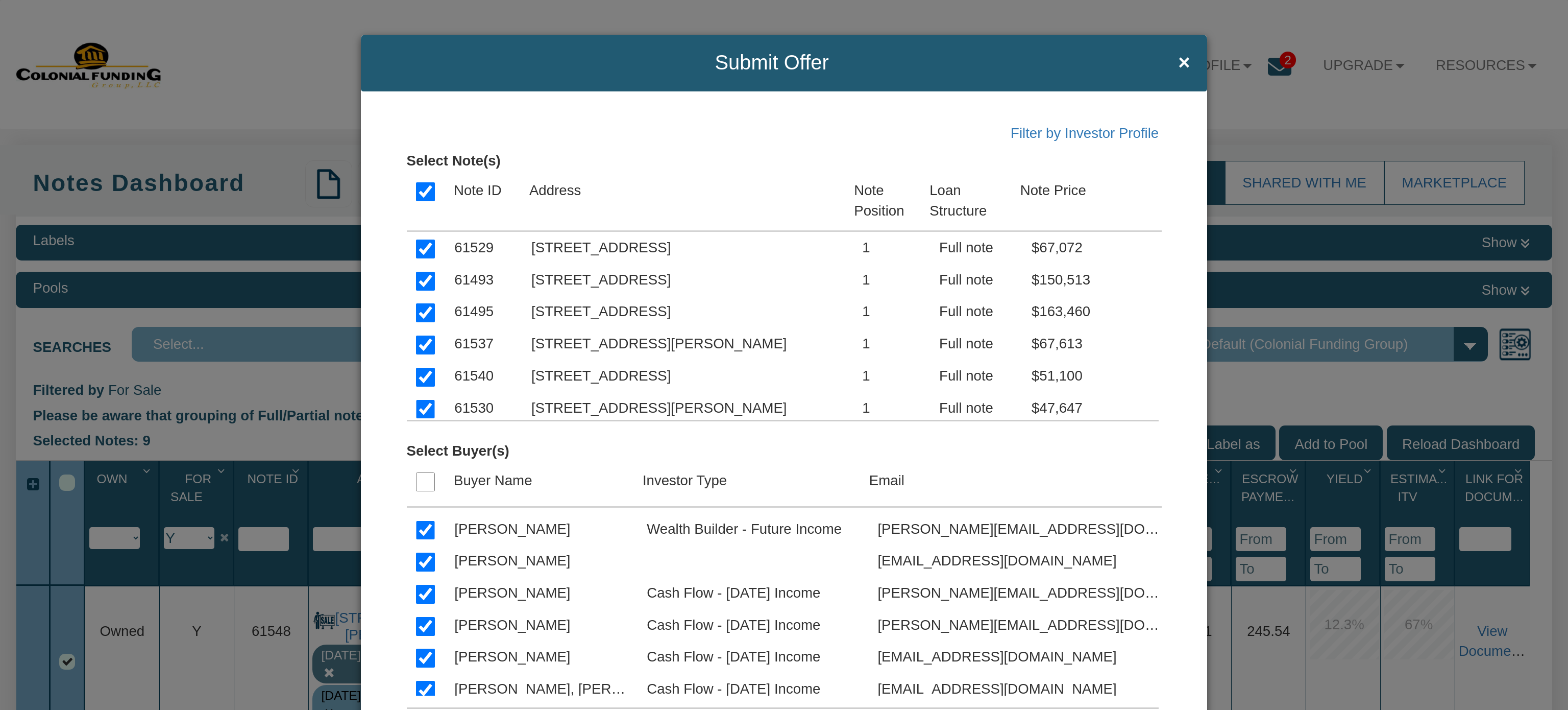
scroll to position [2789, 0]
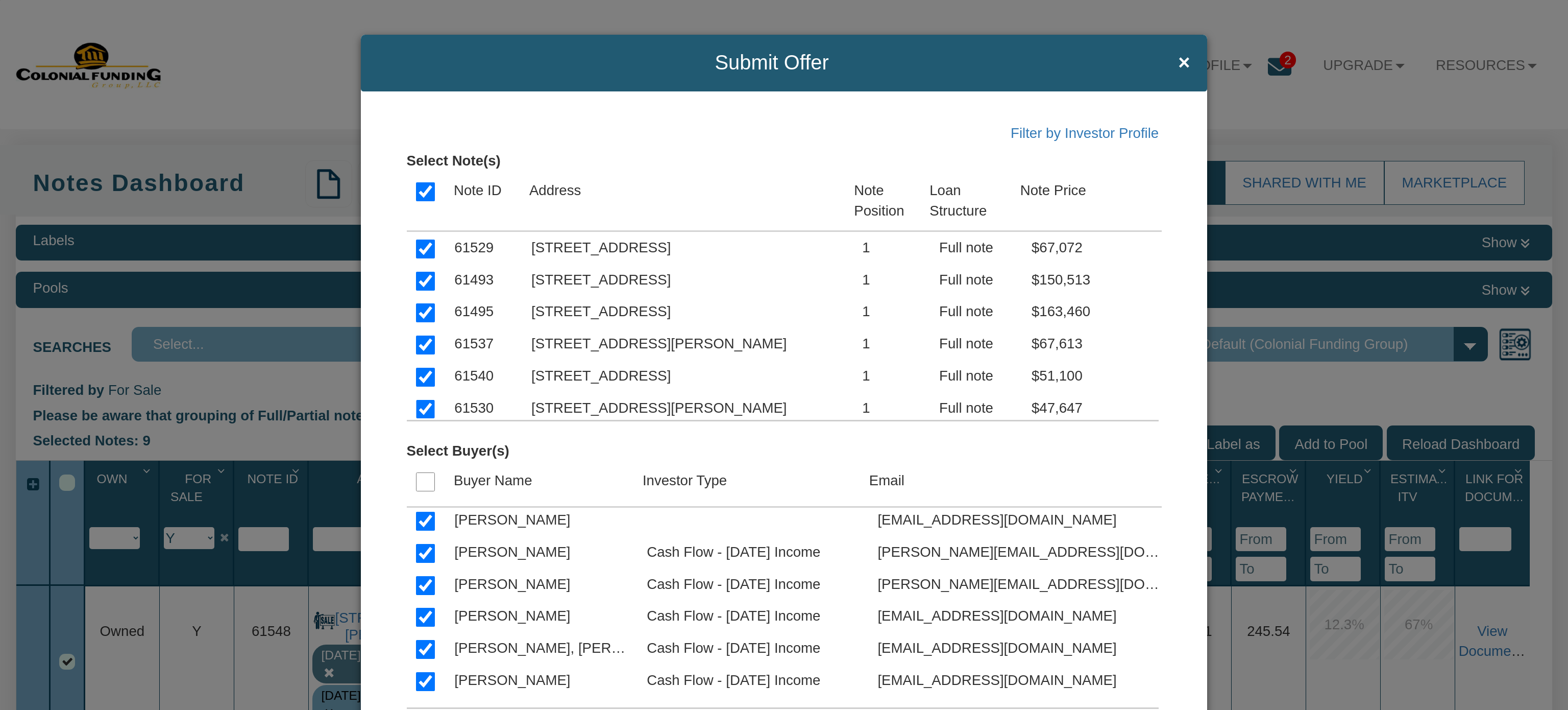
click at [422, 589] on input "checkbox" at bounding box center [425, 585] width 19 height 19
checkbox input "false"
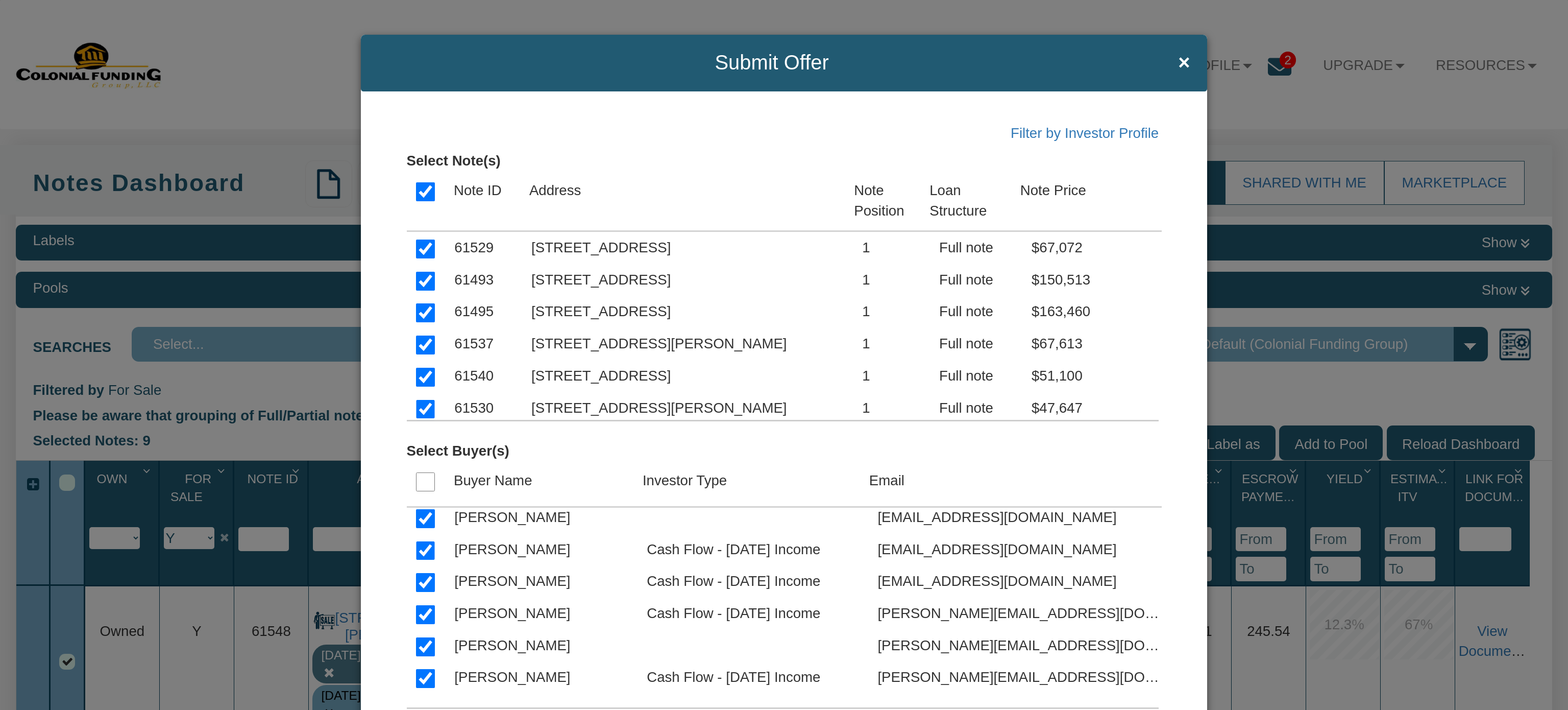
scroll to position [4328, 0]
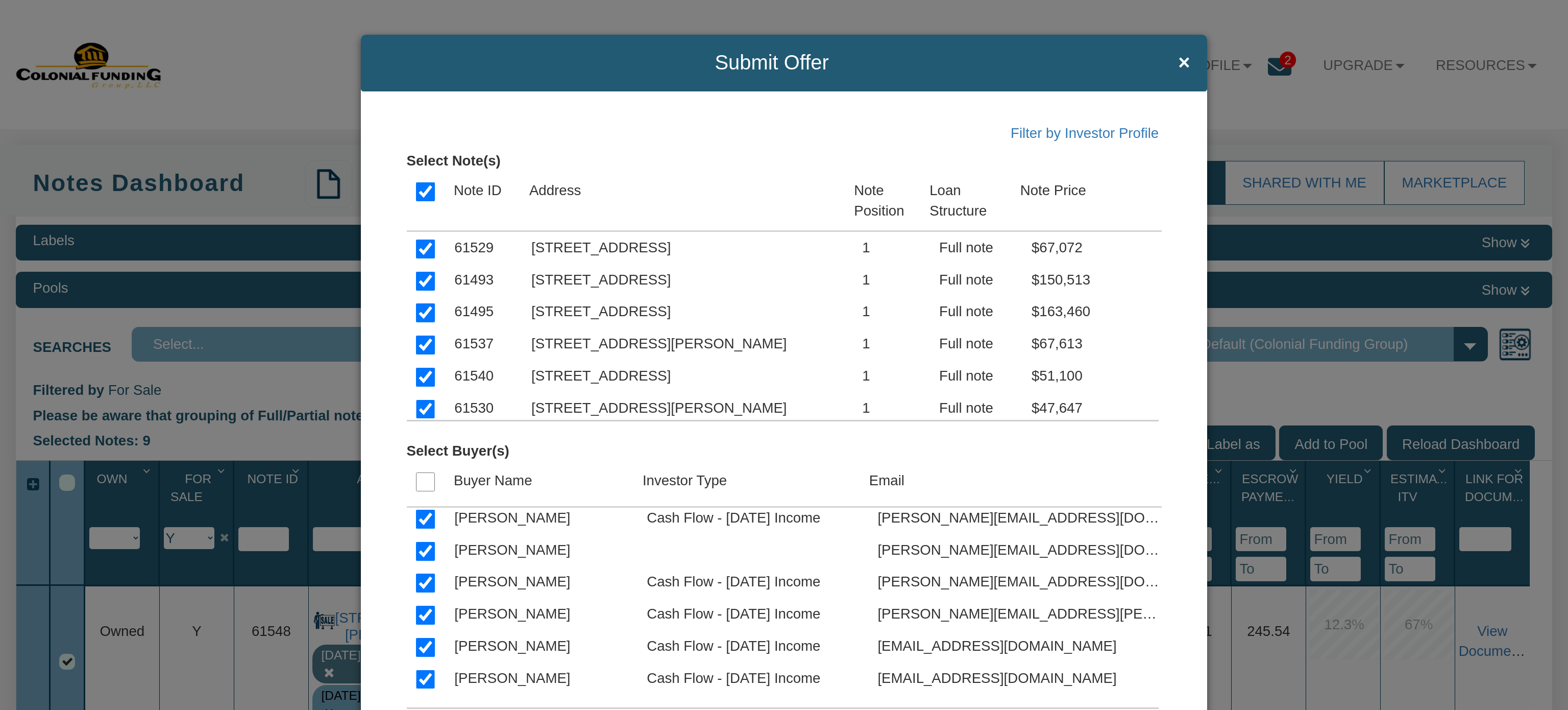
click at [419, 590] on input "checkbox" at bounding box center [425, 583] width 19 height 19
checkbox input "false"
click at [416, 544] on input "checkbox" at bounding box center [425, 553] width 19 height 19
checkbox input "false"
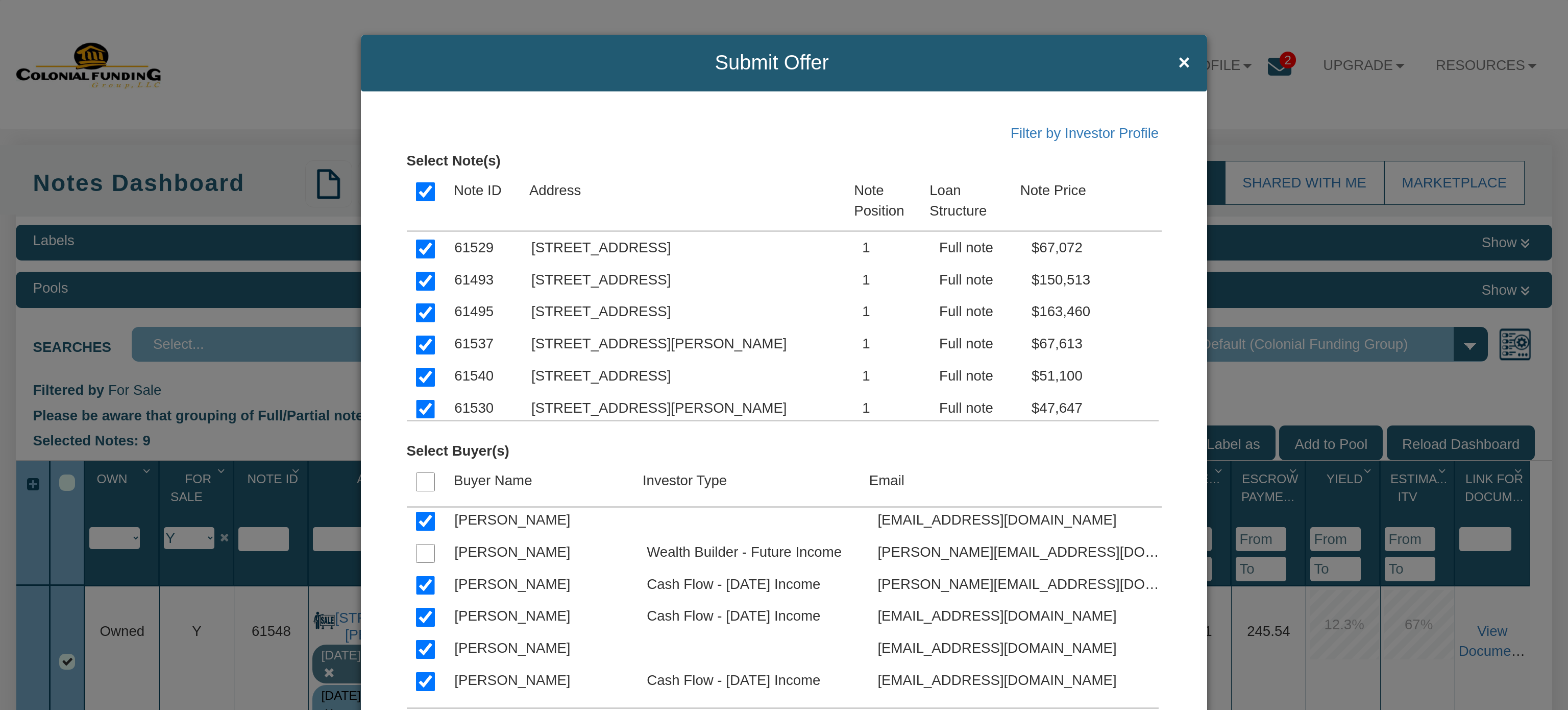
click at [421, 585] on input "checkbox" at bounding box center [425, 585] width 19 height 19
checkbox input "false"
click at [422, 616] on input "checkbox" at bounding box center [425, 617] width 19 height 19
checkbox input "false"
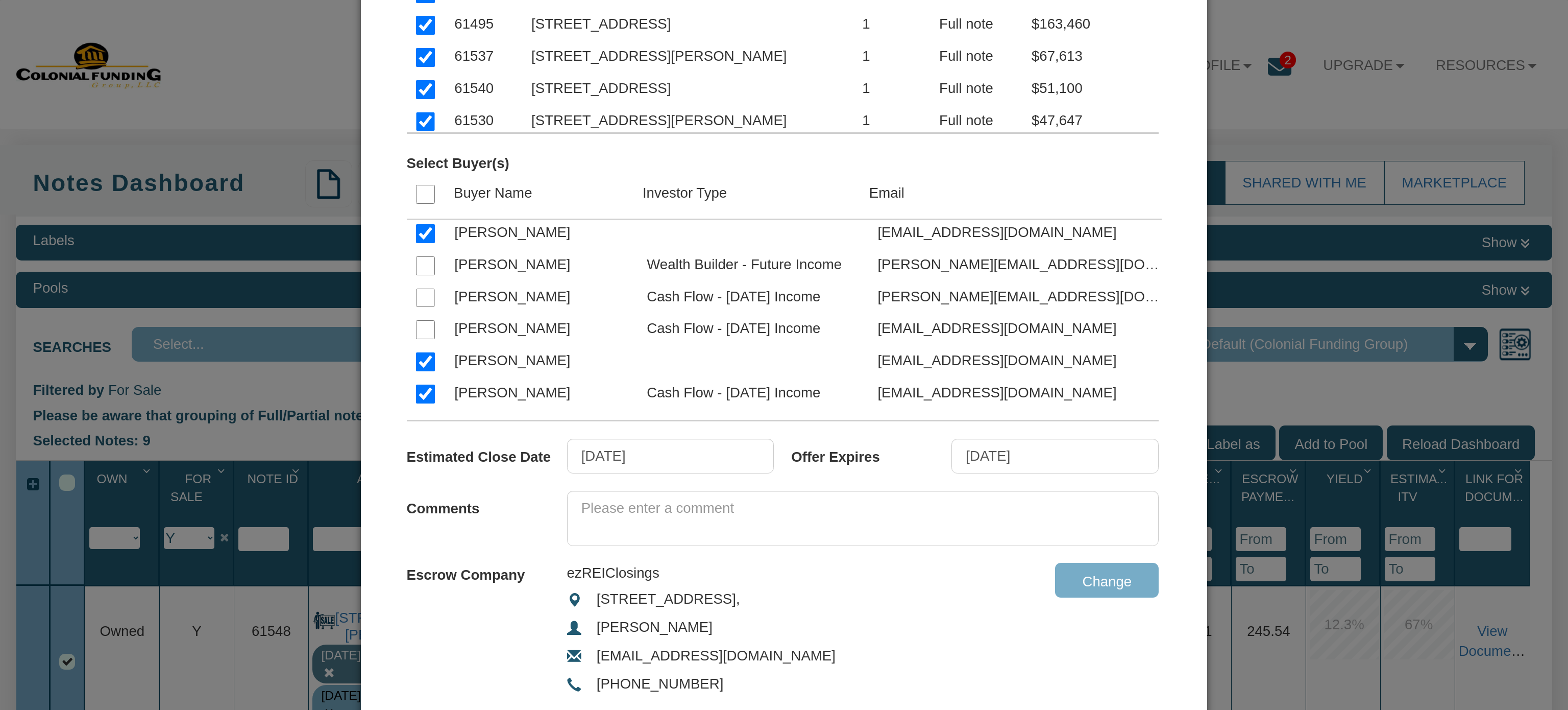
scroll to position [289, 0]
click at [665, 446] on input "[DATE]" at bounding box center [671, 454] width 207 height 35
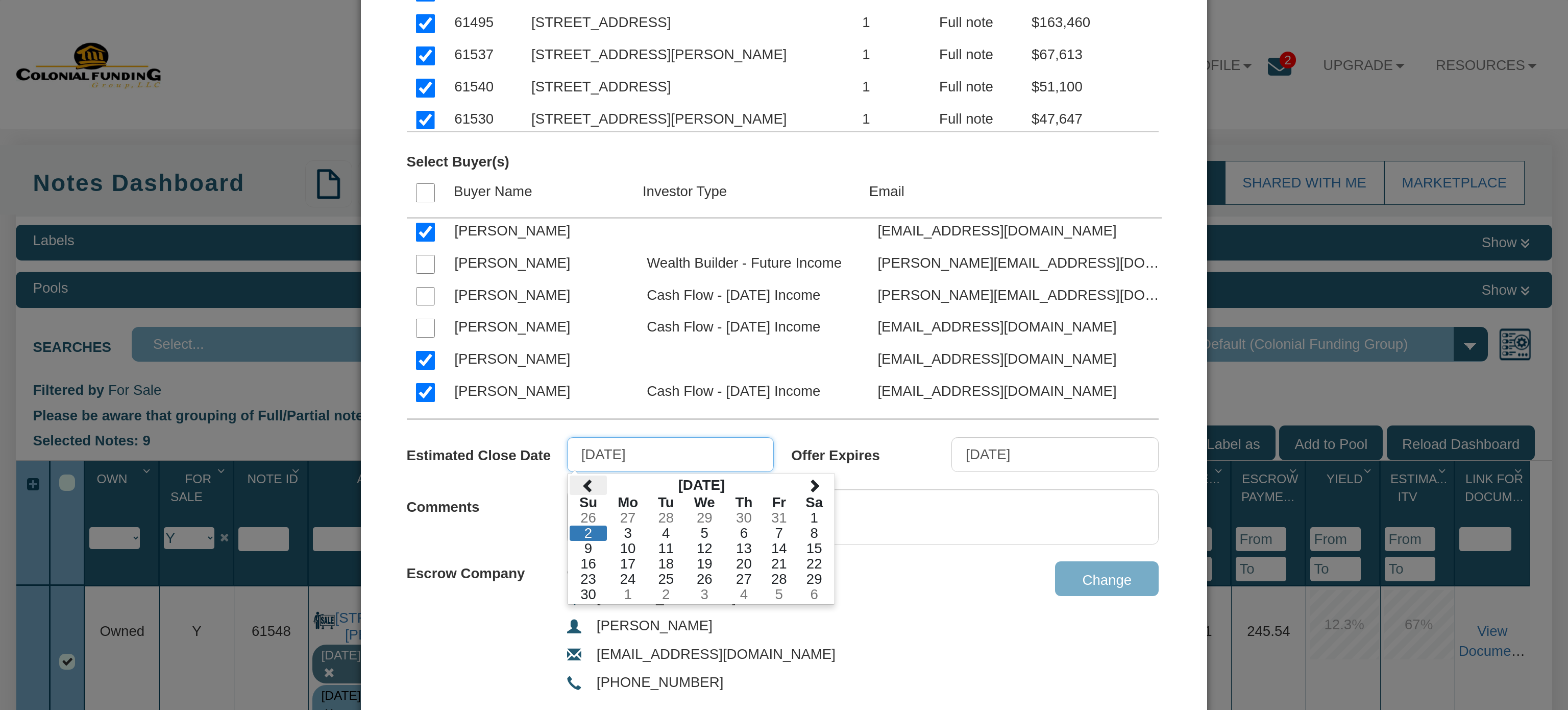
click at [581, 479] on span at bounding box center [588, 485] width 14 height 14
click at [777, 573] on td "31" at bounding box center [779, 578] width 33 height 15
type input "[DATE]"
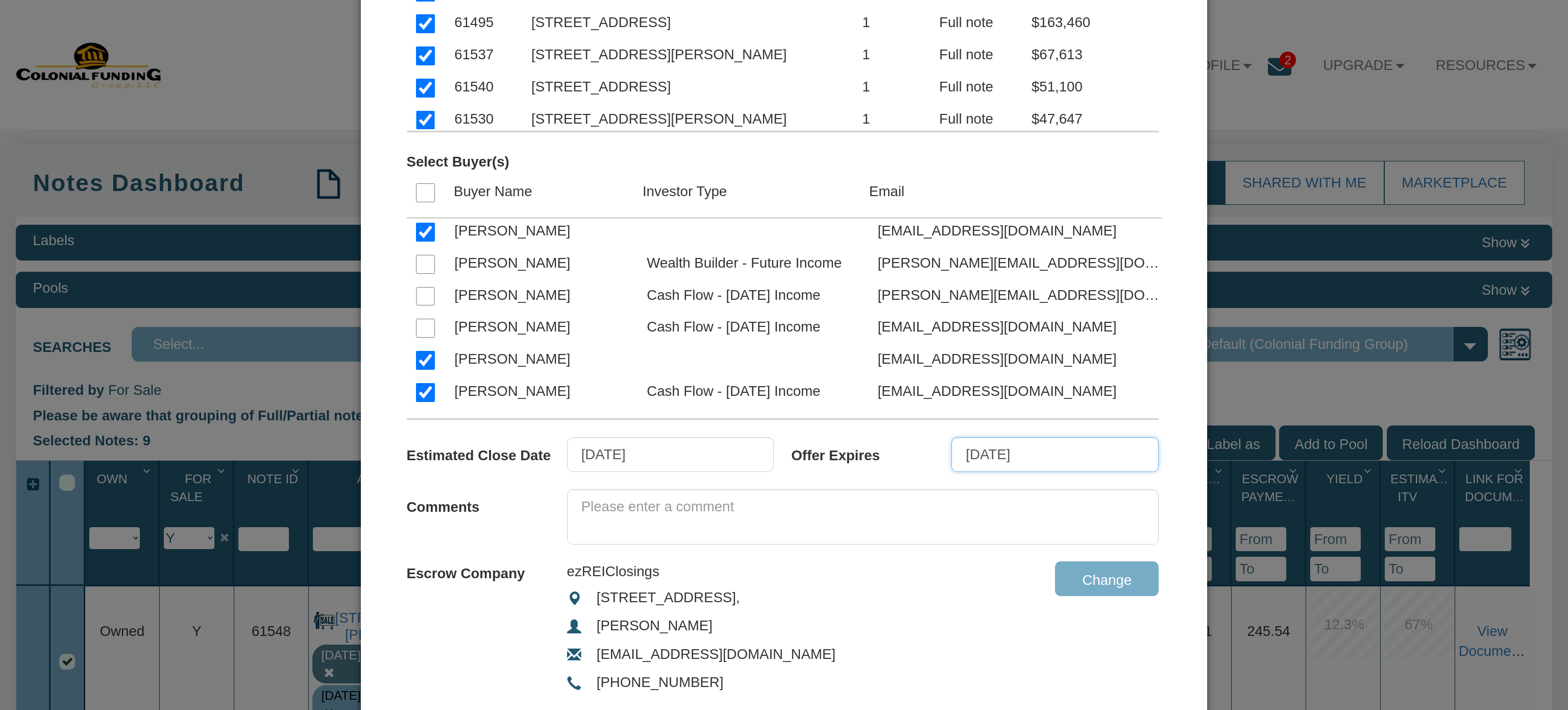
click at [1043, 446] on input "[DATE]" at bounding box center [1055, 454] width 207 height 35
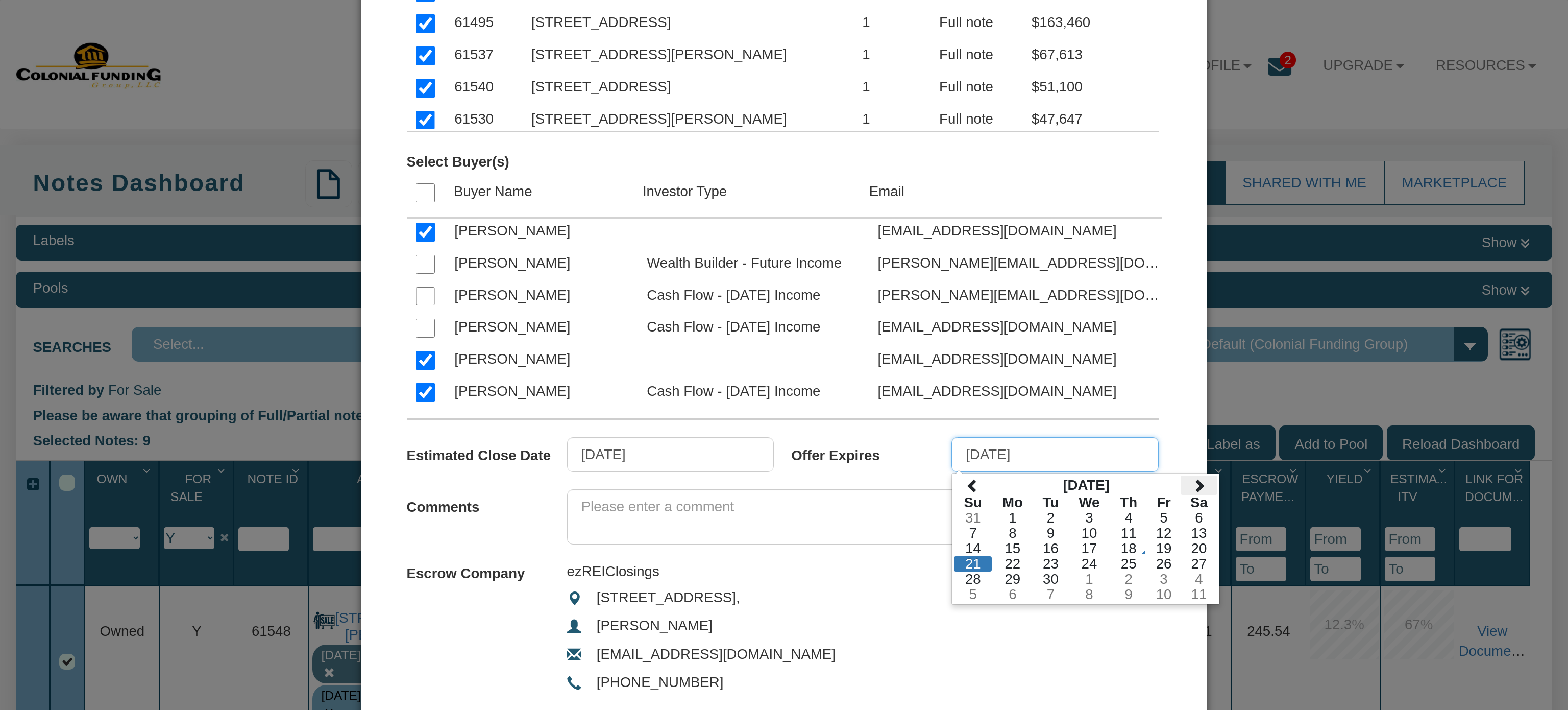
click at [1192, 481] on span at bounding box center [1199, 485] width 14 height 14
click at [1152, 572] on td "31" at bounding box center [1163, 578] width 33 height 15
type input "[DATE]"
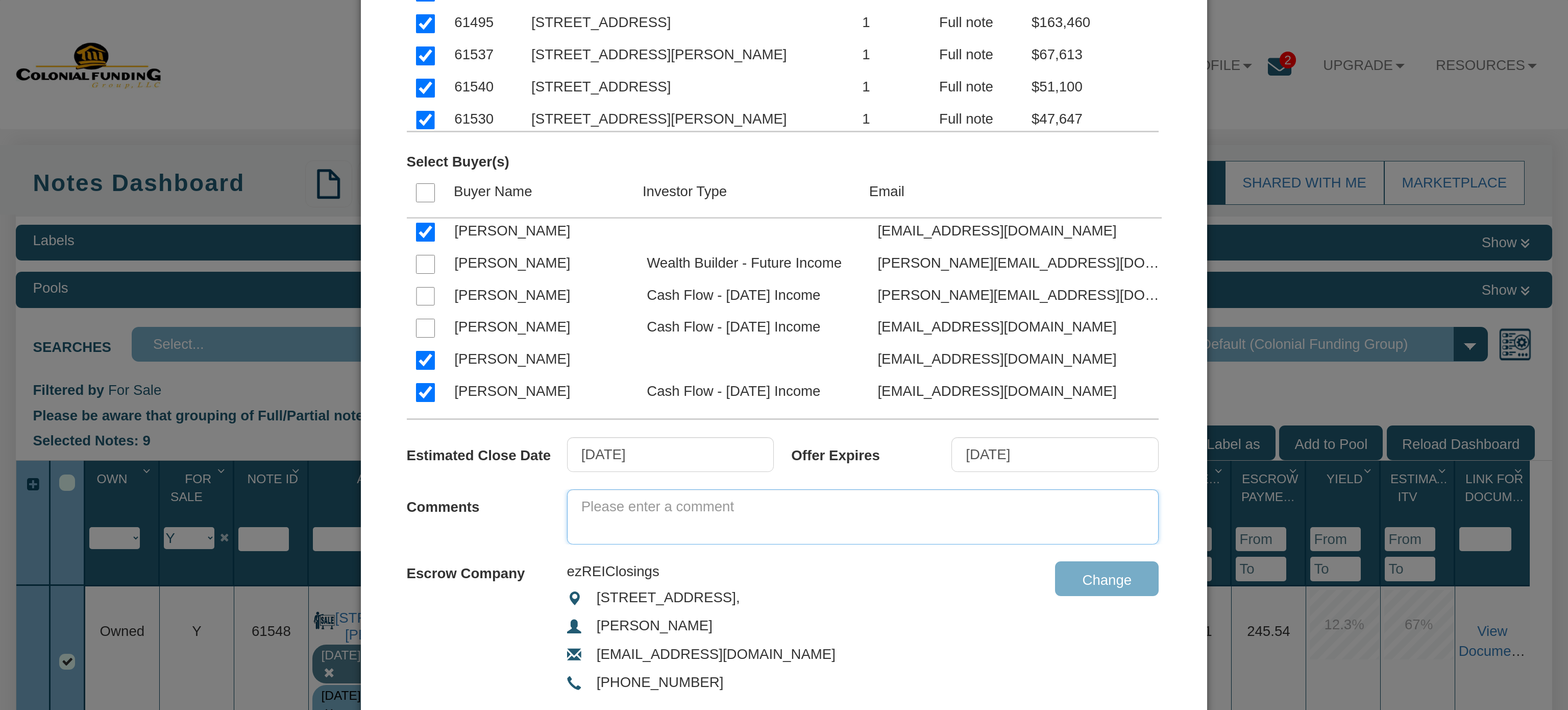
click at [678, 501] on textarea at bounding box center [863, 516] width 592 height 55
paste textarea "We’ve got 9 notes still available 👀 Don’t let your money sit idle—make it work …"
drag, startPoint x: 574, startPoint y: 503, endPoint x: 1164, endPoint y: 505, distance: 590.0
click at [1164, 505] on div "Filter by Investor Profile Select Note(s) Note ID Address Note Position Loan St…" at bounding box center [784, 290] width 847 height 975
paste textarea "Got capital on the sidelines? We still have 9 notes available—time to get your …"
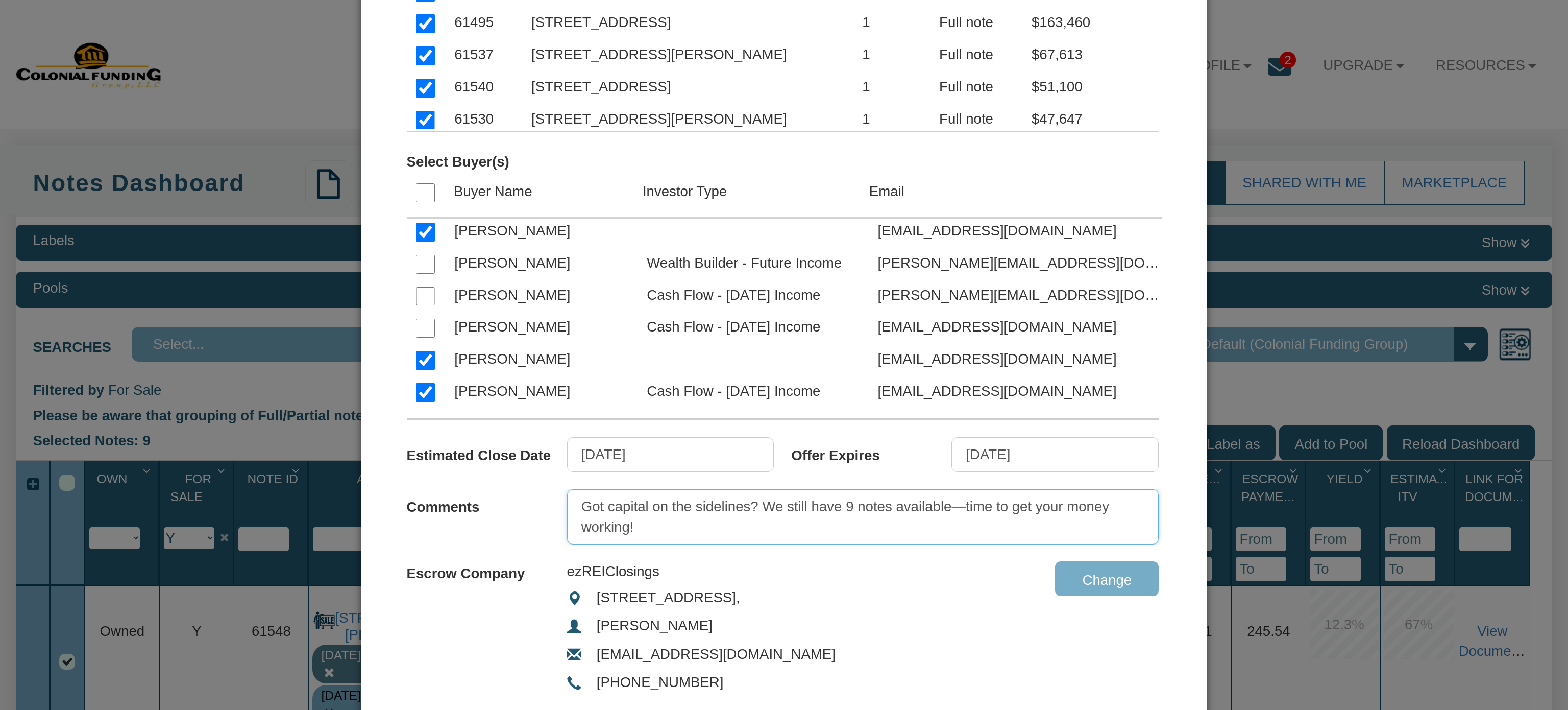
click at [684, 527] on textarea "Got capital on the sidelines? We still have 9 notes available—time to get your …" at bounding box center [863, 516] width 592 height 55
drag, startPoint x: 577, startPoint y: 503, endPoint x: 953, endPoint y: 536, distance: 377.4
click at [953, 536] on textarea "Got capital on the sidelines? We still have 9 notes available—time to get your …" at bounding box center [863, 516] width 592 height 55
paste textarea "Still holding cash on the sidelines? Act now—just 9 notes remain, and we don’t …"
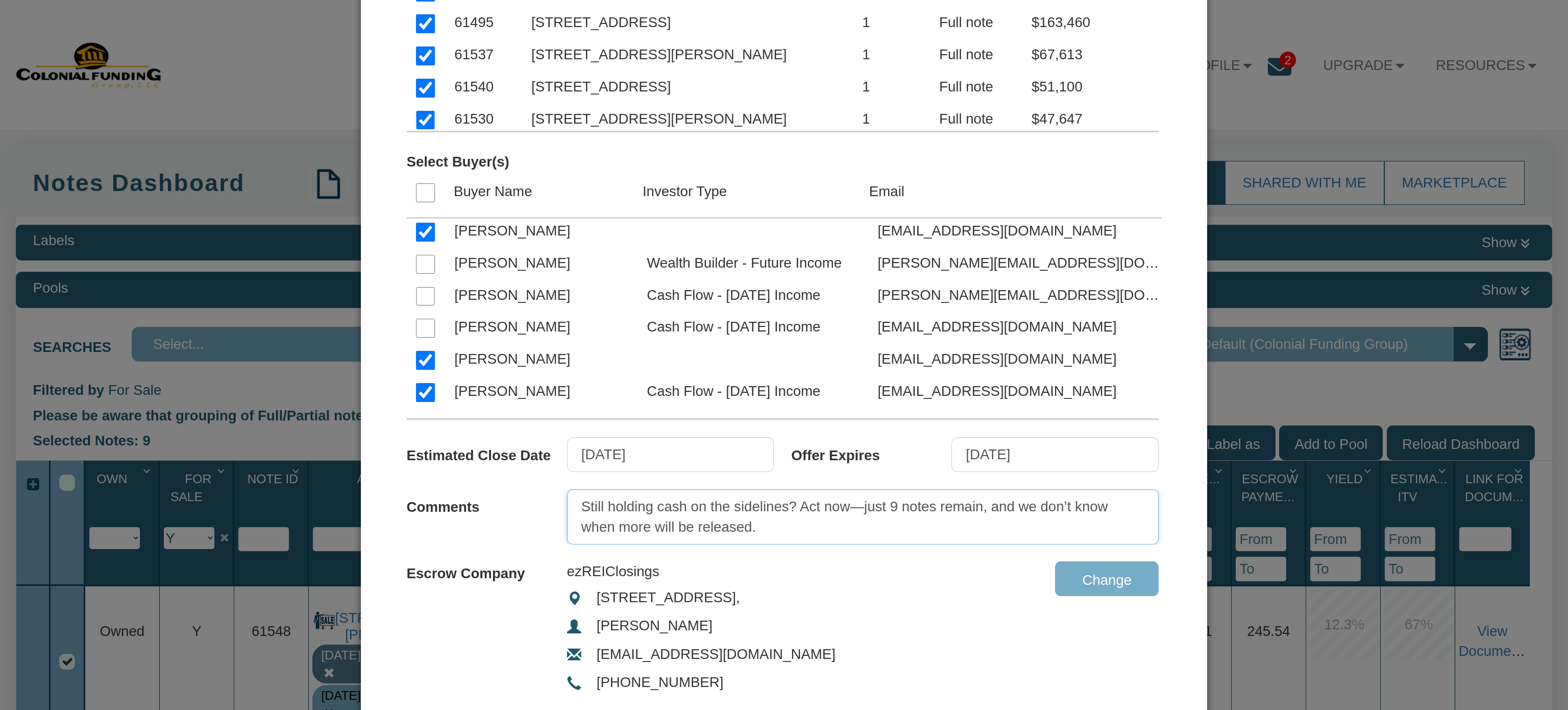
type textarea "Still holding cash on the sidelines? Act now—just 9 notes remain, and we don’t …"
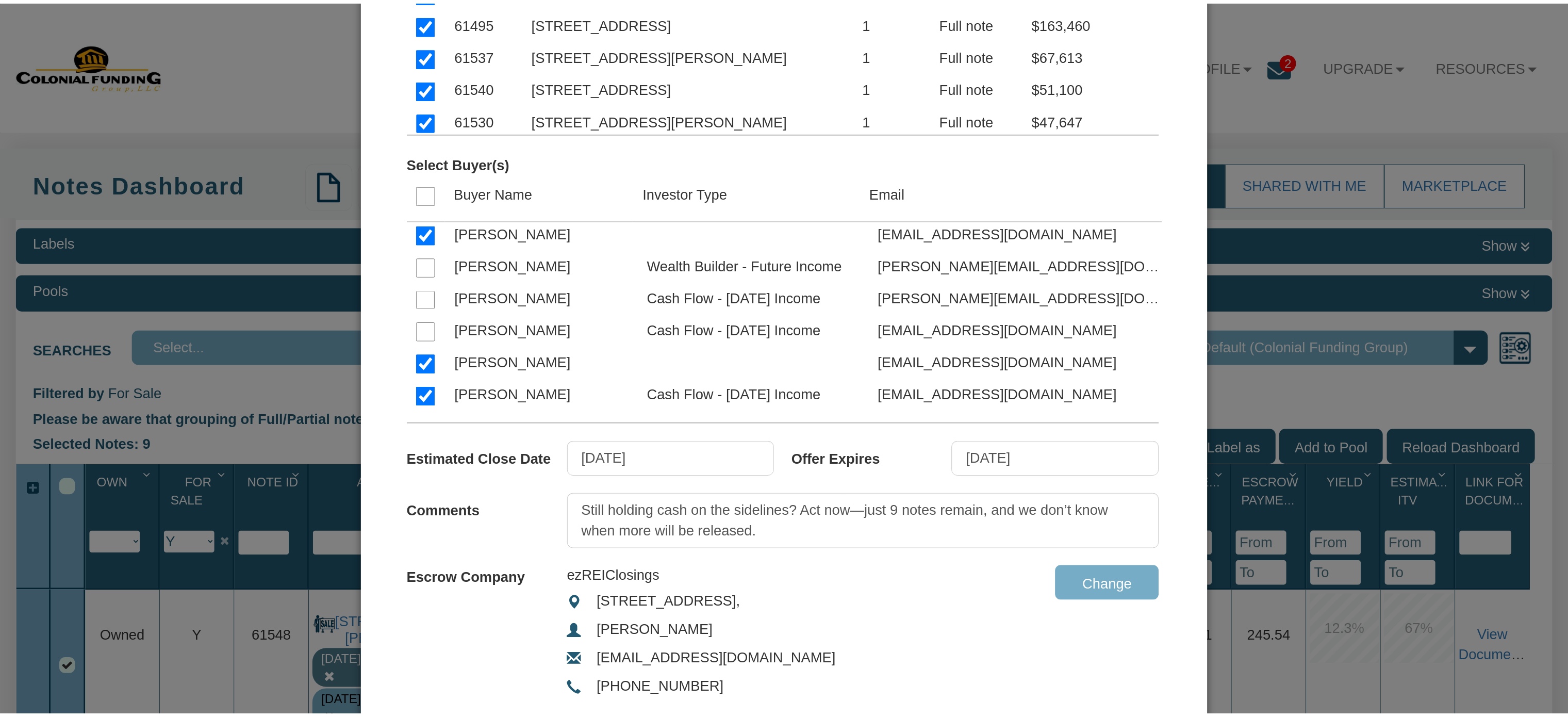
scroll to position [392, 0]
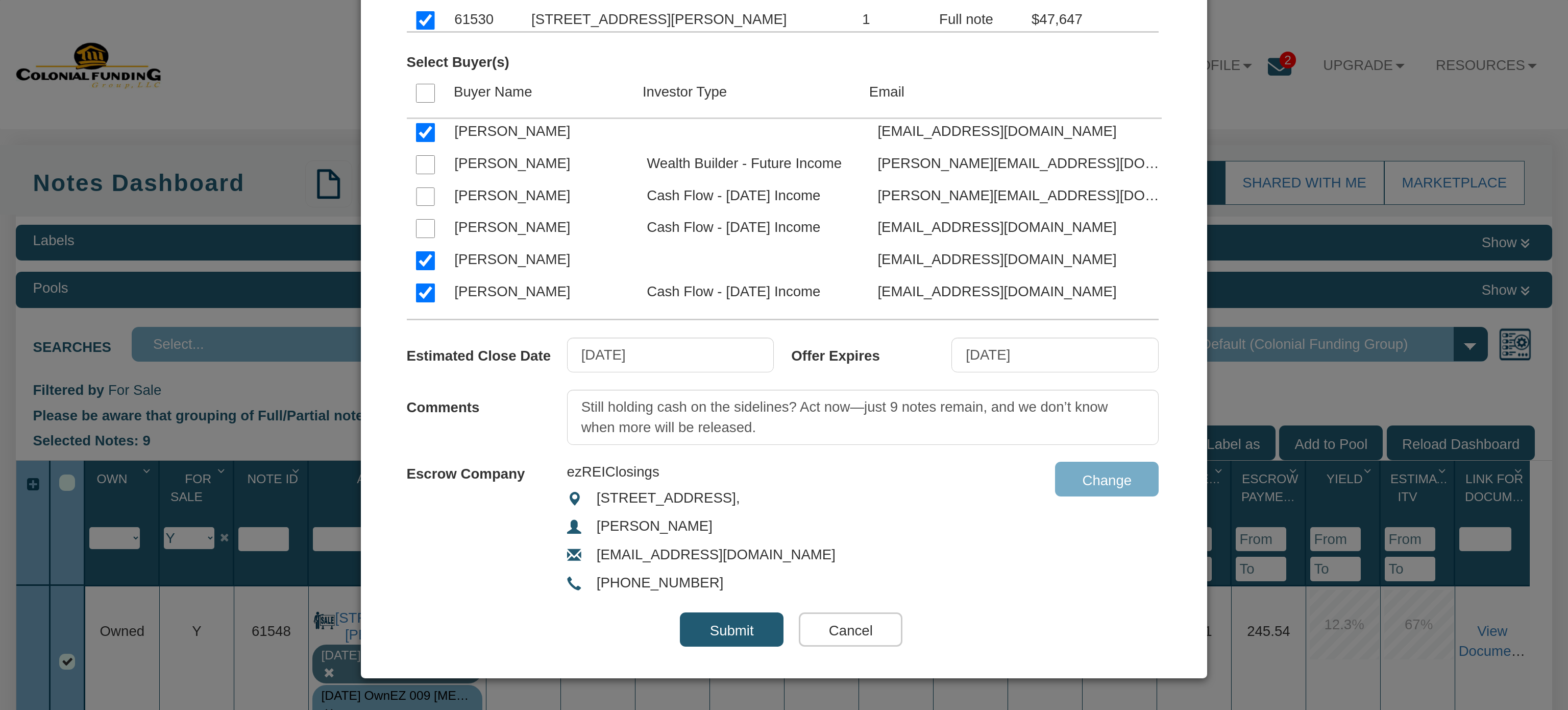
click at [725, 630] on input "Submit" at bounding box center [732, 629] width 103 height 35
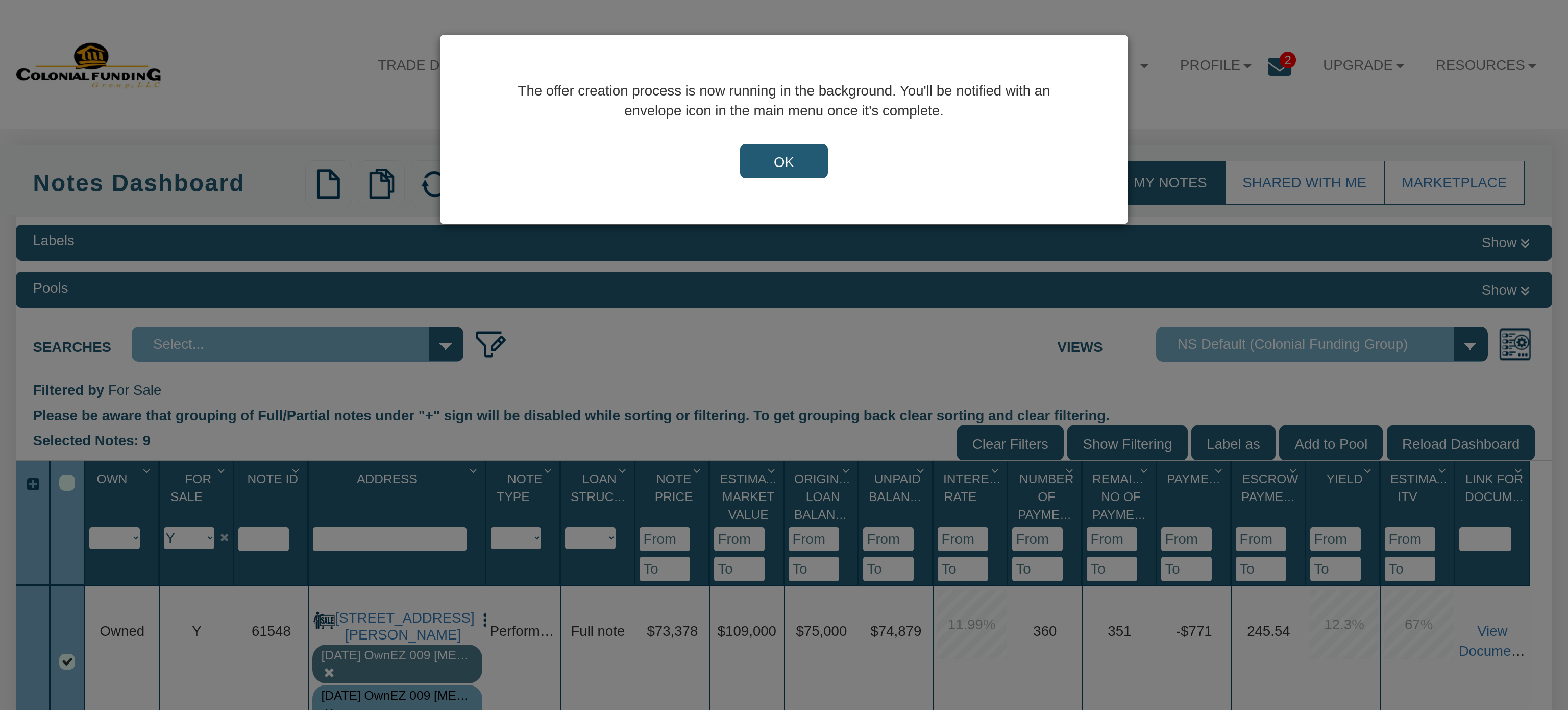
click at [789, 157] on input "OK" at bounding box center [784, 161] width 88 height 35
